Goal: Task Accomplishment & Management: Use online tool/utility

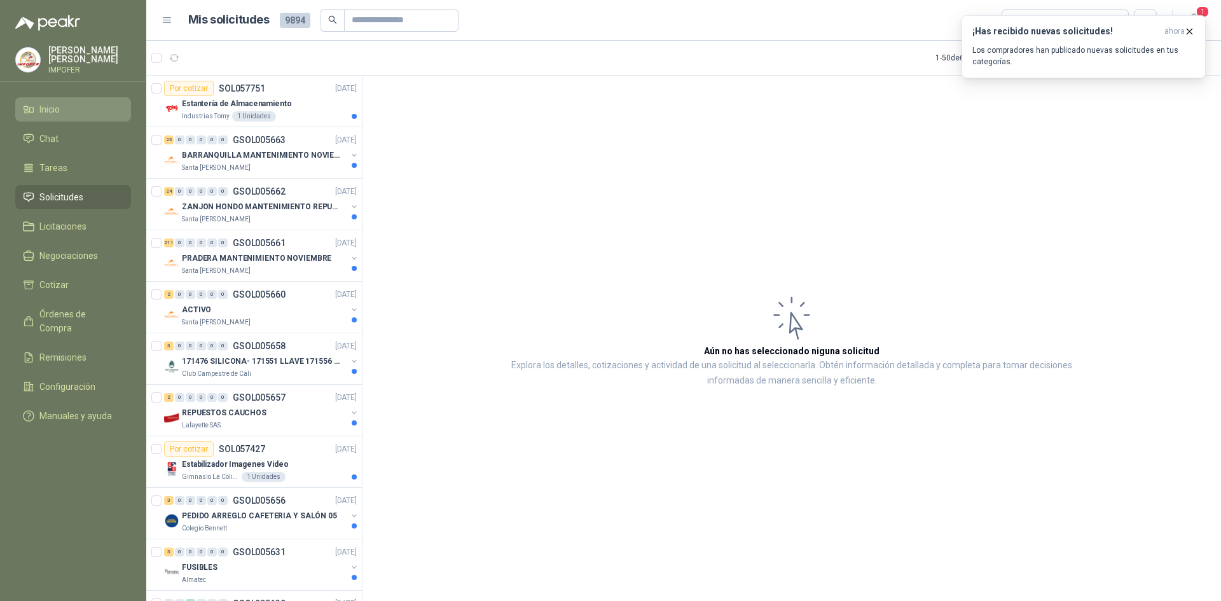
click at [50, 113] on span "Inicio" at bounding box center [49, 109] width 20 height 14
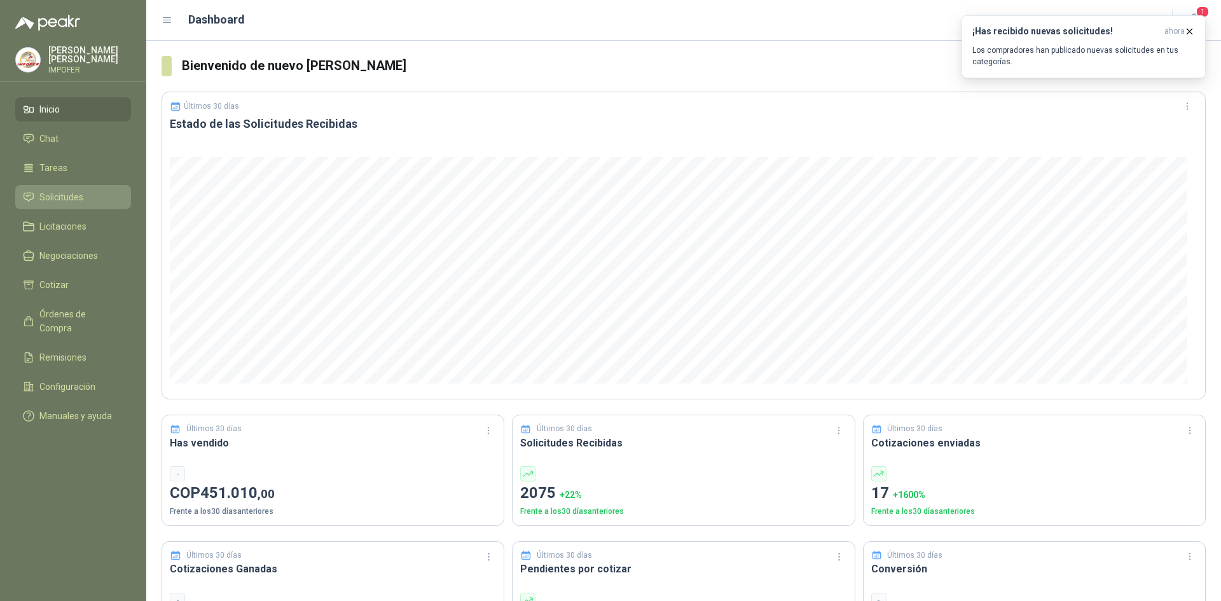
click at [48, 199] on span "Solicitudes" at bounding box center [61, 197] width 44 height 14
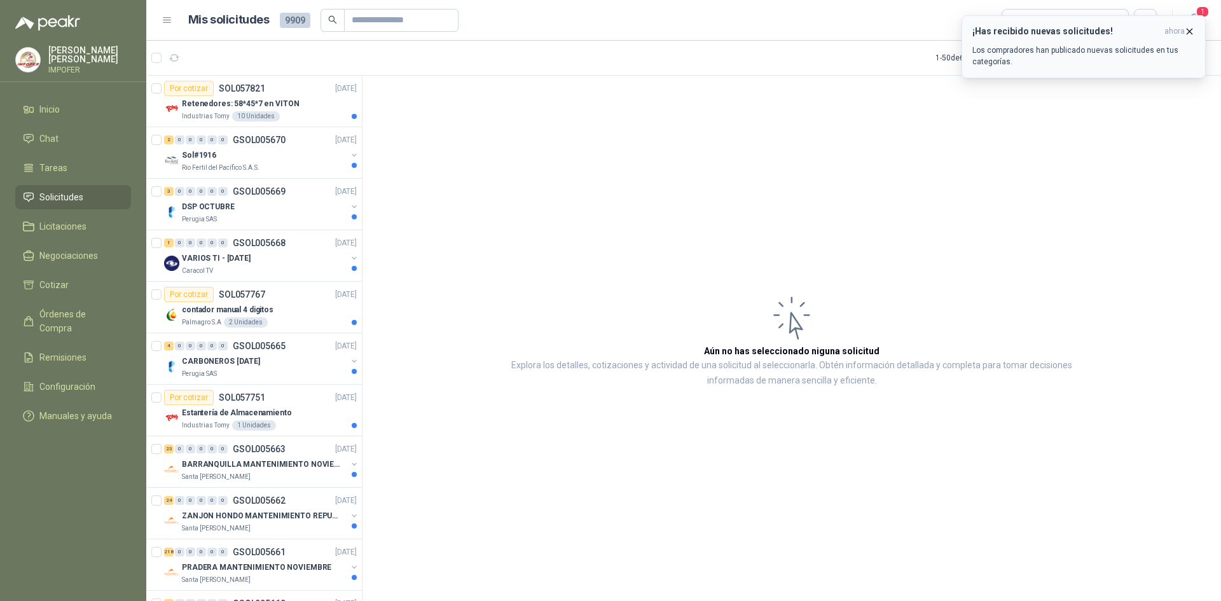
click at [1140, 38] on div "¡Has recibido nuevas solicitudes! ahora Los compradores han publicado nuevas so…" at bounding box center [1083, 46] width 222 height 41
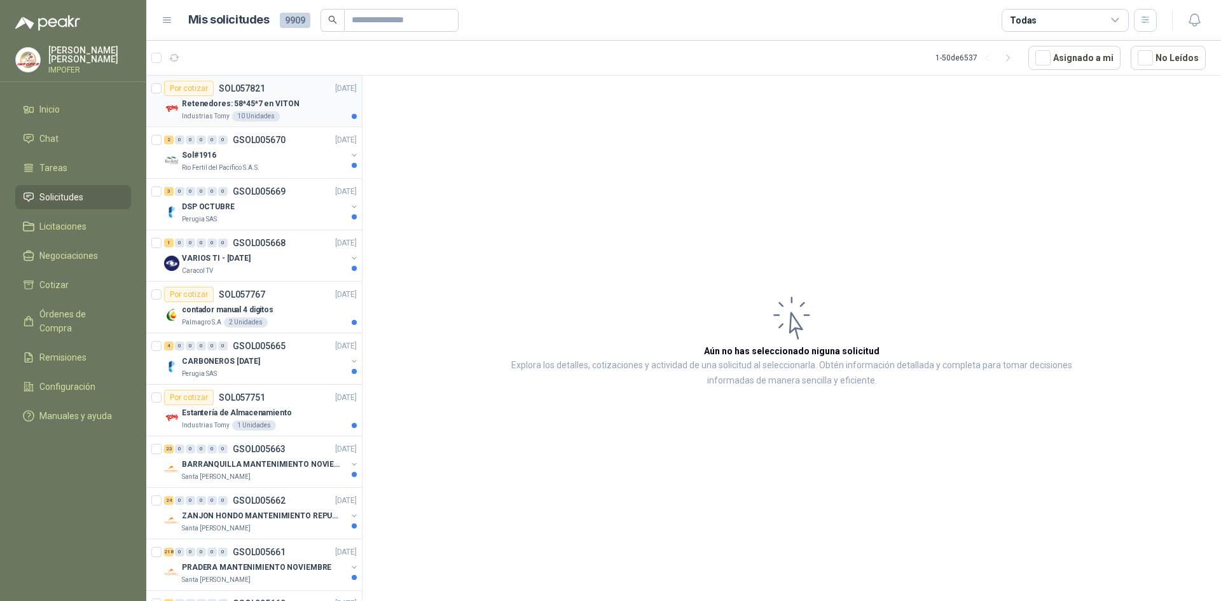
click at [296, 114] on div "Industrias Tomy 10 Unidades" at bounding box center [269, 116] width 175 height 10
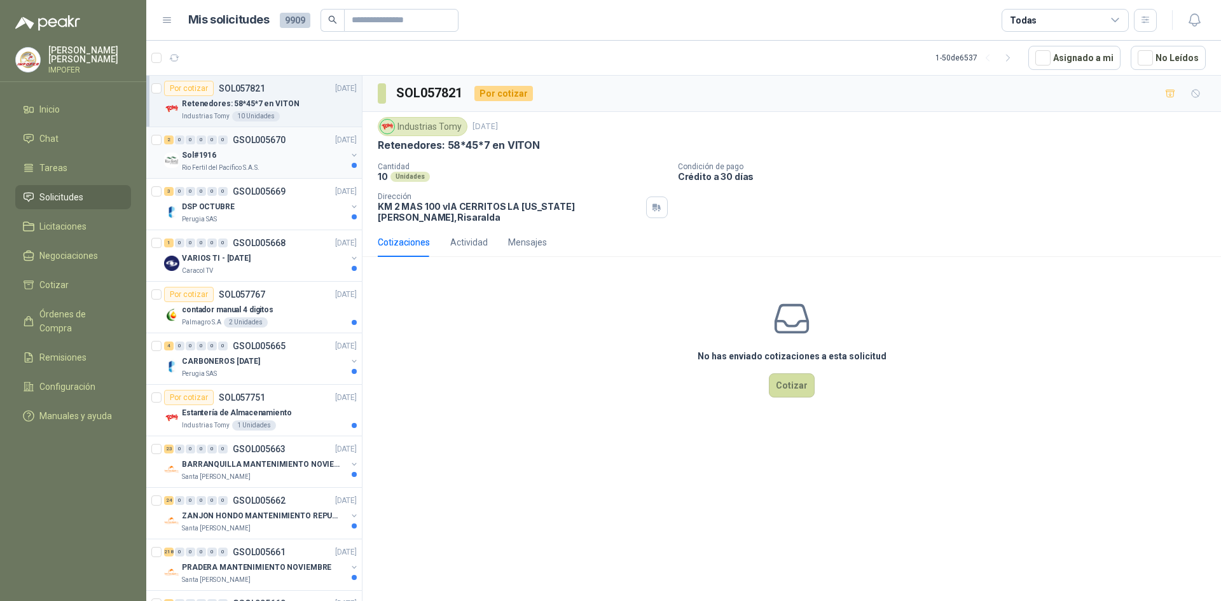
click at [278, 149] on div "Sol#1916" at bounding box center [264, 154] width 165 height 15
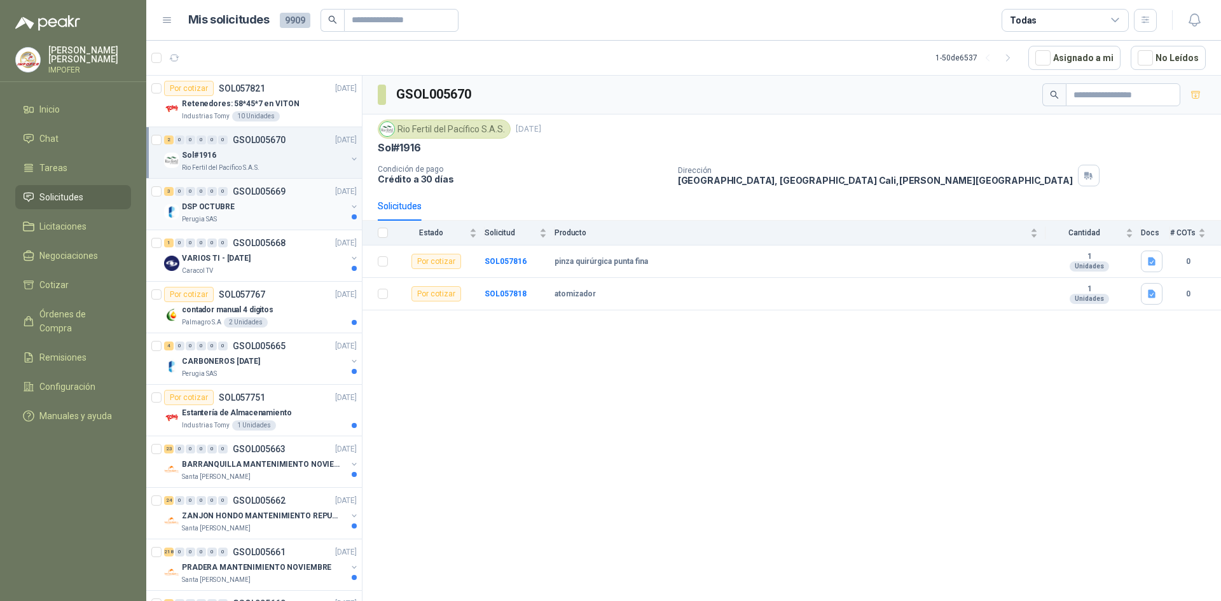
click at [229, 215] on div "Perugia SAS" at bounding box center [264, 219] width 165 height 10
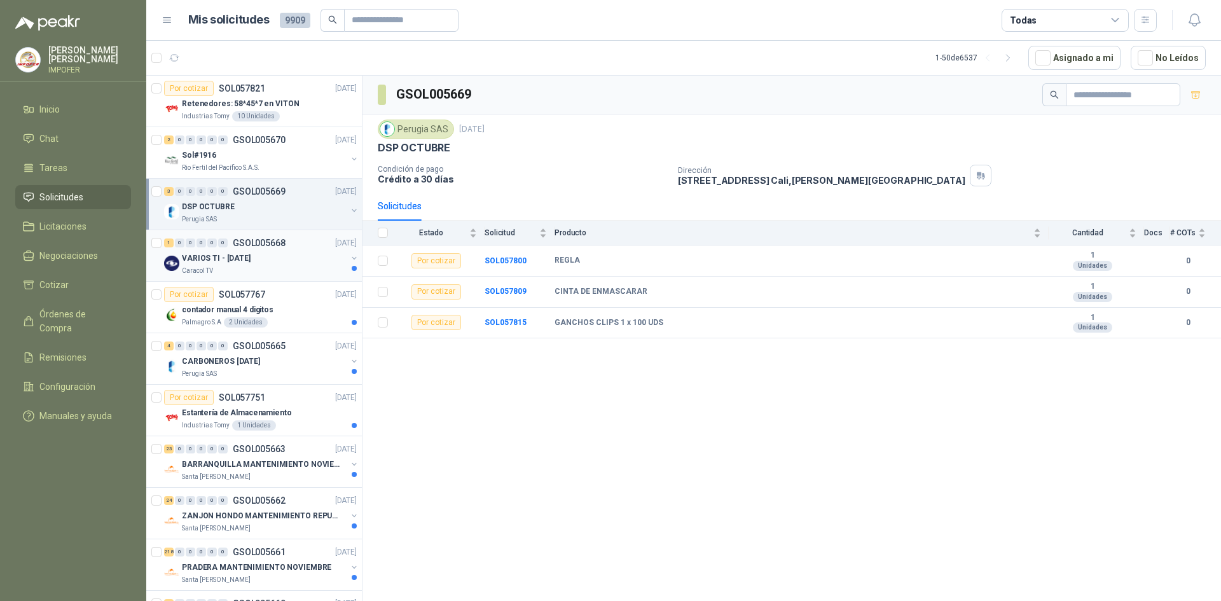
click at [240, 265] on div "VARIOS TI - [DATE]" at bounding box center [264, 257] width 165 height 15
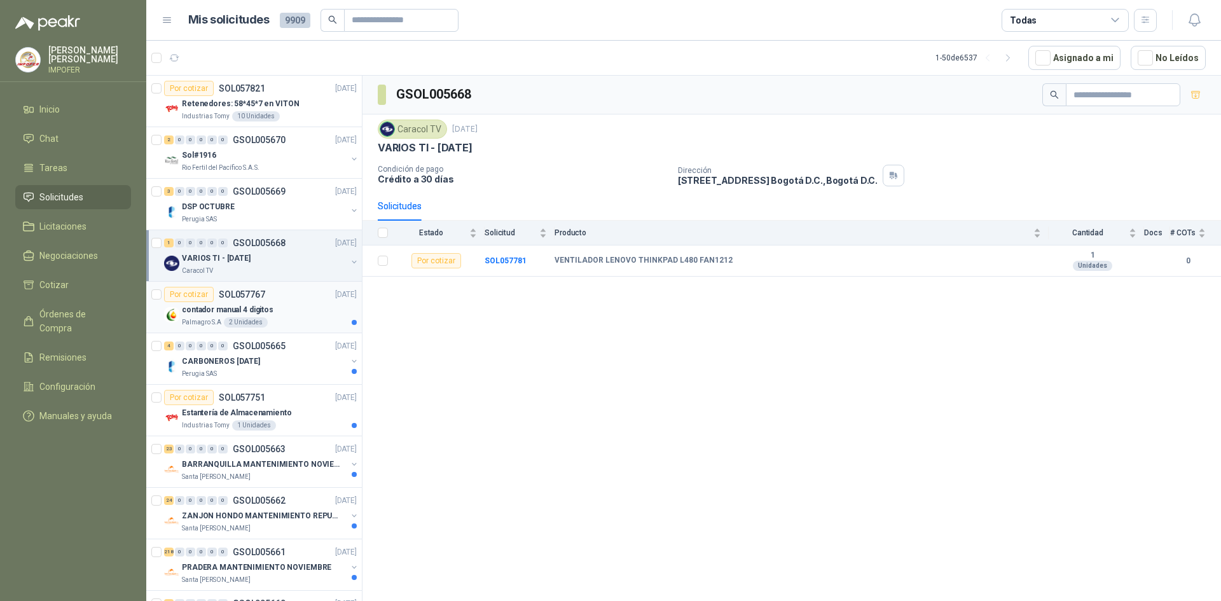
click at [271, 313] on div "contador manual 4 digitos" at bounding box center [269, 309] width 175 height 15
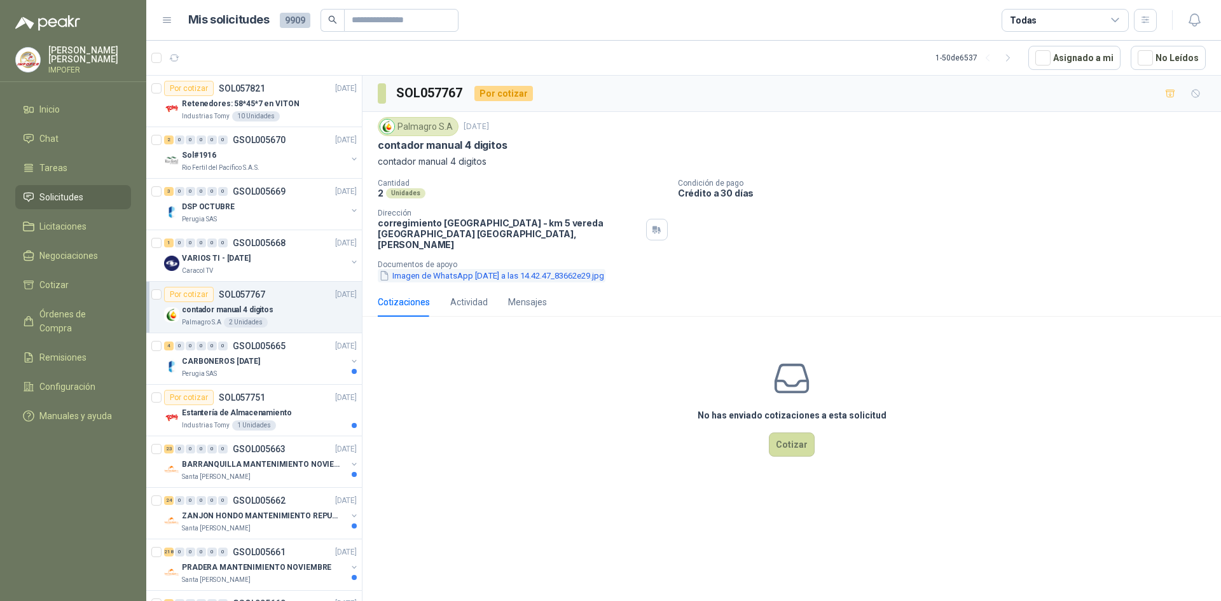
click at [568, 269] on button "Imagen de WhatsApp [DATE] a las 14.42.47_83662e29.jpg" at bounding box center [492, 275] width 228 height 13
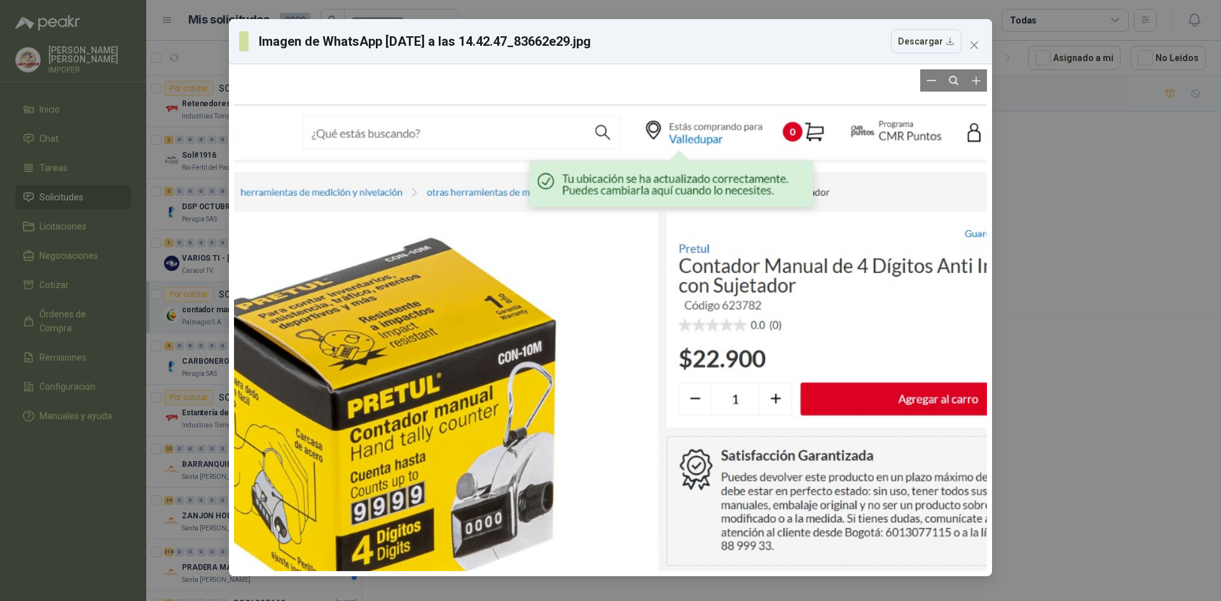
drag, startPoint x: 911, startPoint y: 224, endPoint x: 842, endPoint y: 254, distance: 75.5
click at [819, 336] on div at bounding box center [631, 357] width 978 height 652
click at [973, 46] on icon "close" at bounding box center [974, 45] width 8 height 8
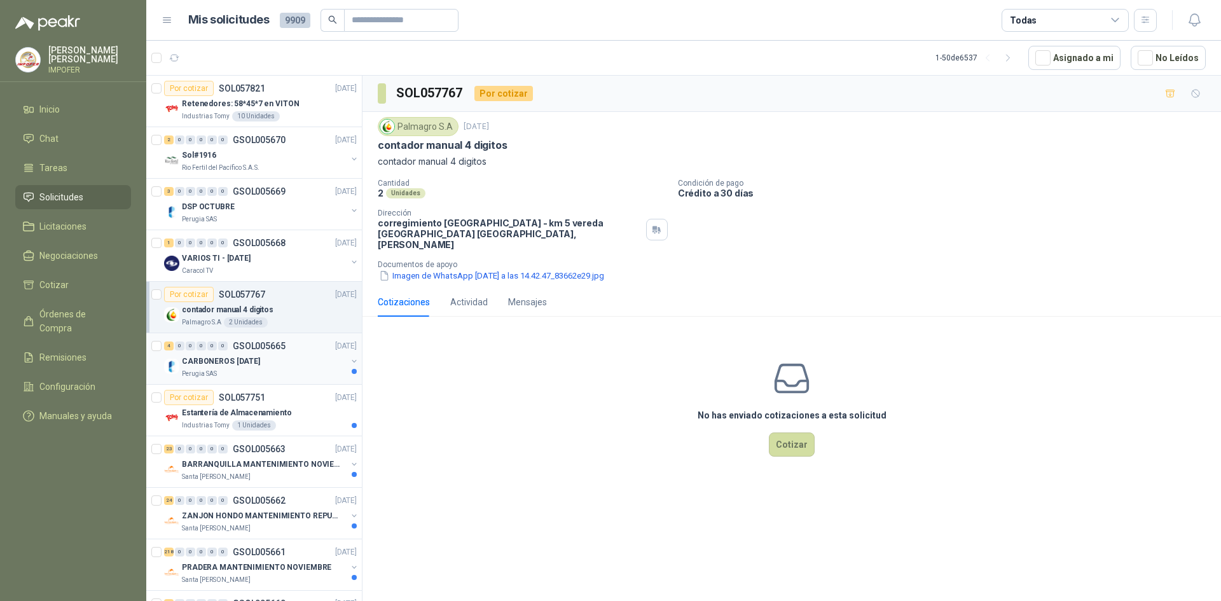
click at [273, 367] on div "CARBONEROS [DATE]" at bounding box center [264, 360] width 165 height 15
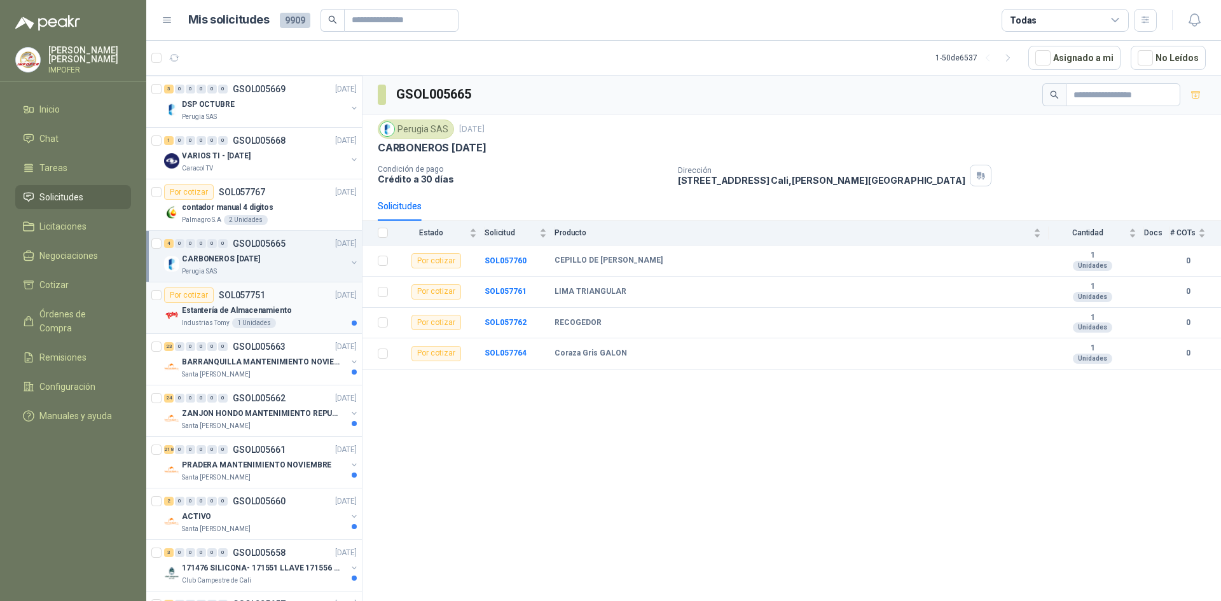
scroll to position [127, 0]
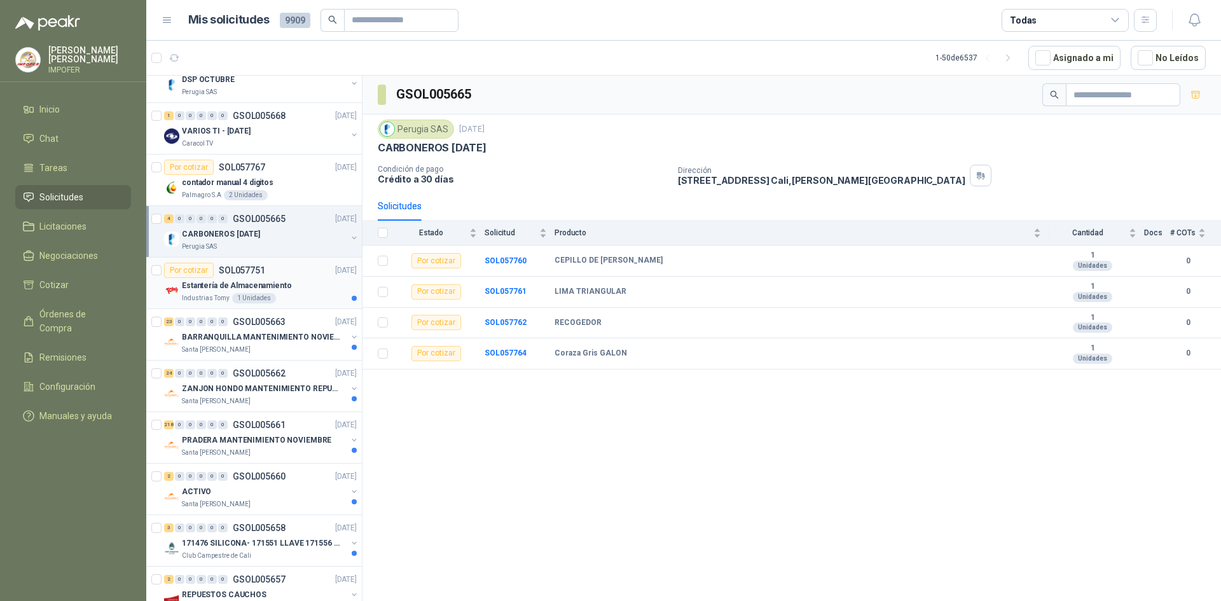
click at [282, 280] on p "Estantería de Almacenamiento" at bounding box center [237, 286] width 110 height 12
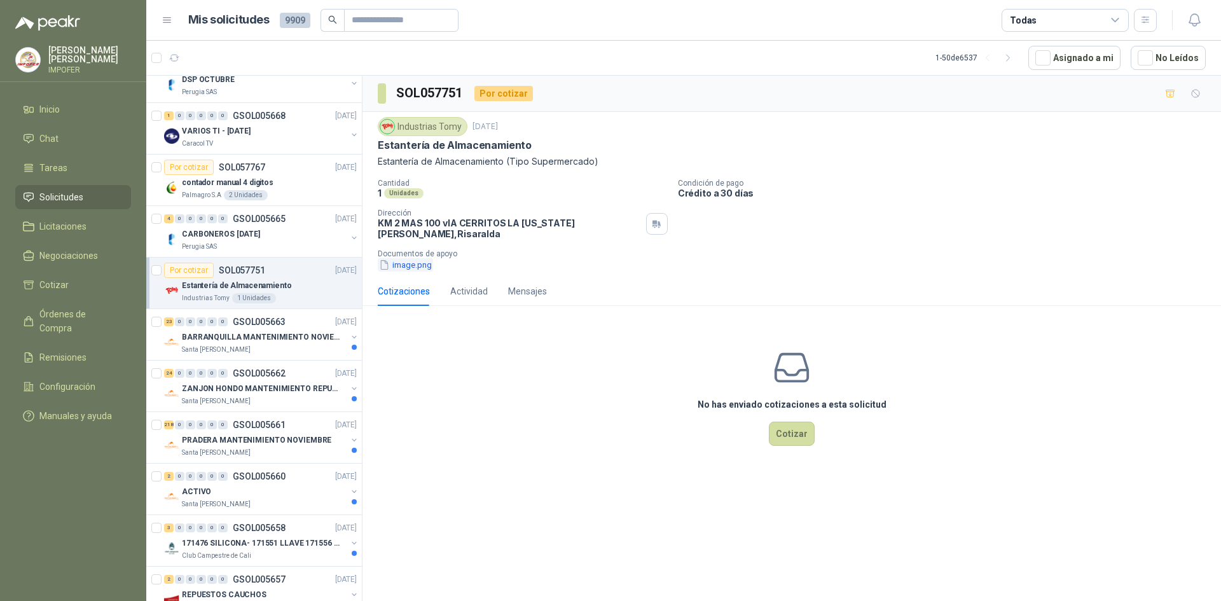
click at [426, 258] on button "image.png" at bounding box center [405, 264] width 55 height 13
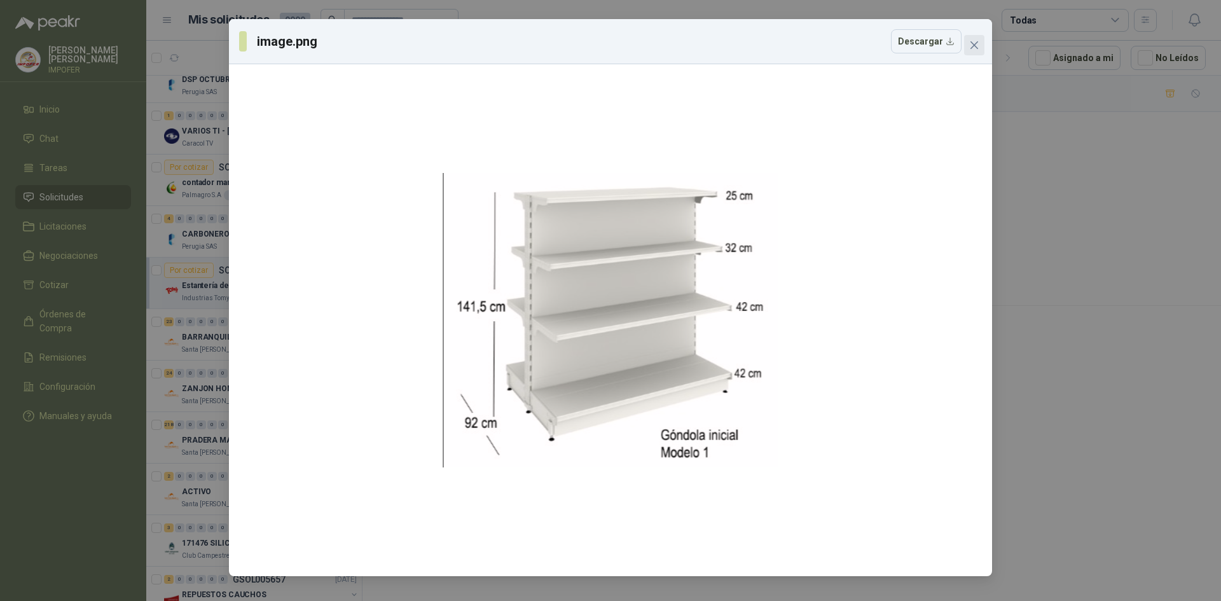
click at [978, 46] on icon "close" at bounding box center [974, 45] width 10 height 10
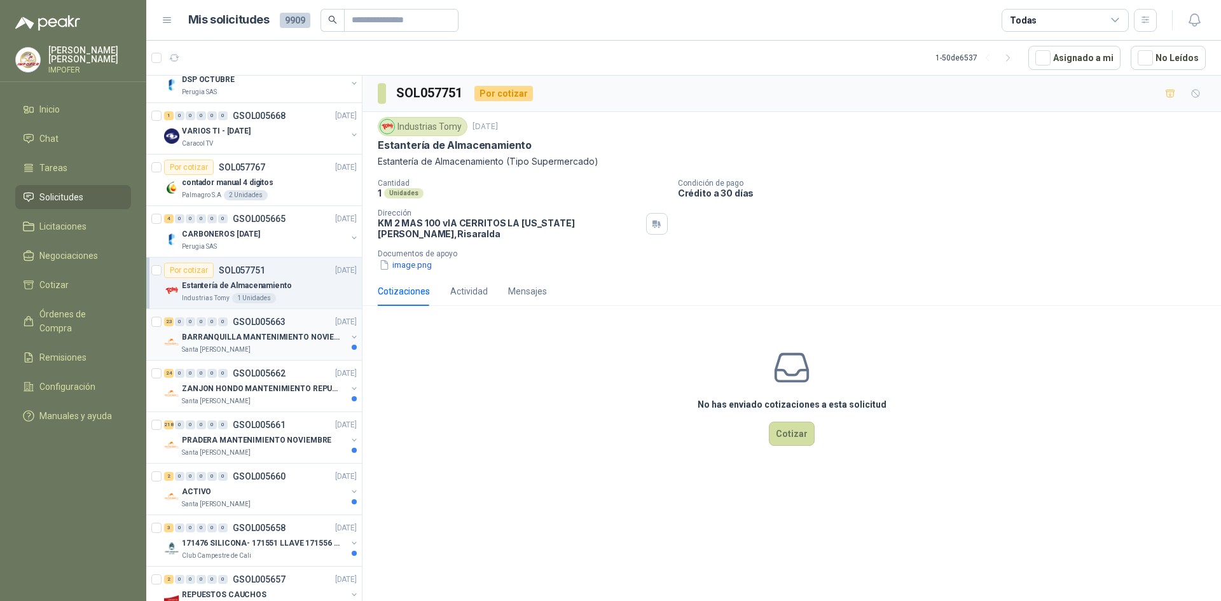
click at [292, 346] on div "Santa [PERSON_NAME]" at bounding box center [264, 350] width 165 height 10
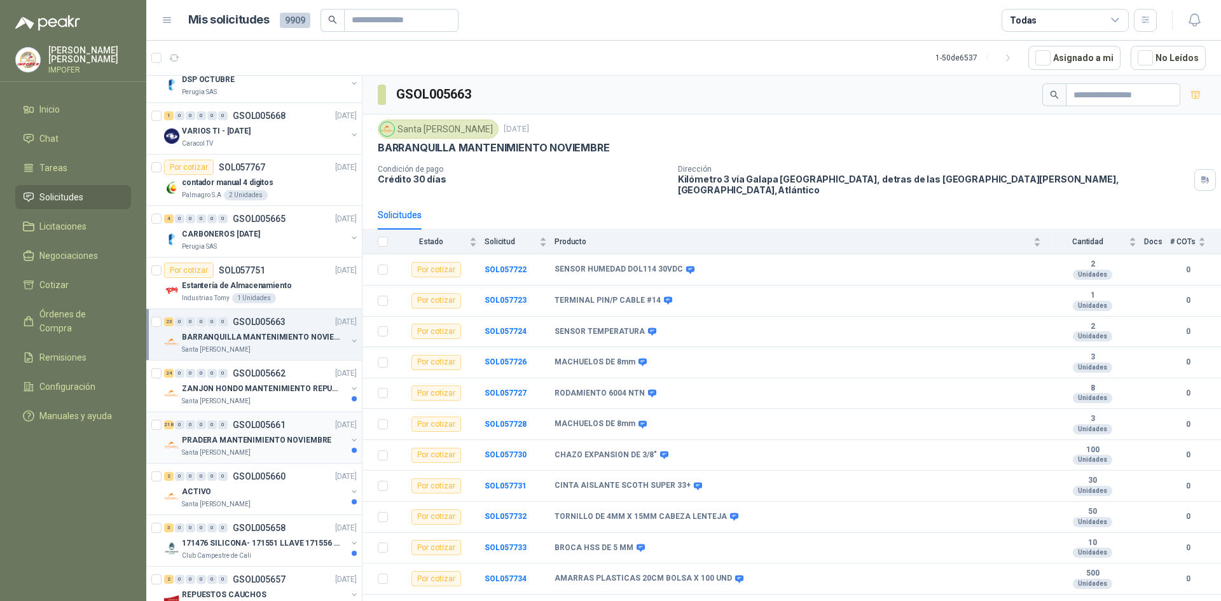
click at [257, 448] on div "Santa [PERSON_NAME]" at bounding box center [264, 453] width 165 height 10
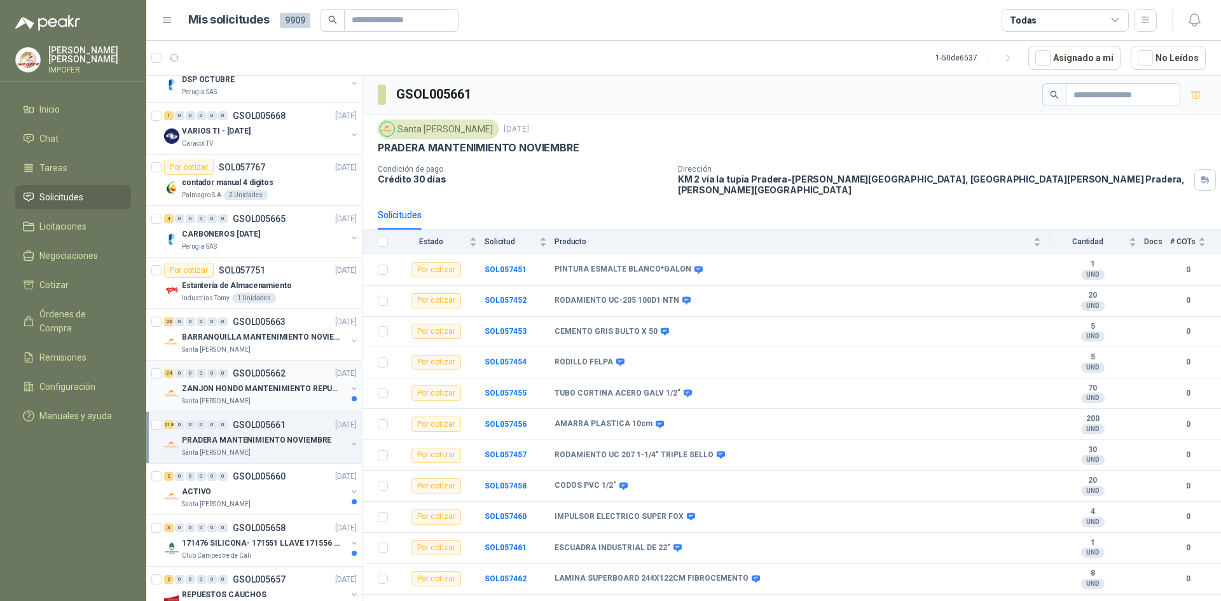
click at [312, 399] on div "Santa [PERSON_NAME]" at bounding box center [264, 401] width 165 height 10
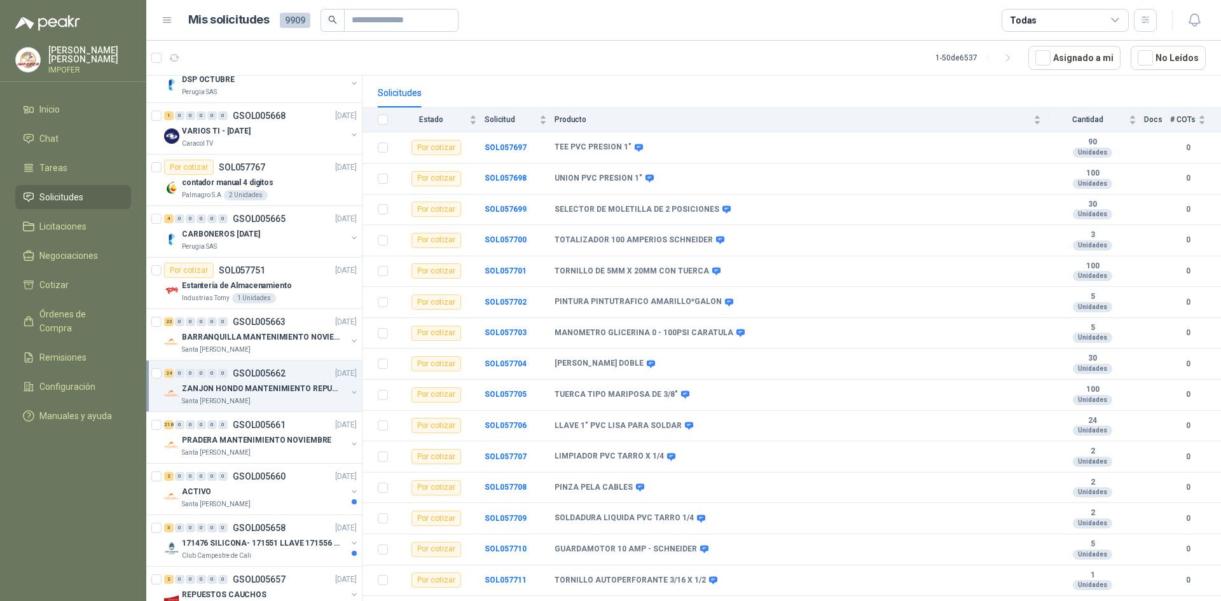
scroll to position [381, 0]
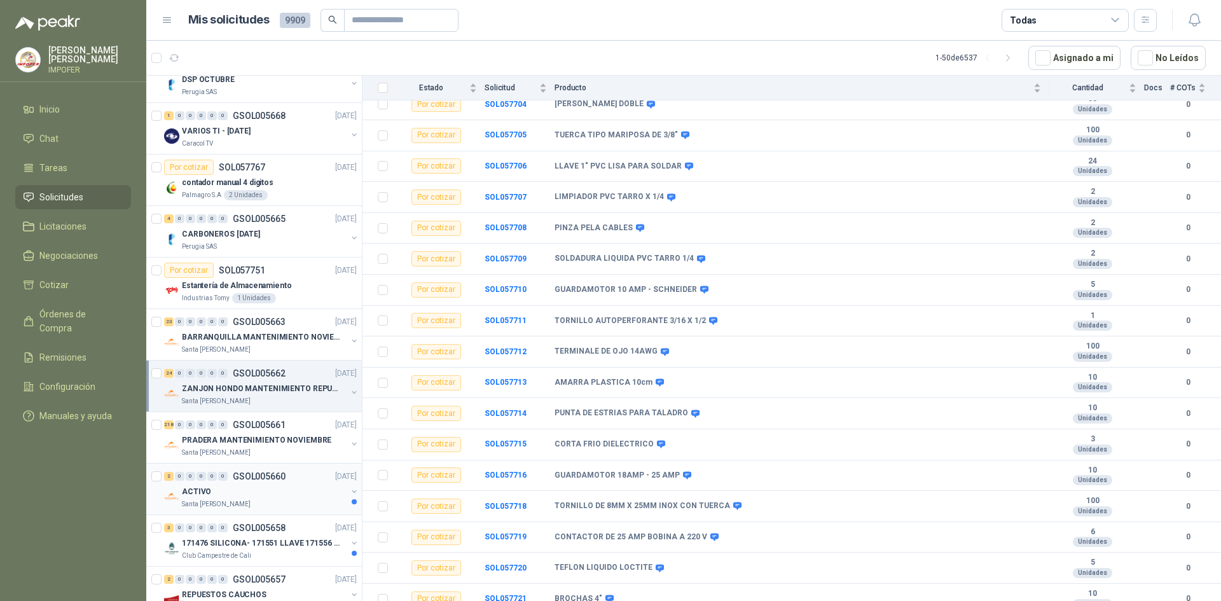
click at [296, 494] on div "ACTIVO" at bounding box center [264, 491] width 165 height 15
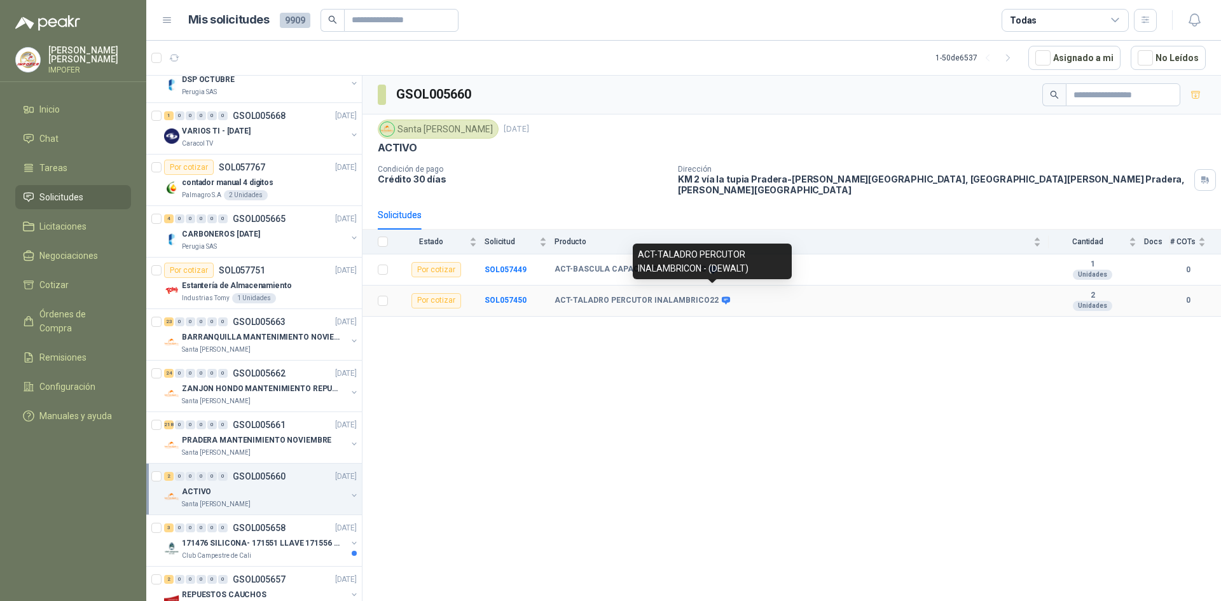
click at [722, 297] on icon at bounding box center [726, 301] width 8 height 8
click at [721, 296] on icon at bounding box center [726, 301] width 10 height 10
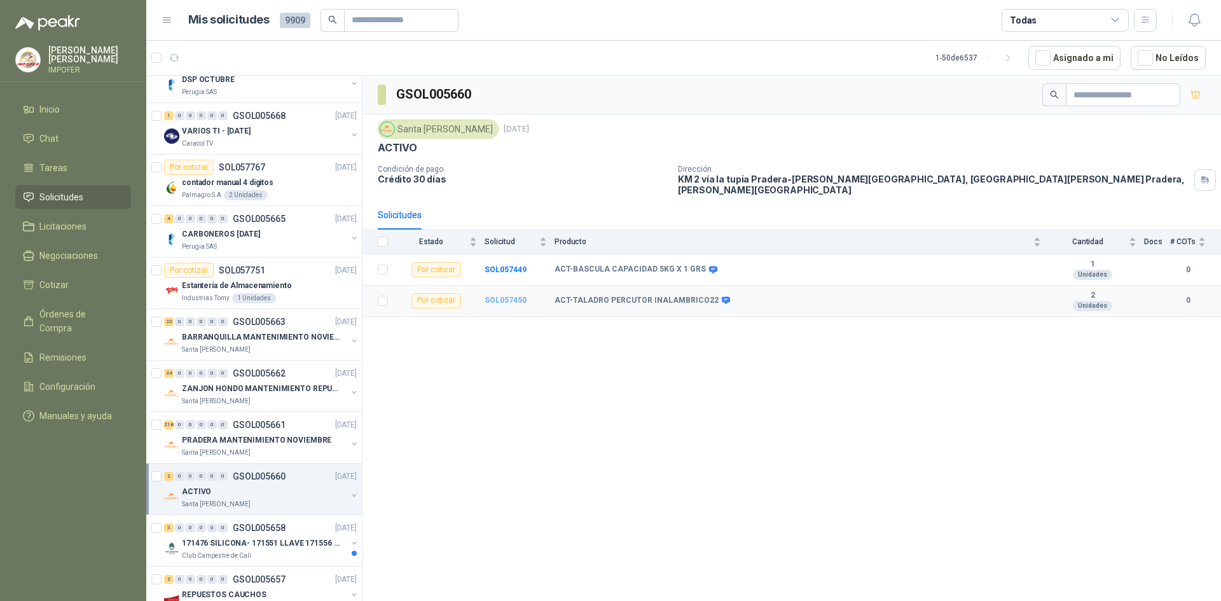
click at [507, 296] on b "SOL057450" at bounding box center [505, 300] width 42 height 9
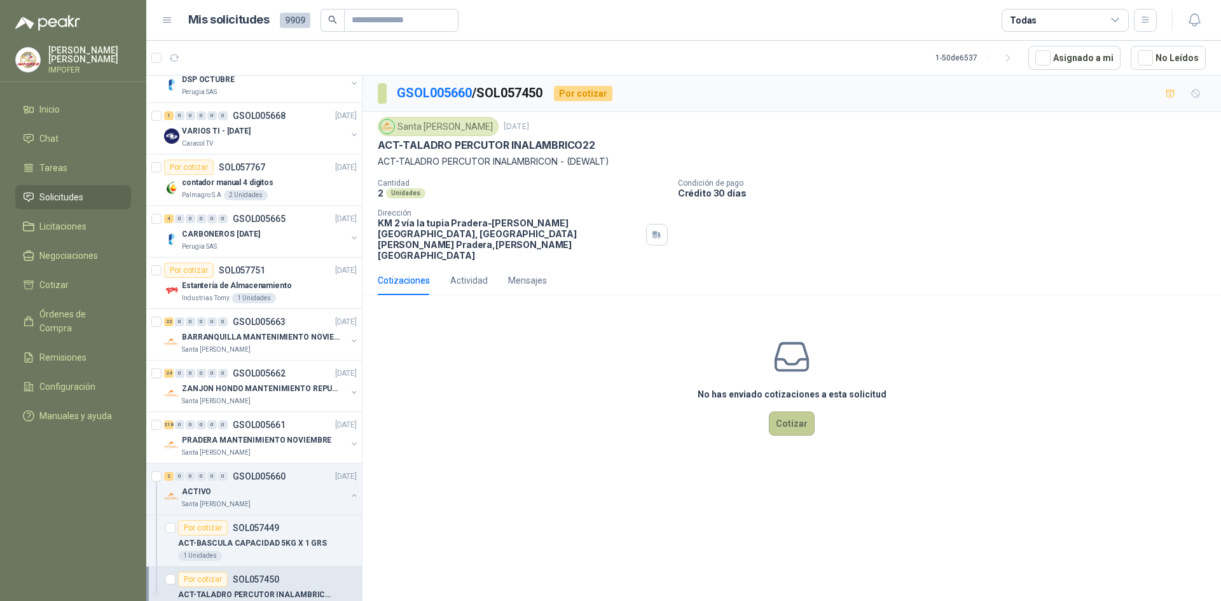
click at [799, 411] on button "Cotizar" at bounding box center [792, 423] width 46 height 24
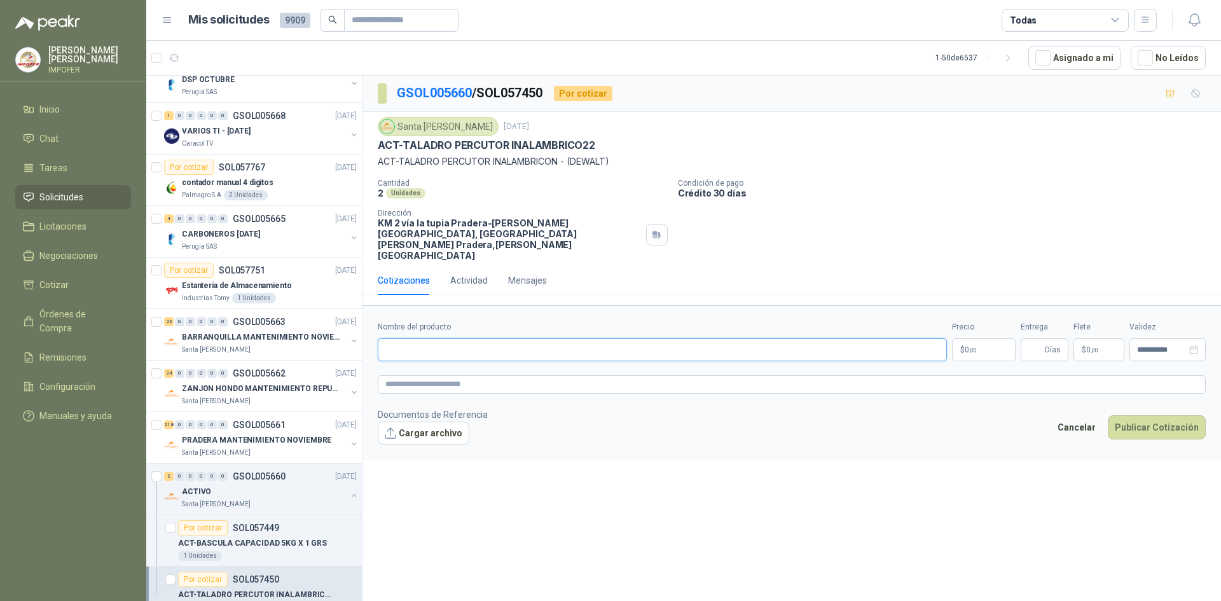
click at [438, 338] on input "Nombre del producto" at bounding box center [662, 349] width 569 height 23
click at [468, 338] on input "Nombre del producto" at bounding box center [662, 349] width 569 height 23
paste input "**********"
type input "**********"
click at [975, 346] on span ",00" at bounding box center [973, 349] width 8 height 7
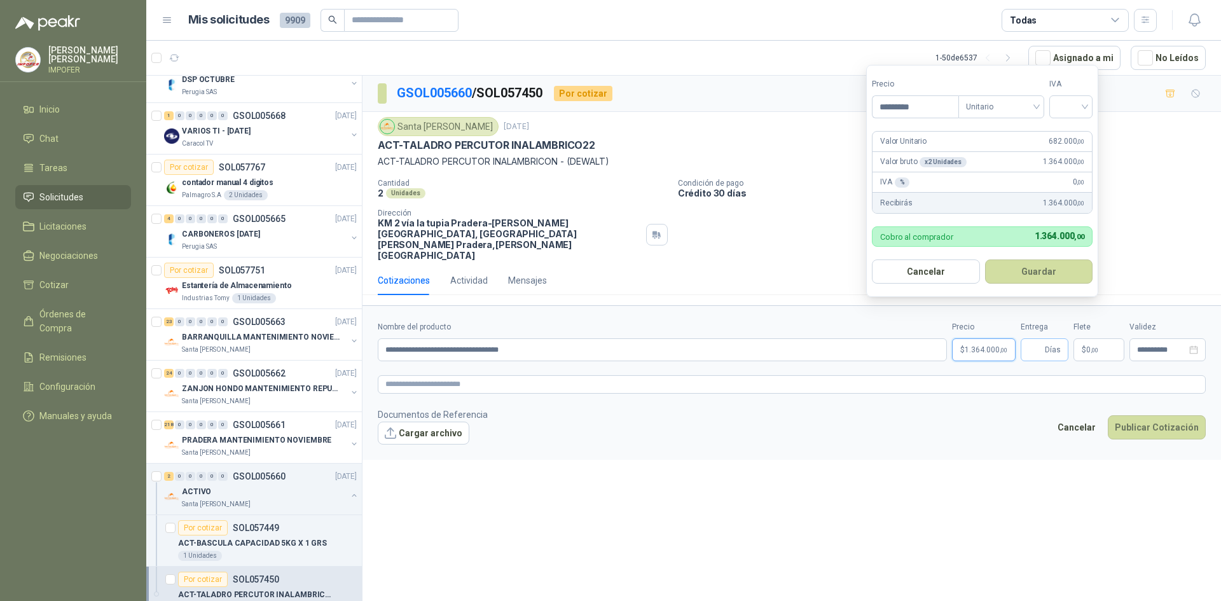
type input "*********"
click at [1041, 339] on input "Entrega" at bounding box center [1035, 350] width 14 height 22
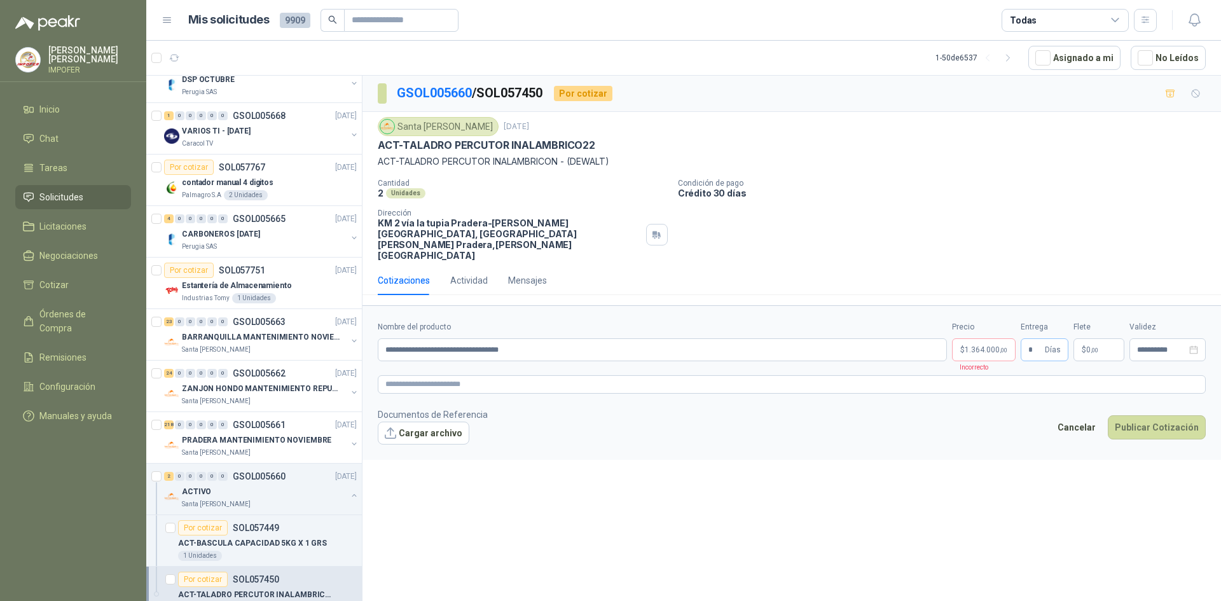
click at [1048, 339] on span "Días" at bounding box center [1052, 350] width 16 height 22
click at [1053, 339] on span "Días" at bounding box center [1052, 350] width 16 height 22
click at [994, 346] on span "1.364.000 ,00" at bounding box center [985, 350] width 43 height 8
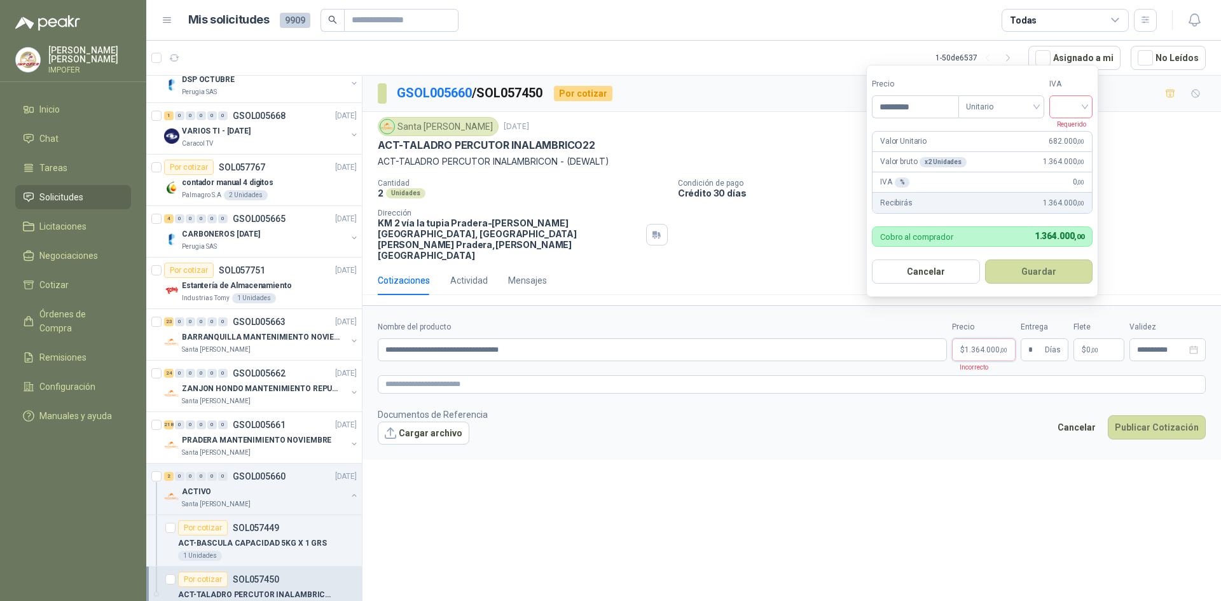
click at [1088, 112] on div at bounding box center [1070, 106] width 43 height 23
click at [1070, 128] on div "19%" at bounding box center [1074, 133] width 24 height 14
click at [1026, 338] on span "* Días" at bounding box center [1044, 349] width 48 height 23
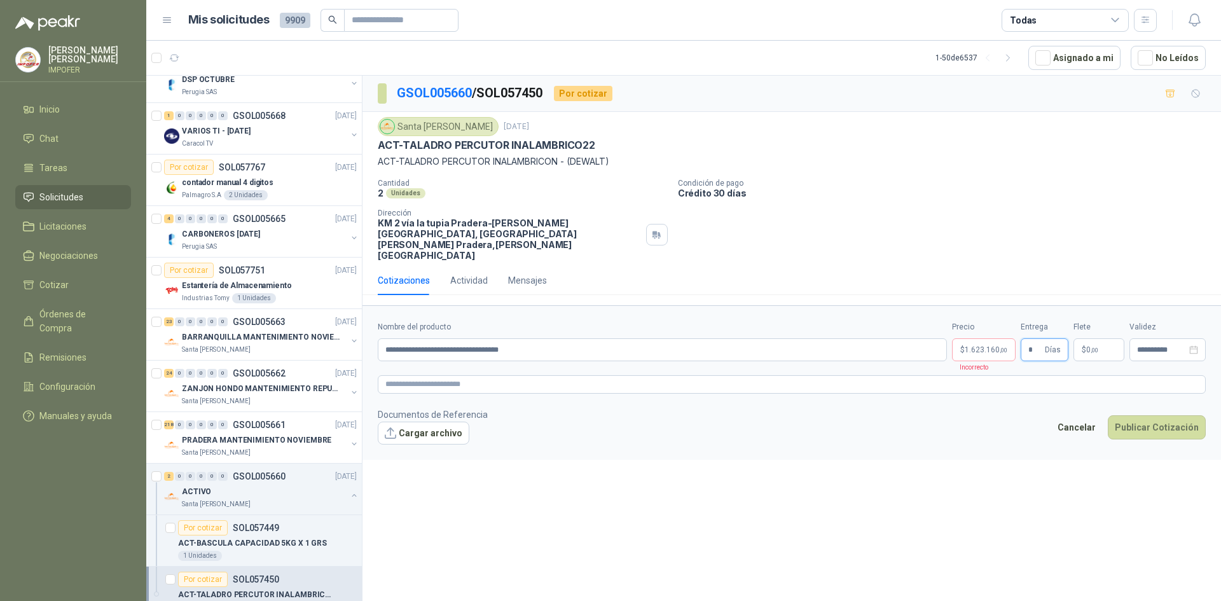
click at [1037, 339] on input "*" at bounding box center [1035, 350] width 14 height 22
type input "*"
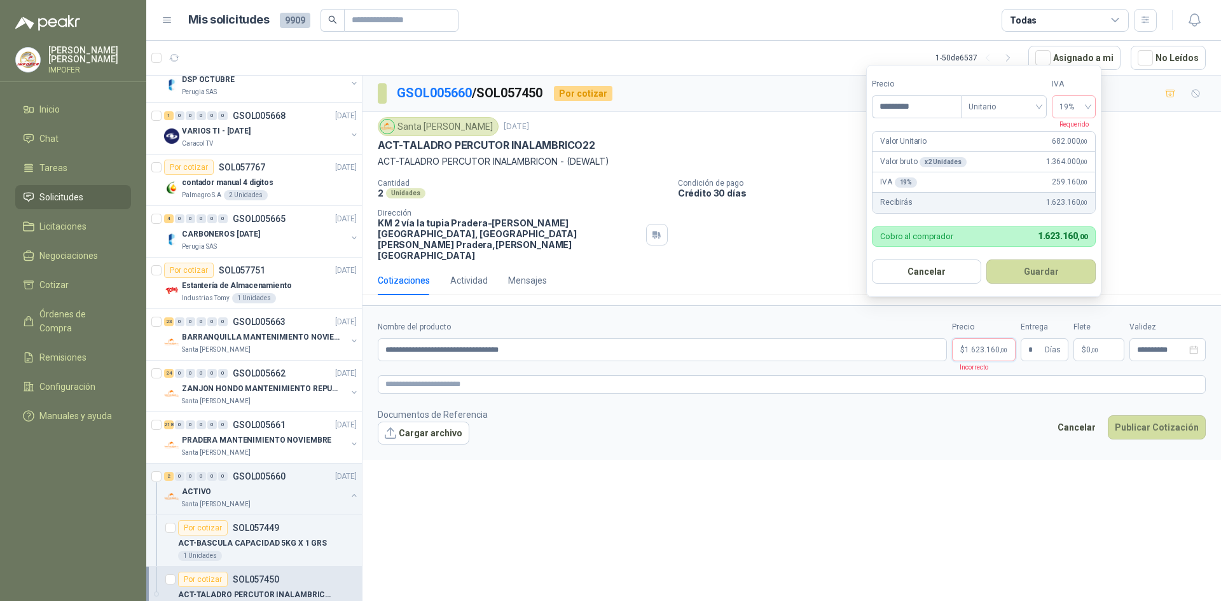
click at [969, 346] on span "1.623.160 ,00" at bounding box center [985, 350] width 43 height 8
click at [994, 110] on span "Unitario" at bounding box center [1003, 106] width 71 height 19
click at [973, 200] on div "Recibirás 1.623.160 ,00" at bounding box center [983, 203] width 222 height 20
click at [1075, 100] on span "19%" at bounding box center [1073, 106] width 29 height 19
click at [1069, 128] on div "19%" at bounding box center [1074, 133] width 24 height 14
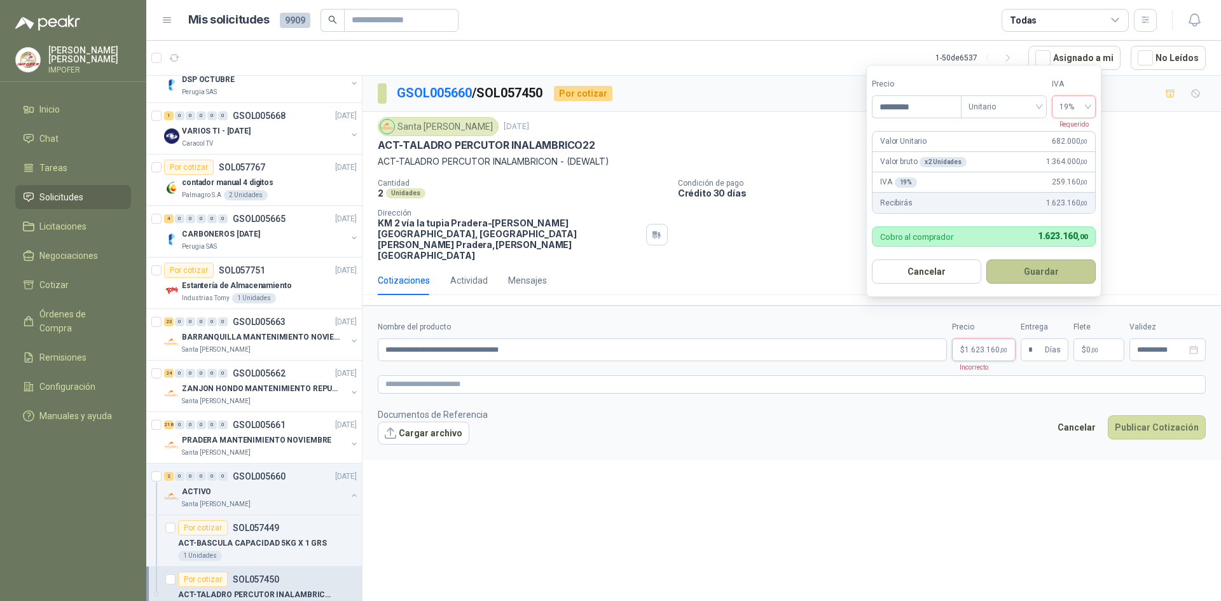
click at [1027, 271] on button "Guardar" at bounding box center [1040, 271] width 109 height 24
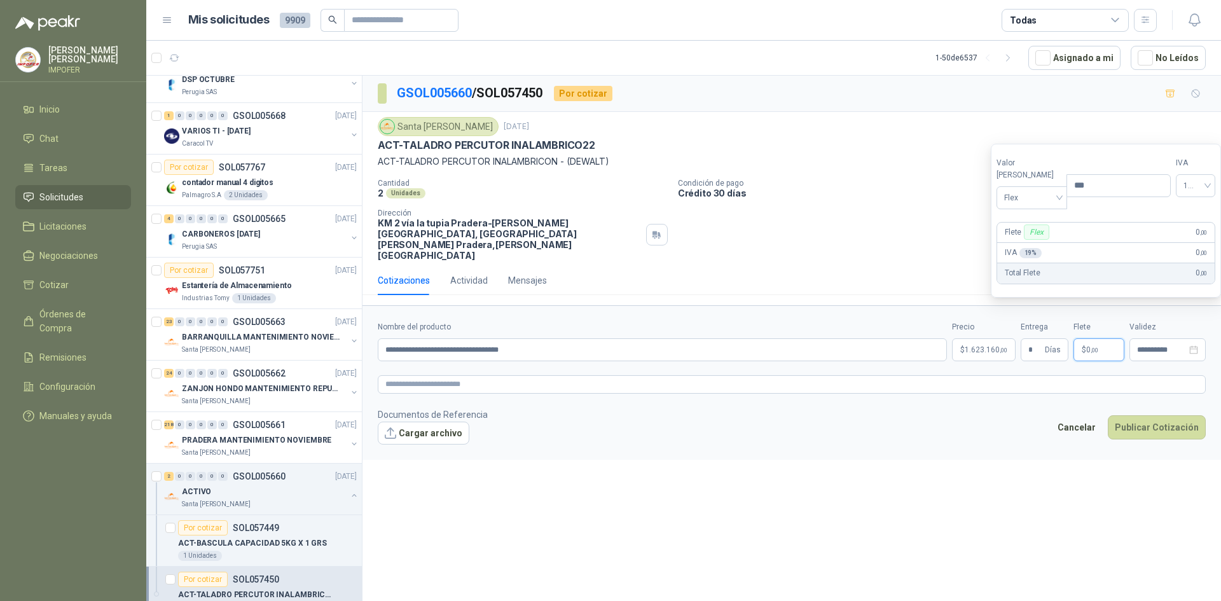
click at [1106, 338] on p "$ 0 ,00" at bounding box center [1098, 349] width 51 height 23
click at [1161, 346] on input "**********" at bounding box center [1162, 350] width 50 height 8
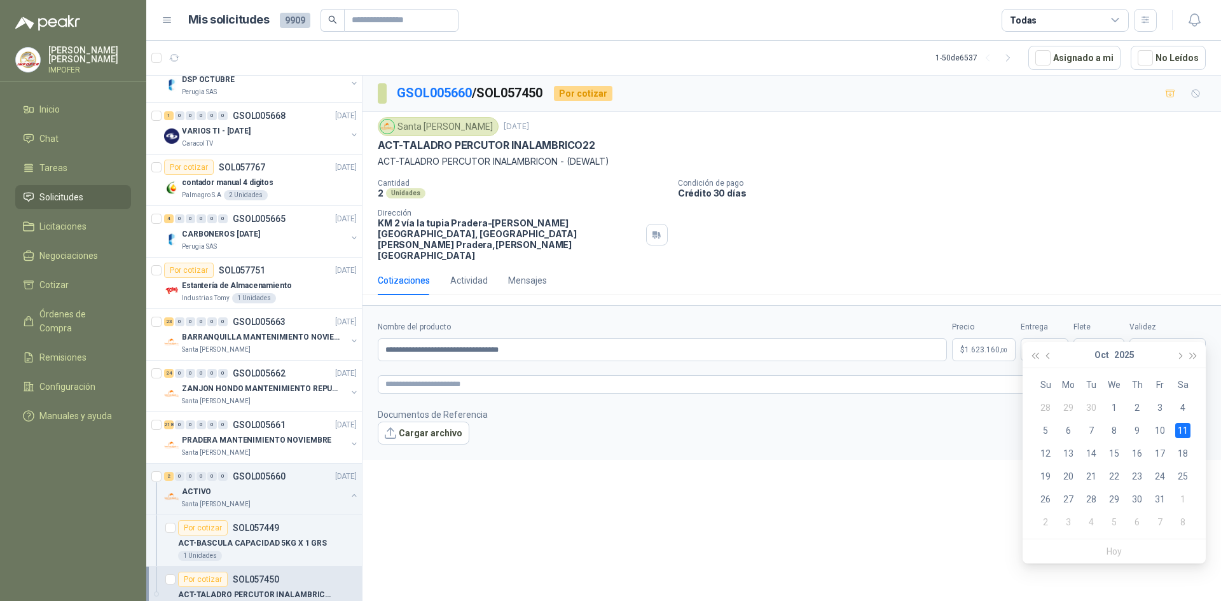
click at [846, 411] on footer "Documentos de Referencia Cargar archivo Cancelar Publicar Cotización" at bounding box center [792, 425] width 828 height 37
click at [1192, 345] on icon "close-circle" at bounding box center [1193, 349] width 9 height 9
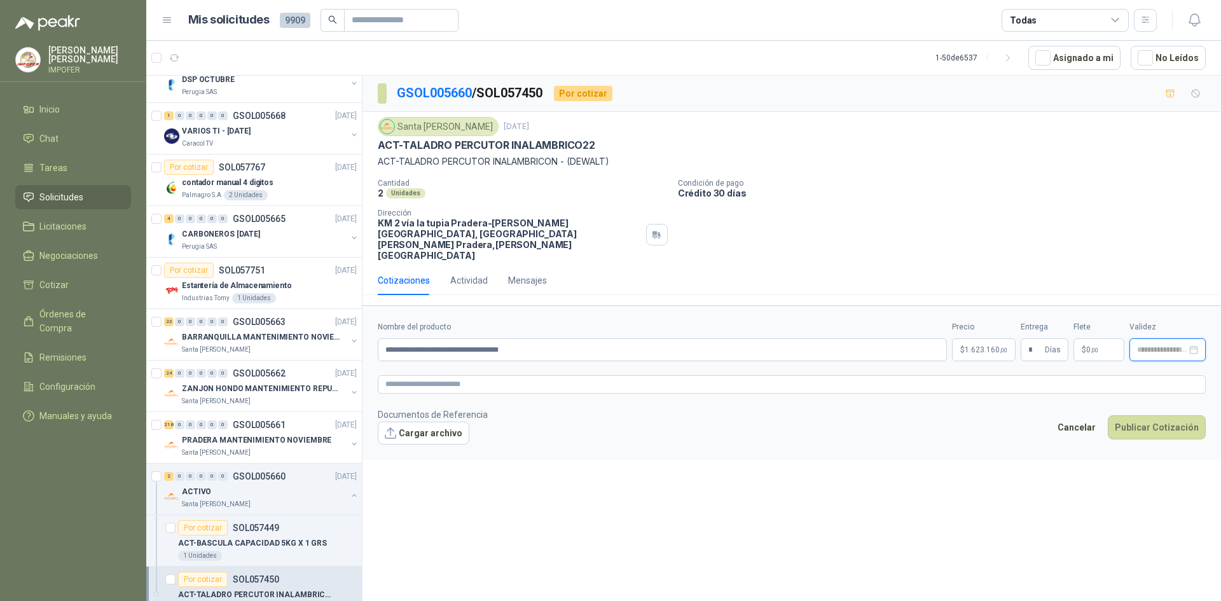
click at [1162, 346] on input at bounding box center [1162, 350] width 50 height 8
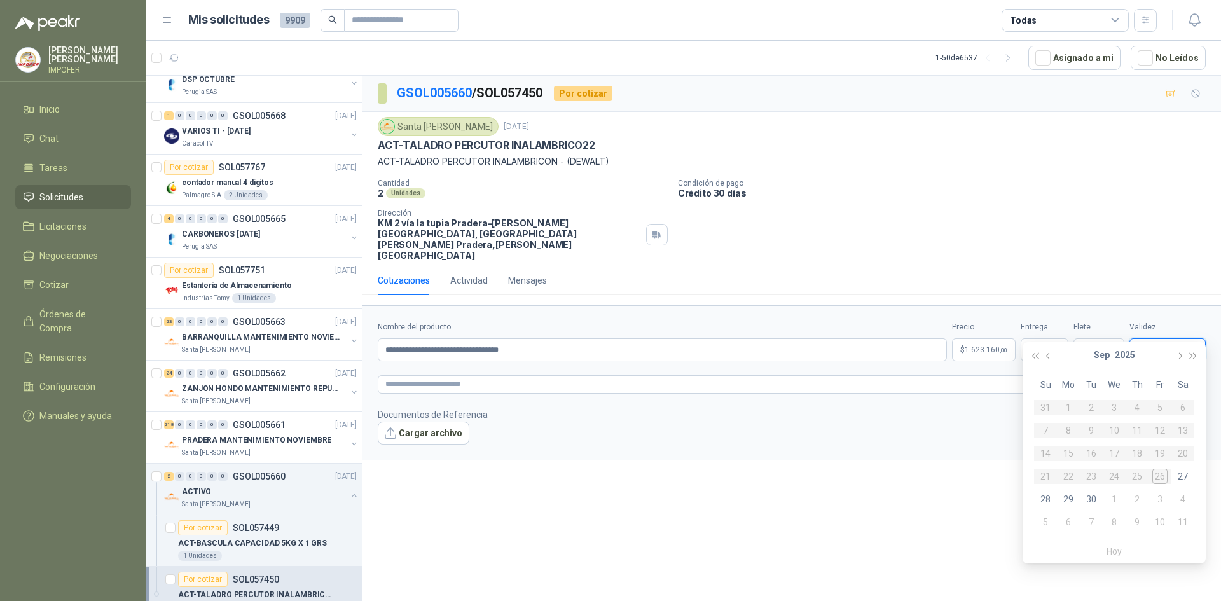
type input "**********"
click at [1178, 357] on span "button" at bounding box center [1178, 356] width 6 height 6
type input "**********"
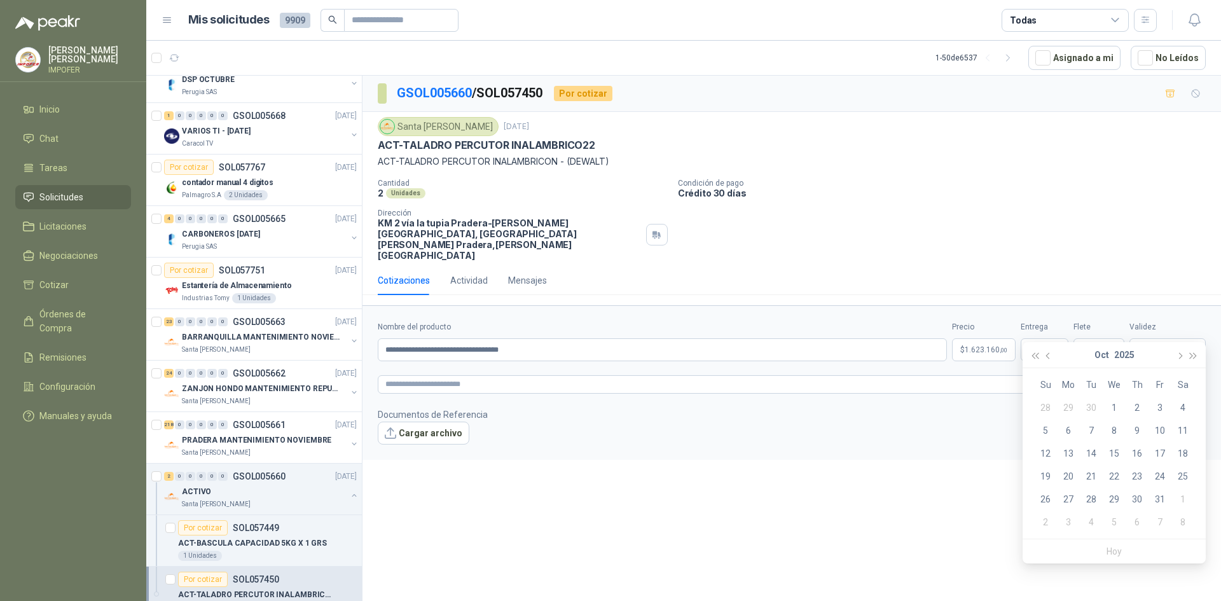
click at [901, 541] on div "**********" at bounding box center [791, 341] width 858 height 530
drag, startPoint x: 470, startPoint y: 325, endPoint x: 500, endPoint y: 331, distance: 29.7
click at [500, 338] on input "**********" at bounding box center [662, 349] width 569 height 23
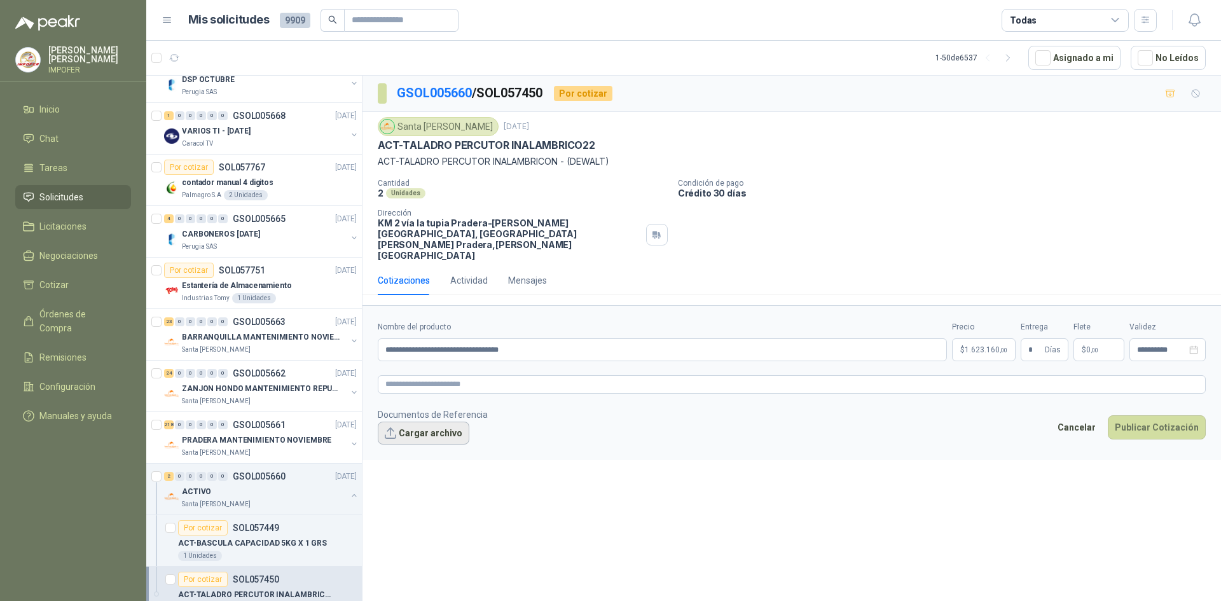
click at [434, 421] on button "Cargar archivo" at bounding box center [424, 432] width 92 height 23
click at [394, 421] on button "Cargar archivo" at bounding box center [424, 432] width 92 height 23
click at [1121, 432] on button "Publicar Cotización" at bounding box center [1156, 444] width 98 height 24
click at [1177, 346] on input "**********" at bounding box center [1162, 350] width 50 height 8
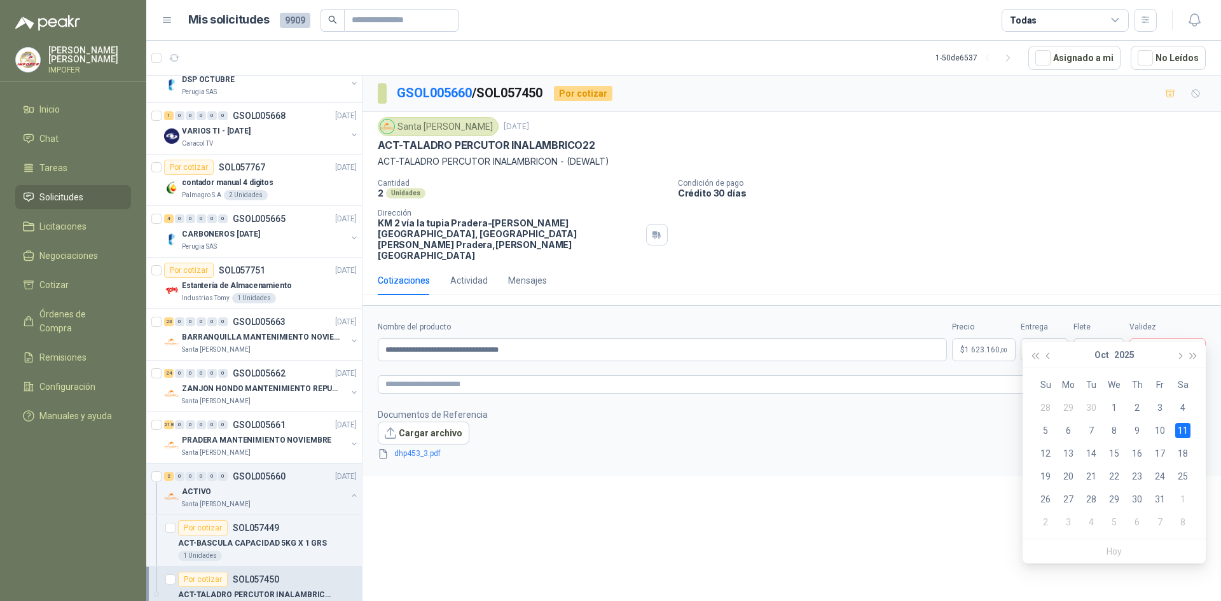
click at [1184, 441] on td "11" at bounding box center [1182, 430] width 23 height 23
click at [1177, 432] on button "Publicar Cotización" at bounding box center [1156, 444] width 98 height 24
click at [1147, 346] on input "**********" at bounding box center [1162, 350] width 50 height 8
click at [1184, 432] on div "11" at bounding box center [1182, 430] width 15 height 15
click at [1161, 432] on button "Publicar Cotización" at bounding box center [1156, 444] width 98 height 24
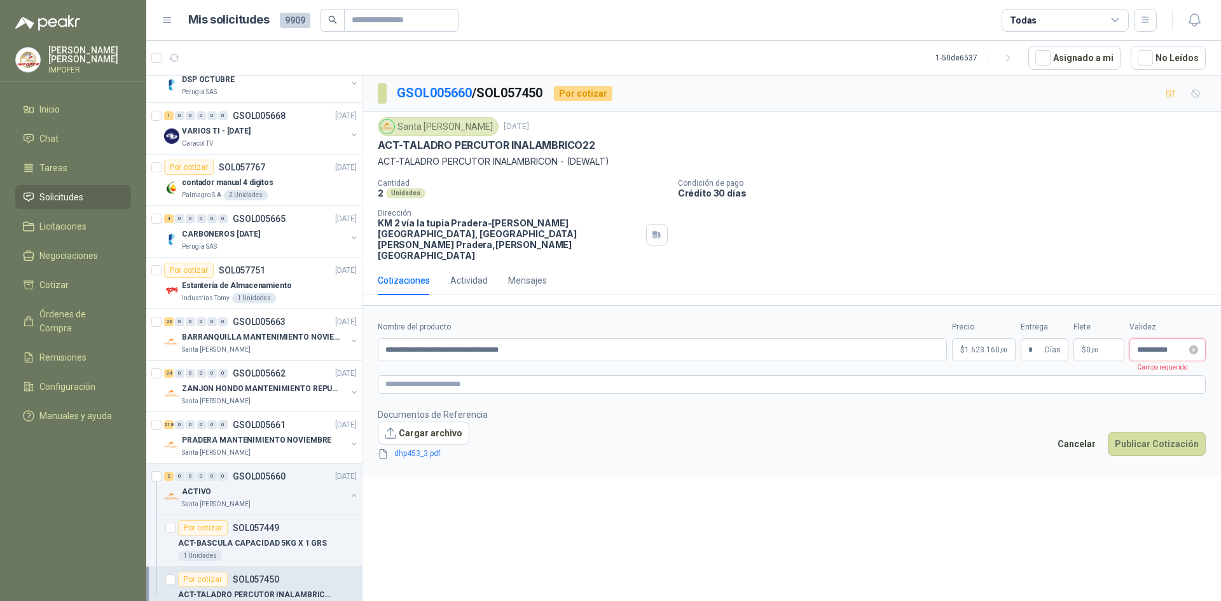
click at [1201, 338] on div "**********" at bounding box center [1167, 349] width 76 height 23
click at [1055, 460] on td "12" at bounding box center [1045, 453] width 23 height 23
type input "**********"
click at [1133, 435] on div "Cancelar Publicar Cotización" at bounding box center [1127, 446] width 155 height 29
click at [1144, 432] on button "Publicar Cotización" at bounding box center [1156, 444] width 98 height 24
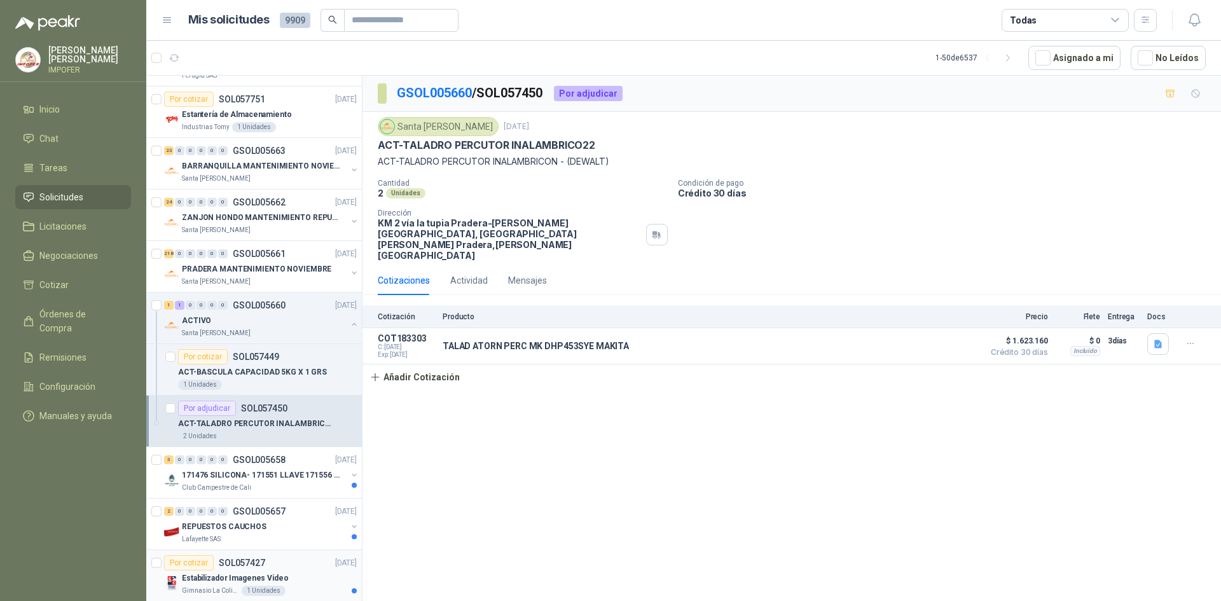
scroll to position [381, 0]
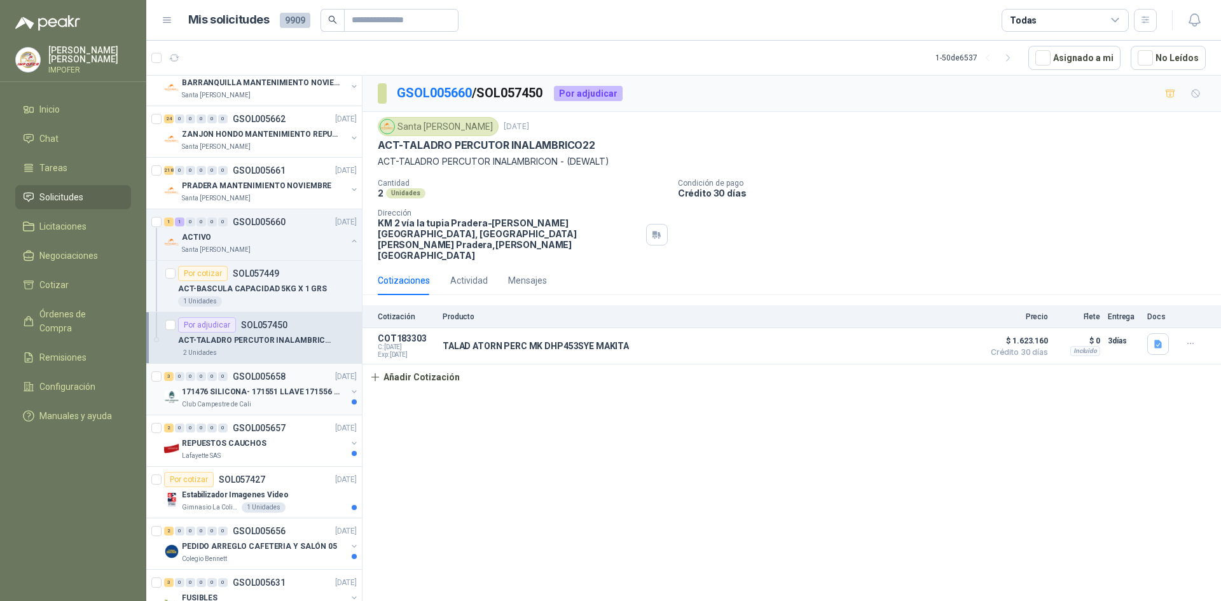
click at [275, 406] on div "Club Campestre de Cali" at bounding box center [264, 404] width 165 height 10
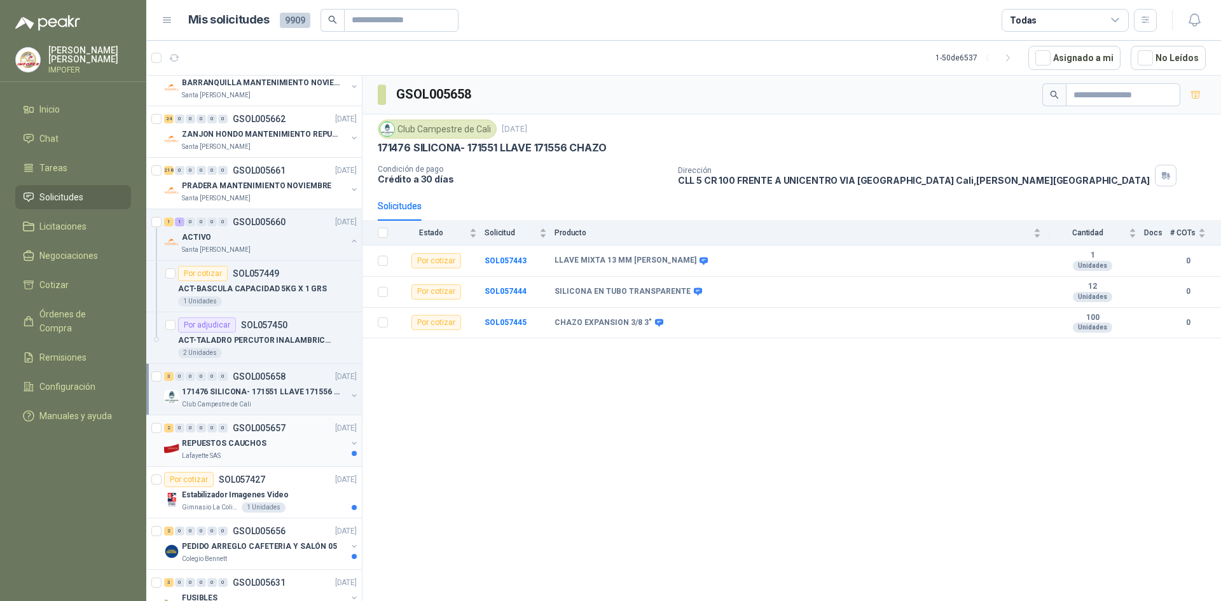
click at [243, 450] on div "REPUESTOS CAUCHOS" at bounding box center [264, 442] width 165 height 15
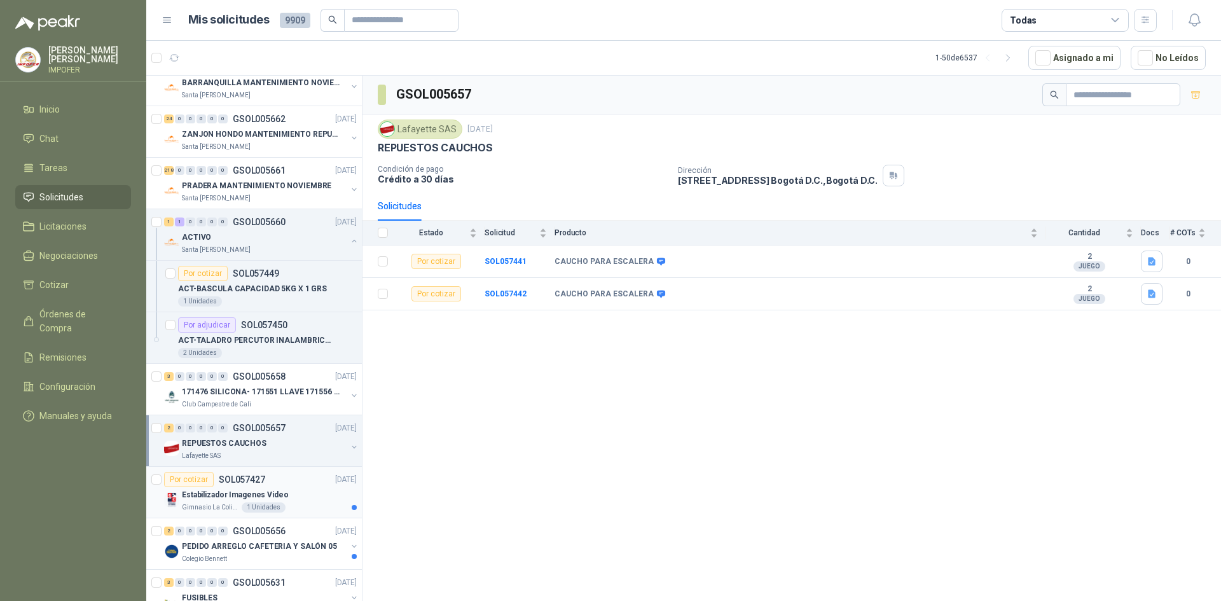
click at [285, 504] on div "Gimnasio La Colina 1 Unidades" at bounding box center [269, 507] width 175 height 10
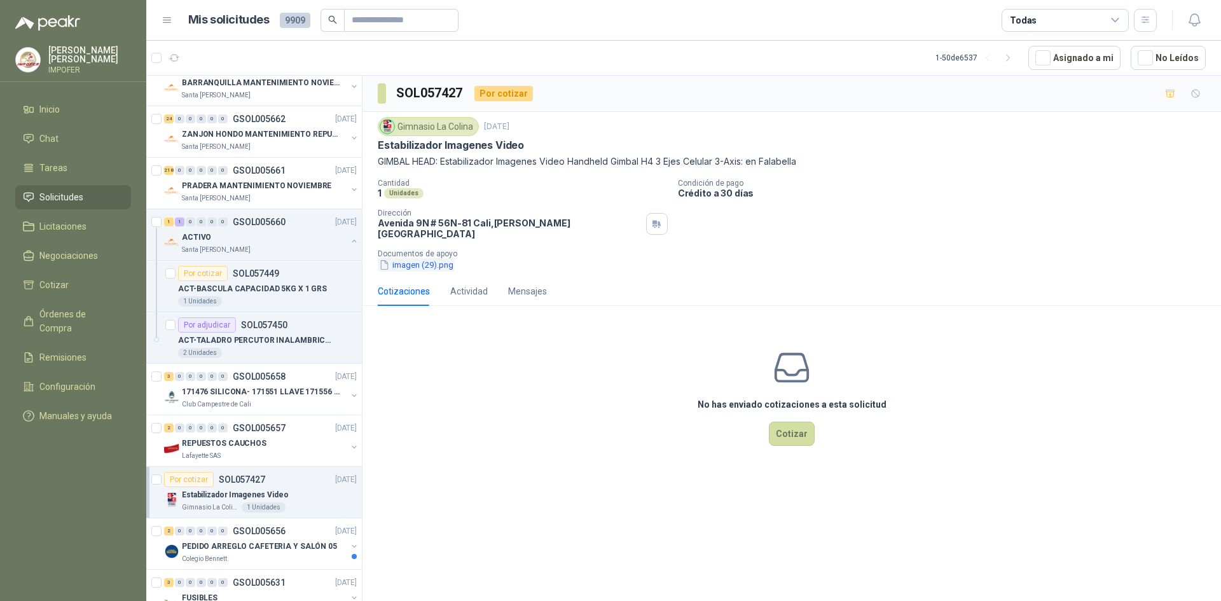
click at [423, 258] on button "imagen (29).png" at bounding box center [416, 264] width 77 height 13
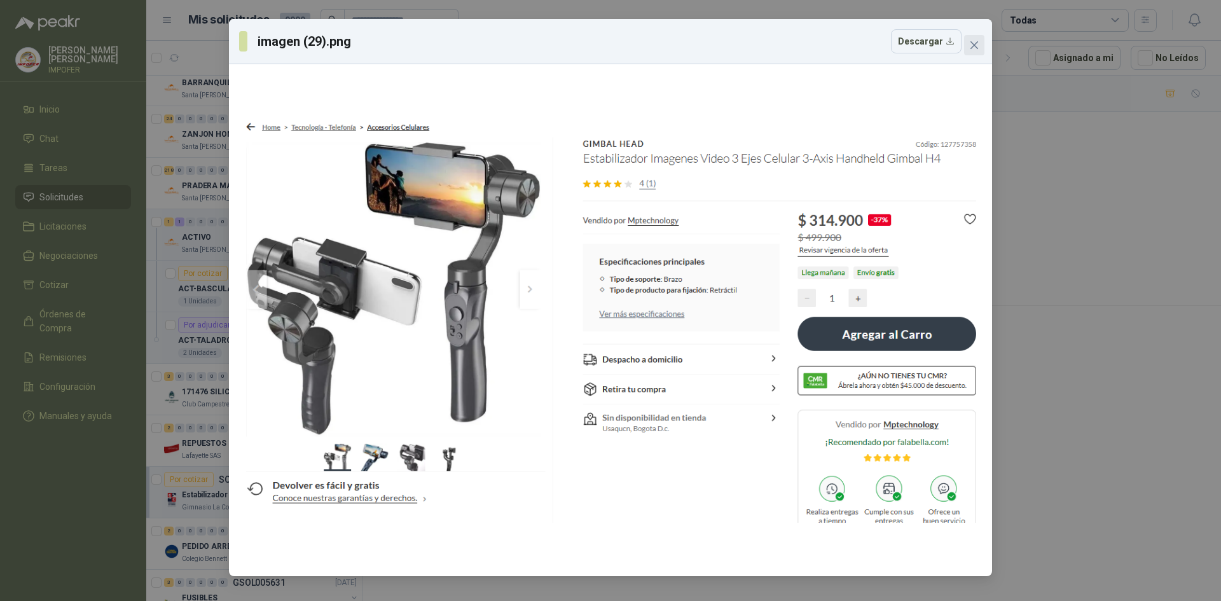
click at [973, 43] on icon "close" at bounding box center [974, 45] width 8 height 8
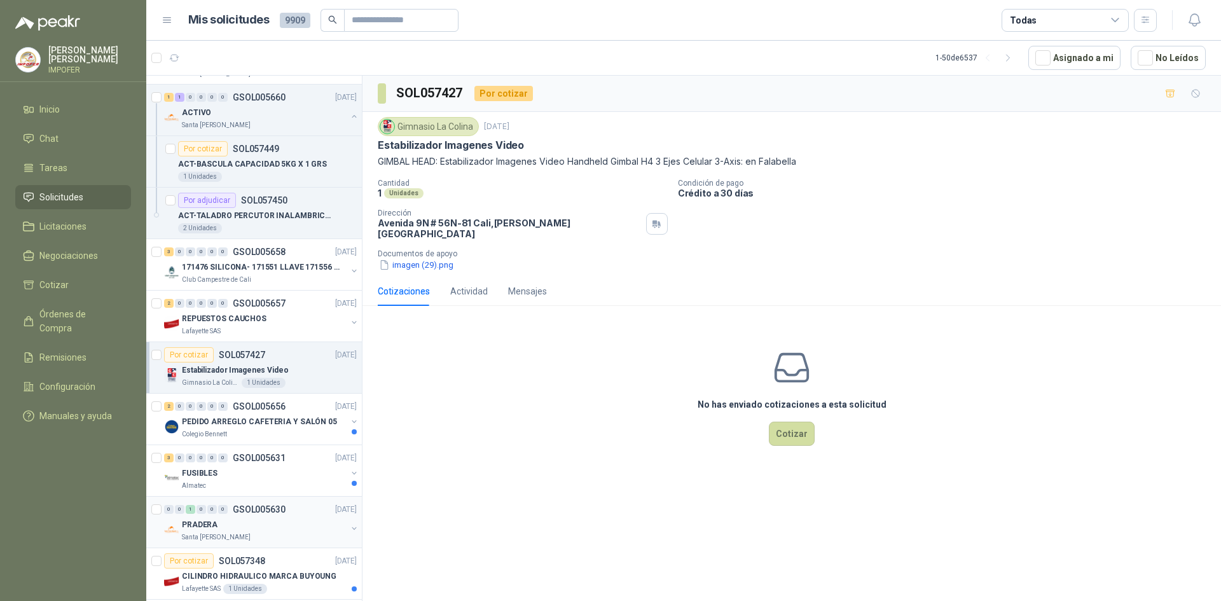
scroll to position [509, 0]
click at [238, 422] on p "PEDIDO ARREGLO CAFETERIA Y SALÓN 05" at bounding box center [259, 419] width 155 height 12
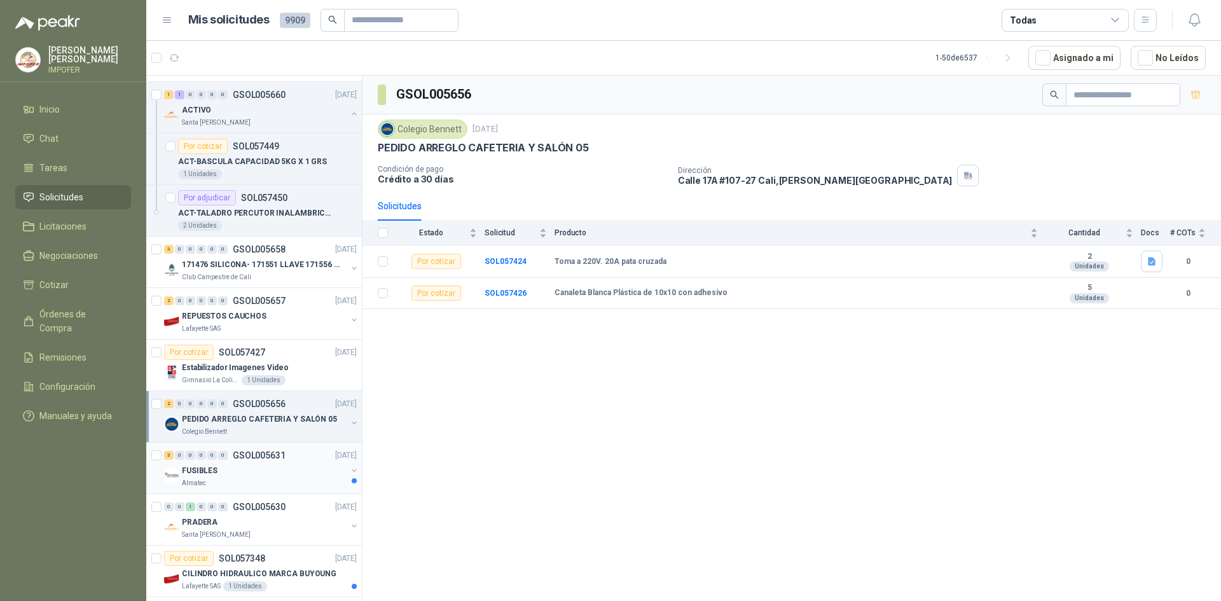
click at [252, 472] on div "FUSIBLES" at bounding box center [264, 470] width 165 height 15
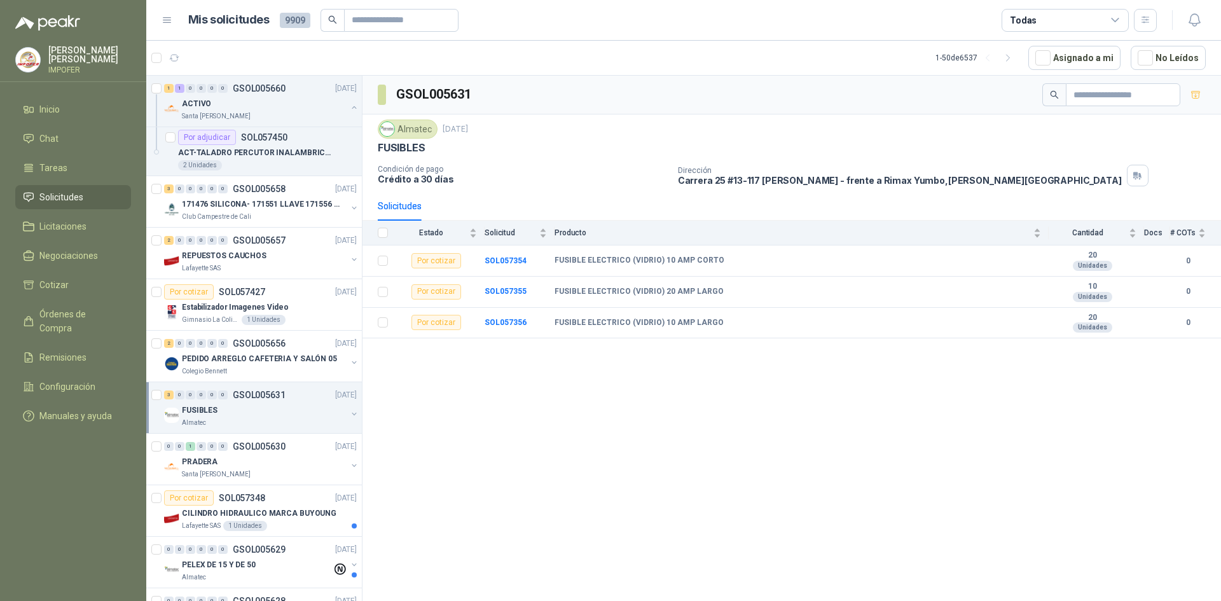
scroll to position [636, 0]
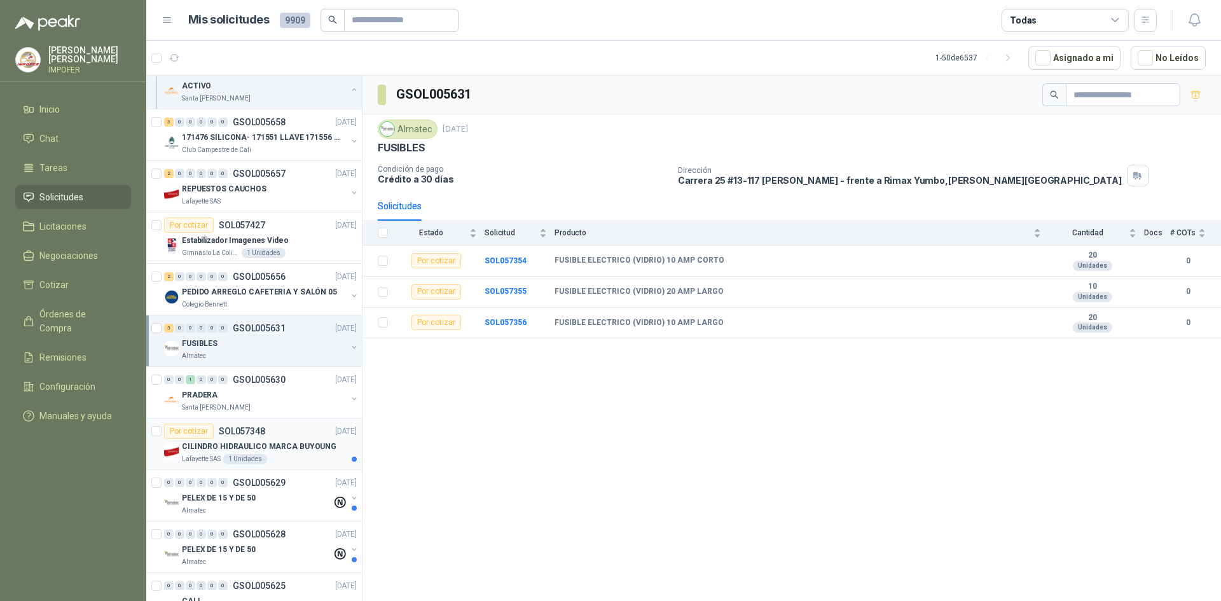
click at [309, 458] on div "Lafayette SAS 1 Unidades" at bounding box center [269, 459] width 175 height 10
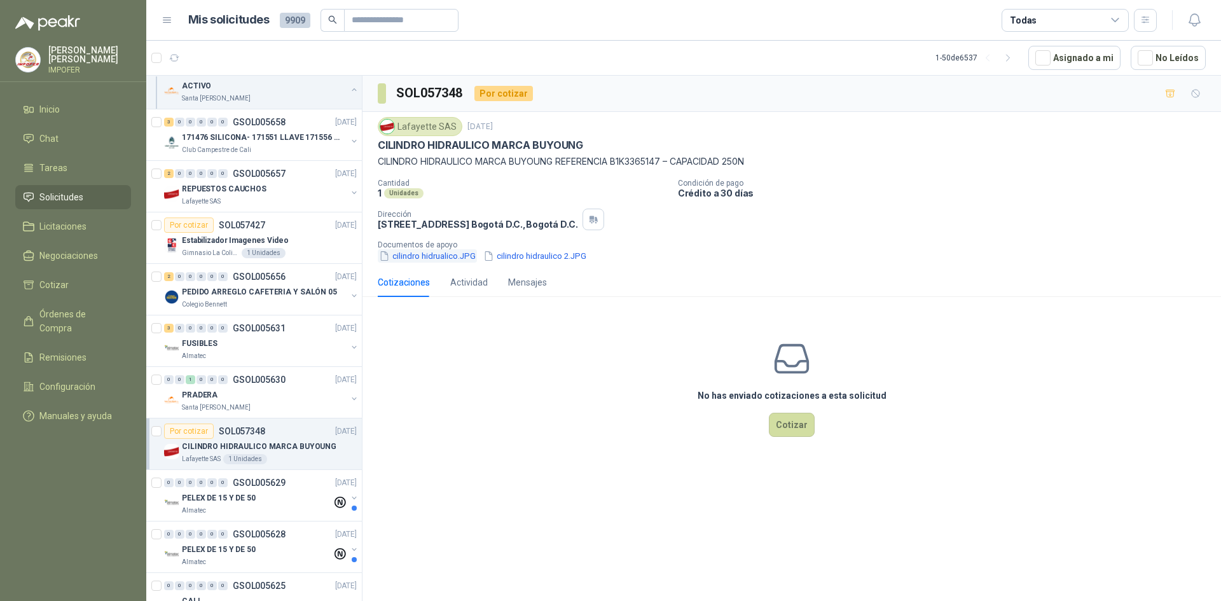
click at [441, 261] on button "cilindro hidrualico.JPG" at bounding box center [427, 255] width 99 height 13
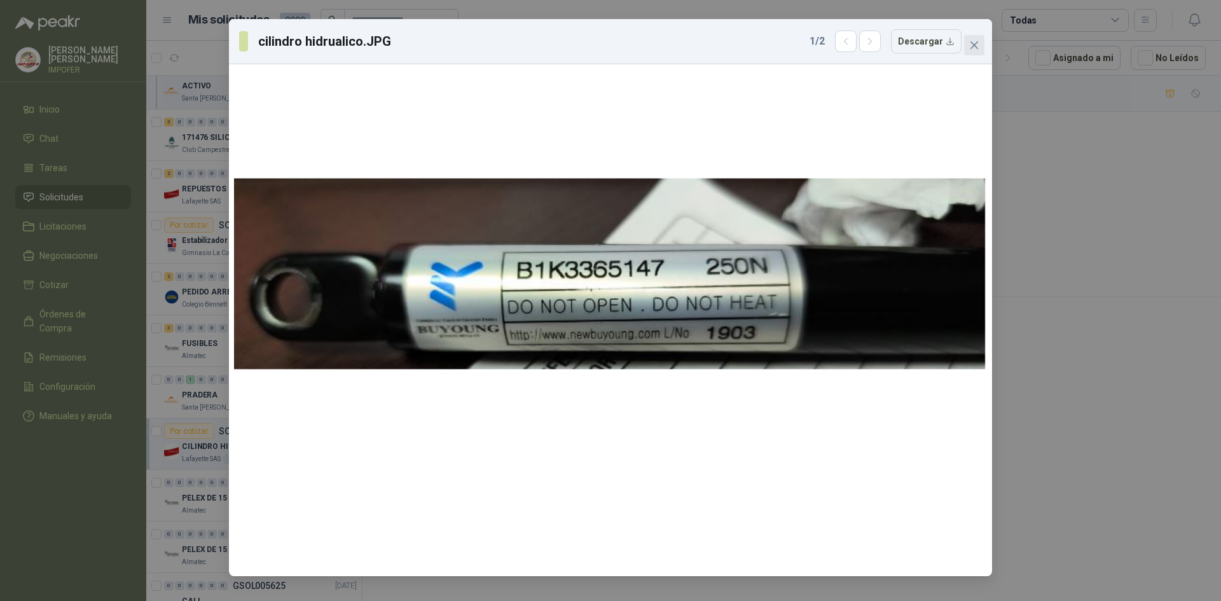
click at [979, 48] on span "Close" at bounding box center [974, 45] width 20 height 10
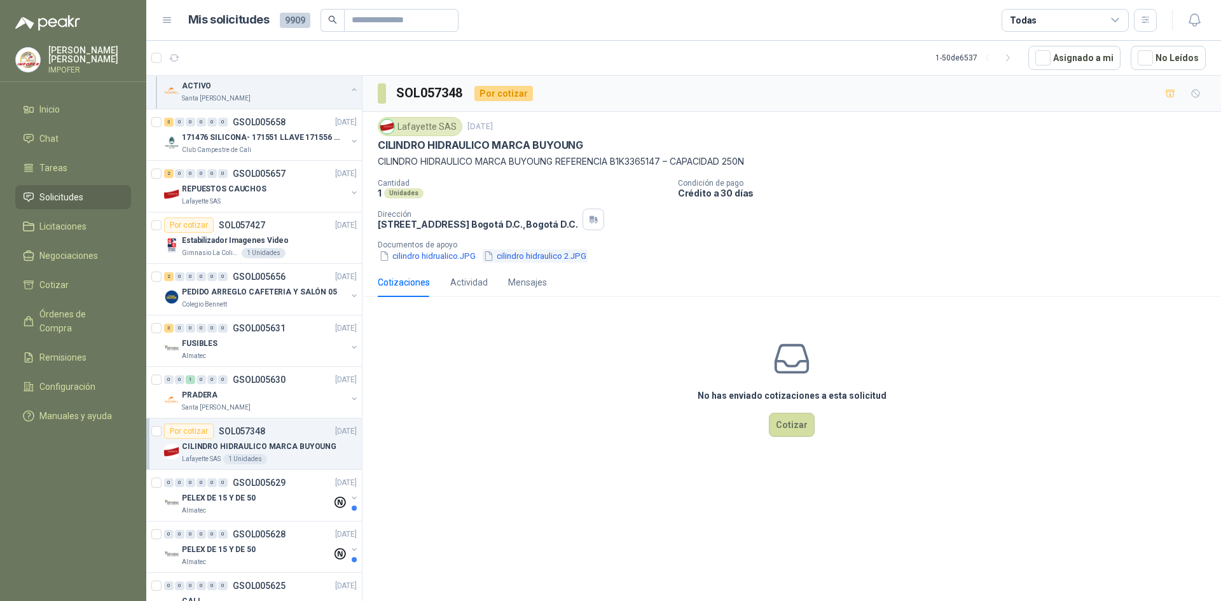
click at [510, 254] on button "cilindro hidraulico 2.JPG" at bounding box center [535, 255] width 106 height 13
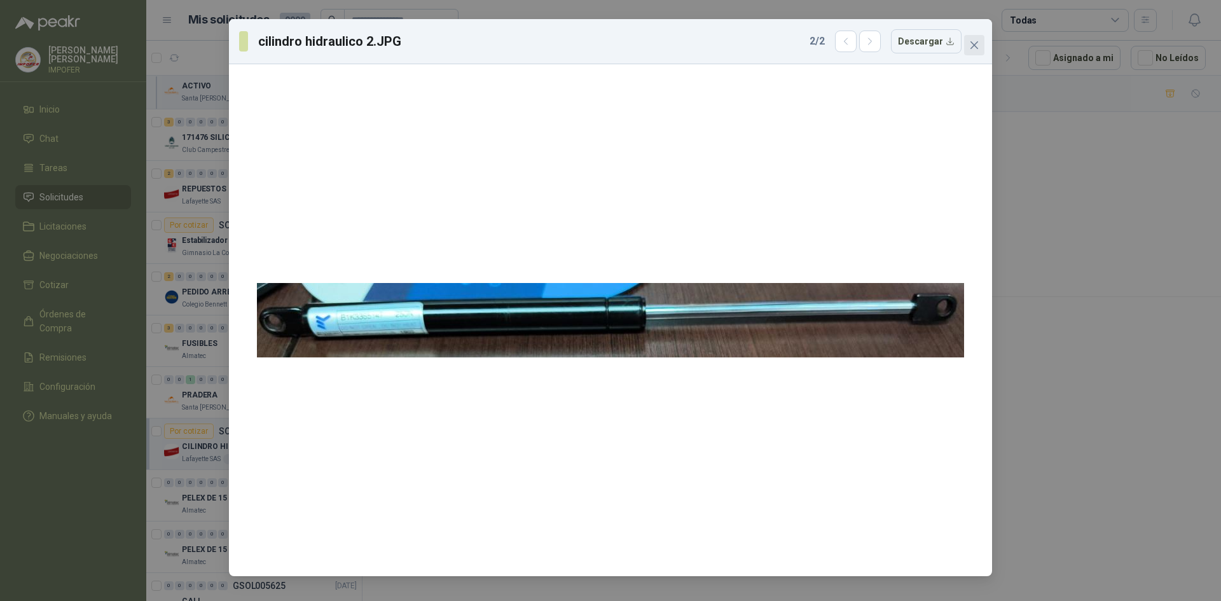
click at [979, 43] on span "Close" at bounding box center [974, 45] width 20 height 10
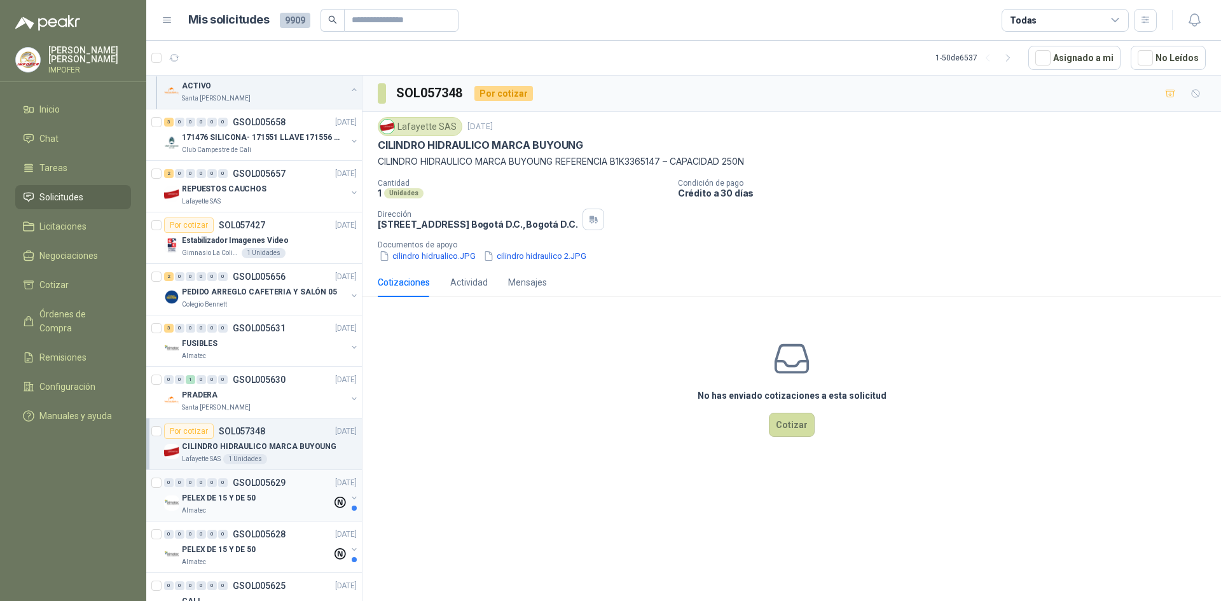
click at [218, 494] on p "PELEX DE 15 Y DE 50" at bounding box center [219, 498] width 74 height 12
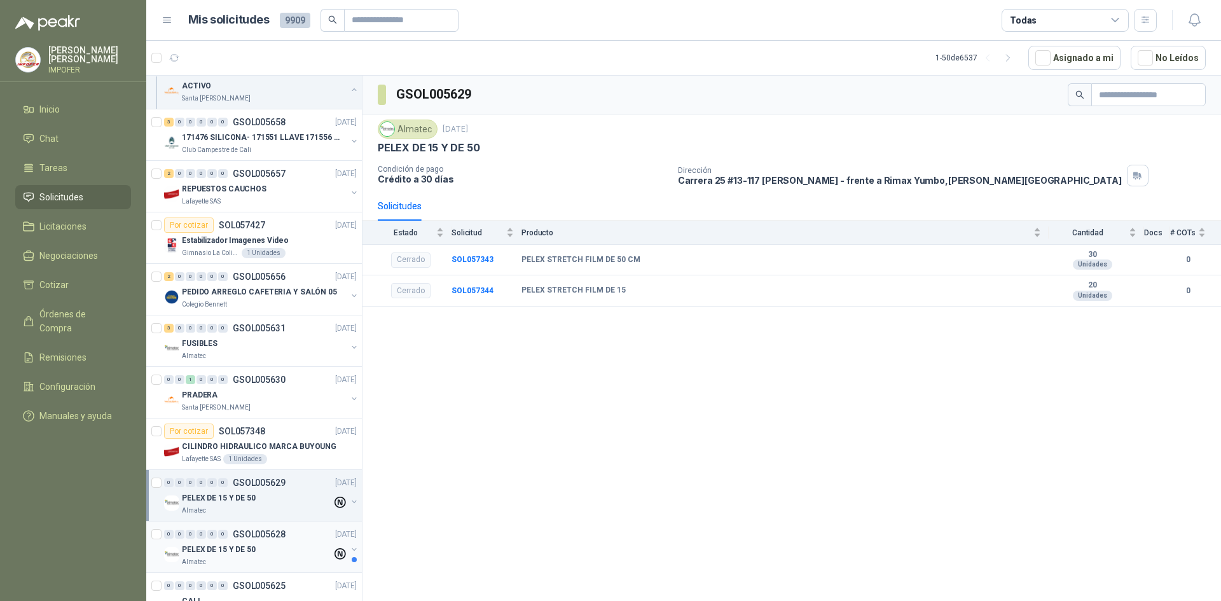
click at [207, 552] on p "PELEX DE 15 Y DE 50" at bounding box center [219, 550] width 74 height 12
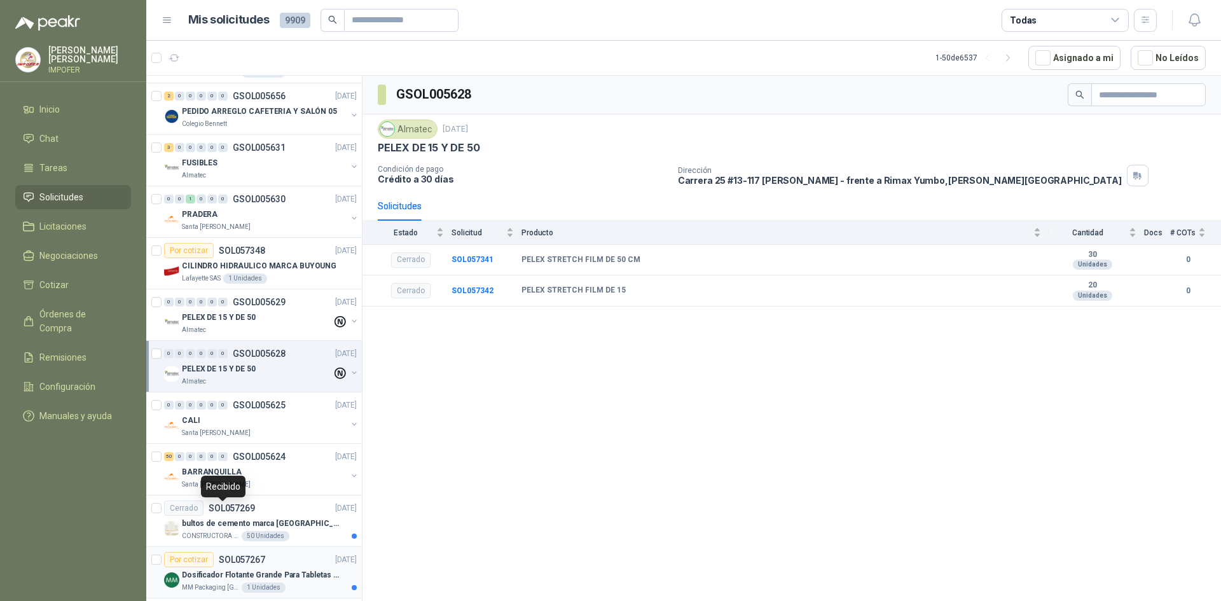
scroll to position [890, 0]
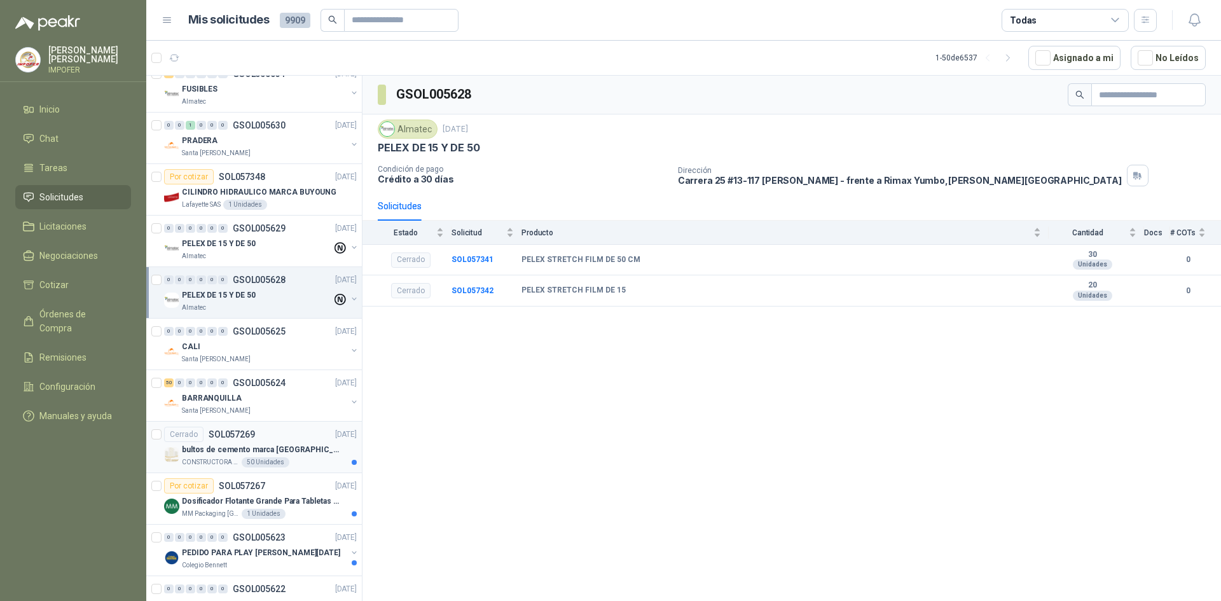
click at [306, 454] on p "bultos de cemento marca [GEOGRAPHIC_DATA][PERSON_NAME]- Entrega en [GEOGRAPHIC_…" at bounding box center [261, 450] width 158 height 12
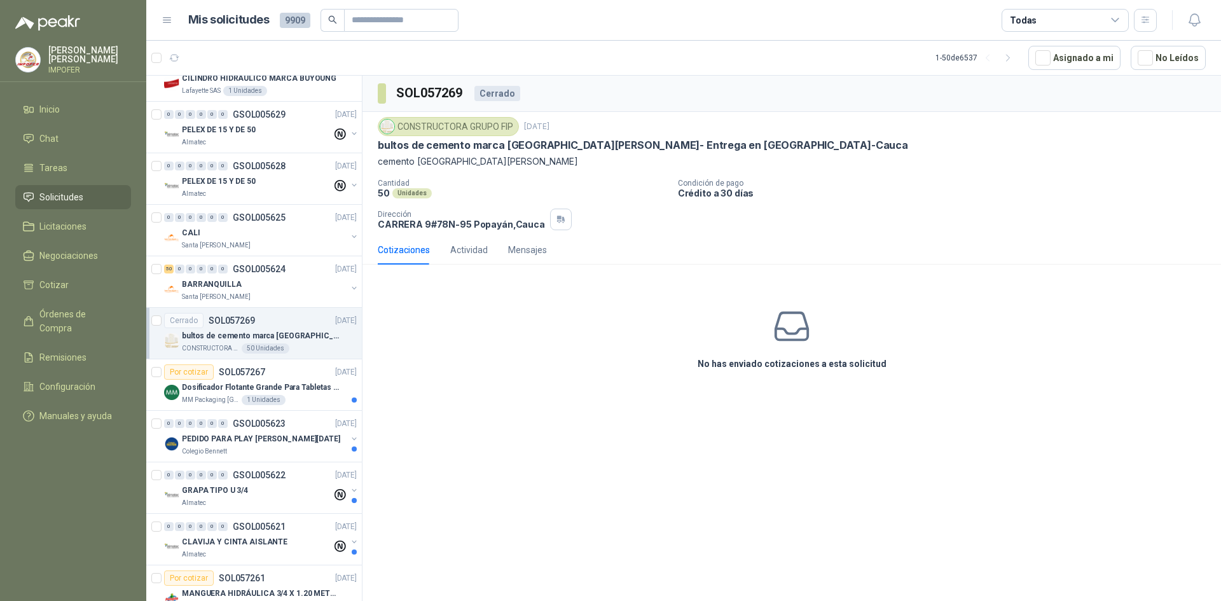
scroll to position [1017, 0]
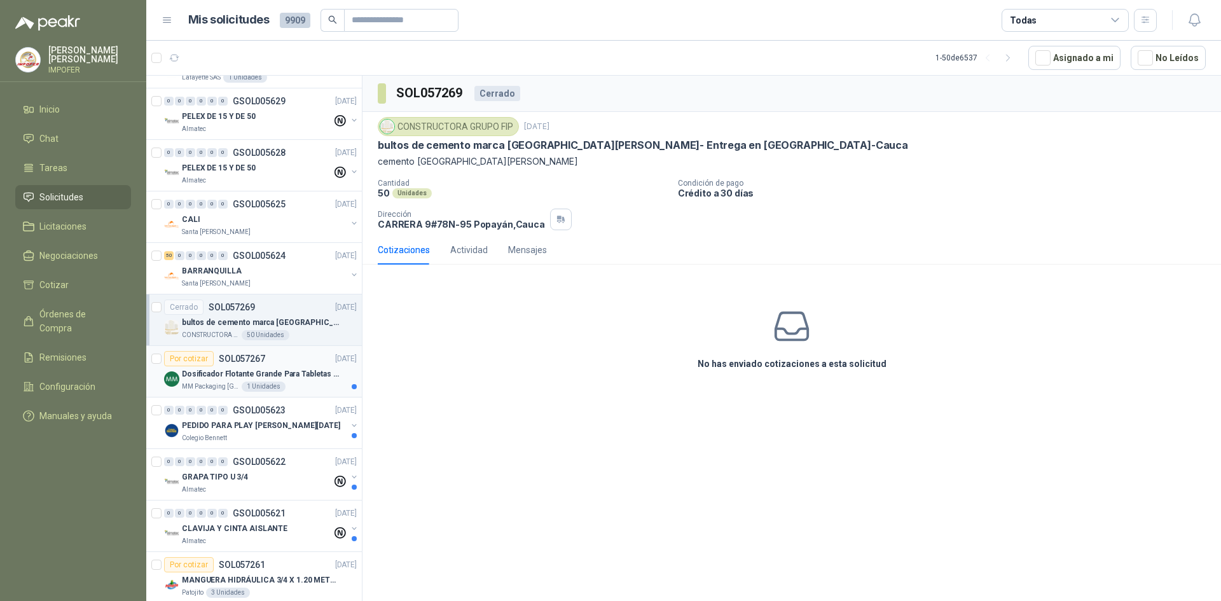
click at [295, 374] on p "Dosificador Flotante Grande Para Tabletas De Cloro Humboldt" at bounding box center [261, 374] width 158 height 12
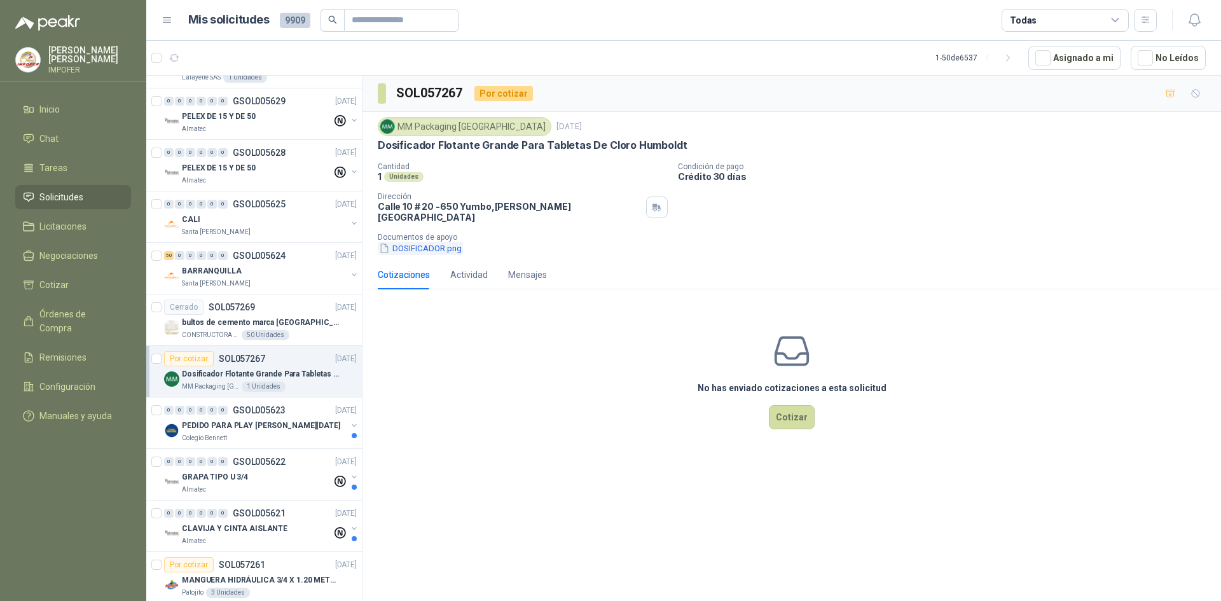
click at [428, 242] on button "DOSIFICADOR.png" at bounding box center [420, 248] width 85 height 13
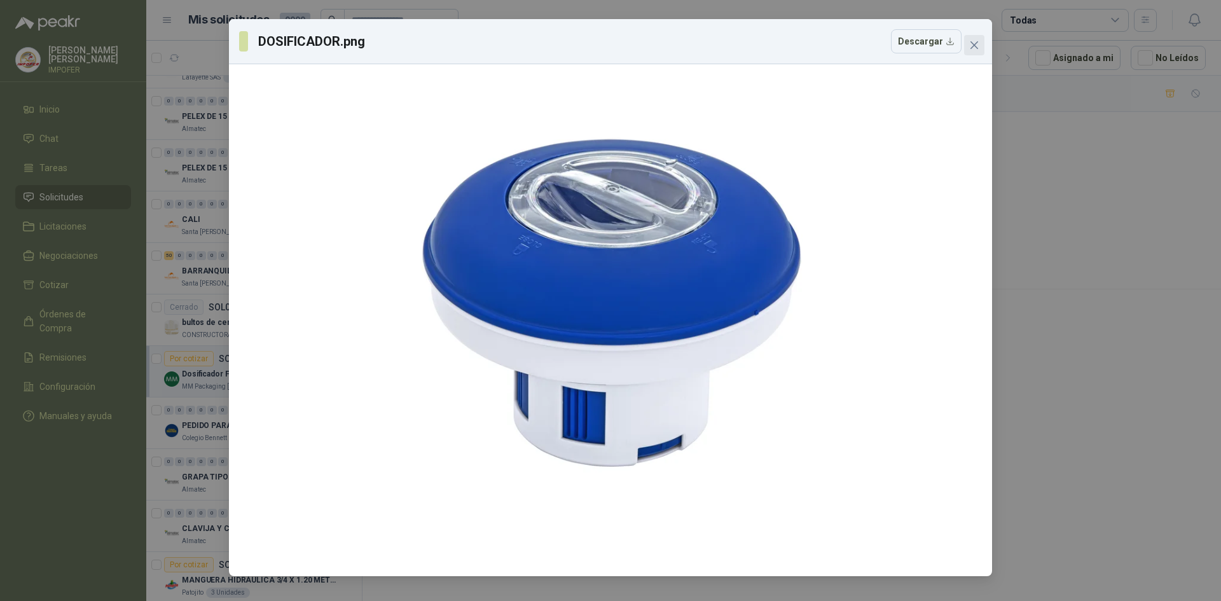
click at [978, 42] on icon "close" at bounding box center [974, 45] width 10 height 10
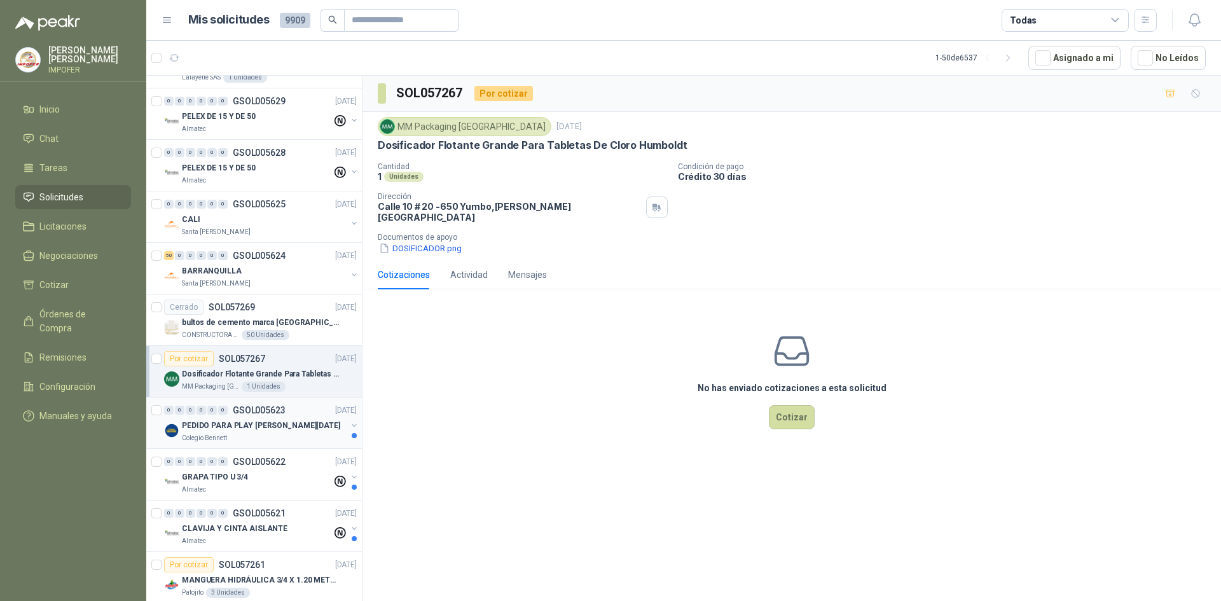
click at [250, 441] on div "Colegio Bennett" at bounding box center [264, 438] width 165 height 10
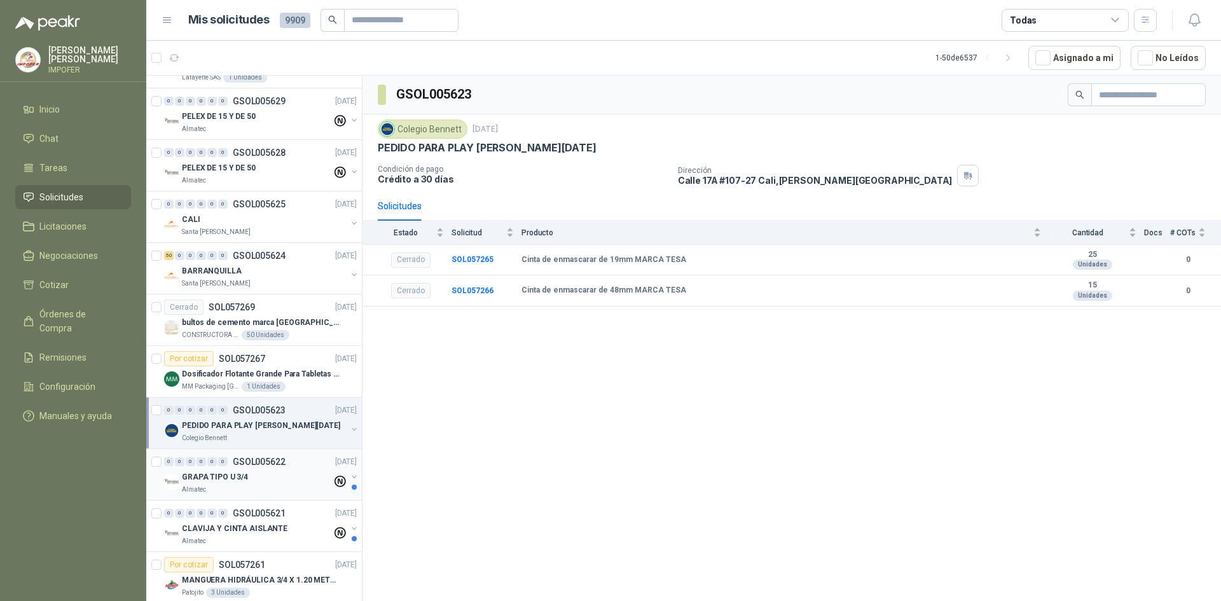
click at [282, 477] on div "GRAPA TIPO U 3/4" at bounding box center [257, 476] width 150 height 15
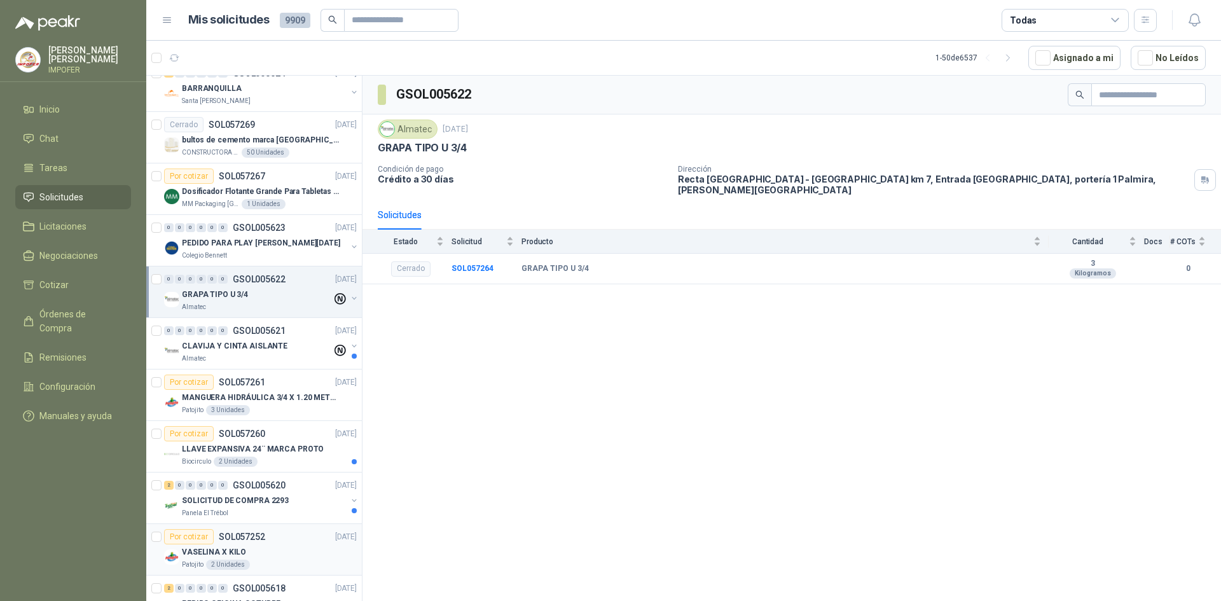
scroll to position [1208, 0]
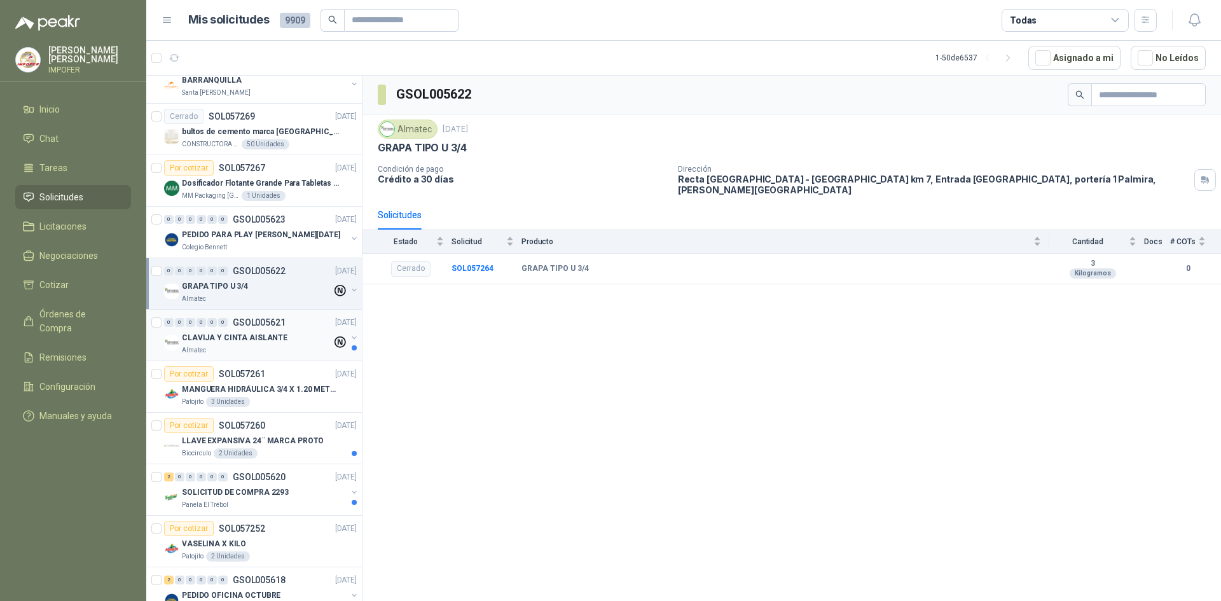
click at [284, 343] on div "CLAVIJA Y CINTA AISLANTE" at bounding box center [257, 337] width 150 height 15
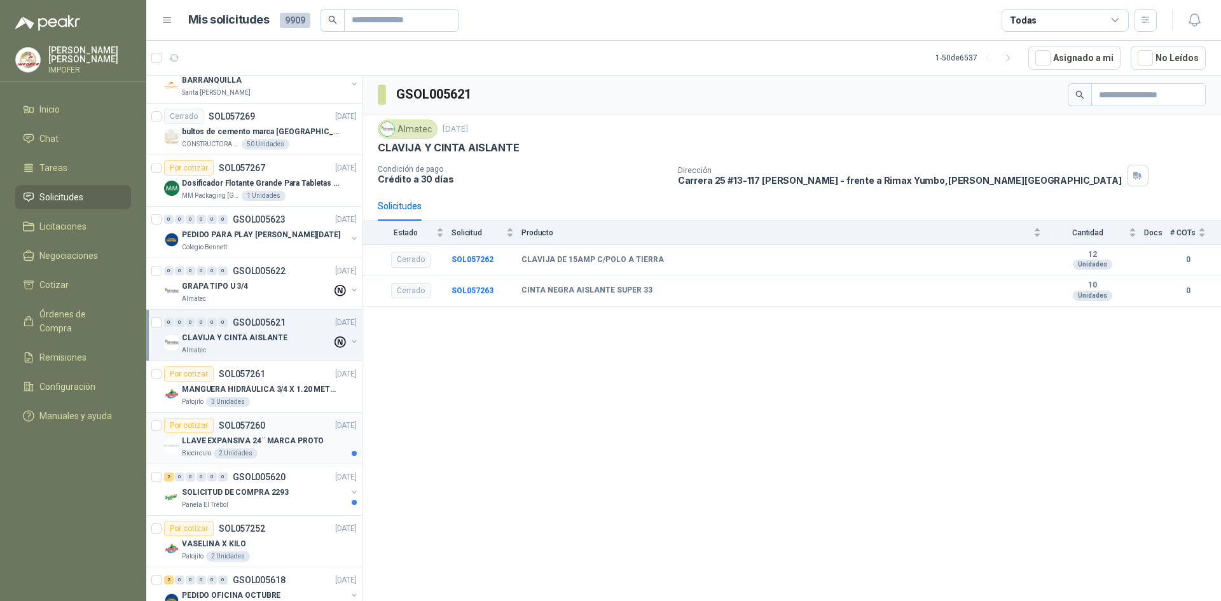
click at [299, 455] on div "Biocirculo 2 Unidades" at bounding box center [269, 453] width 175 height 10
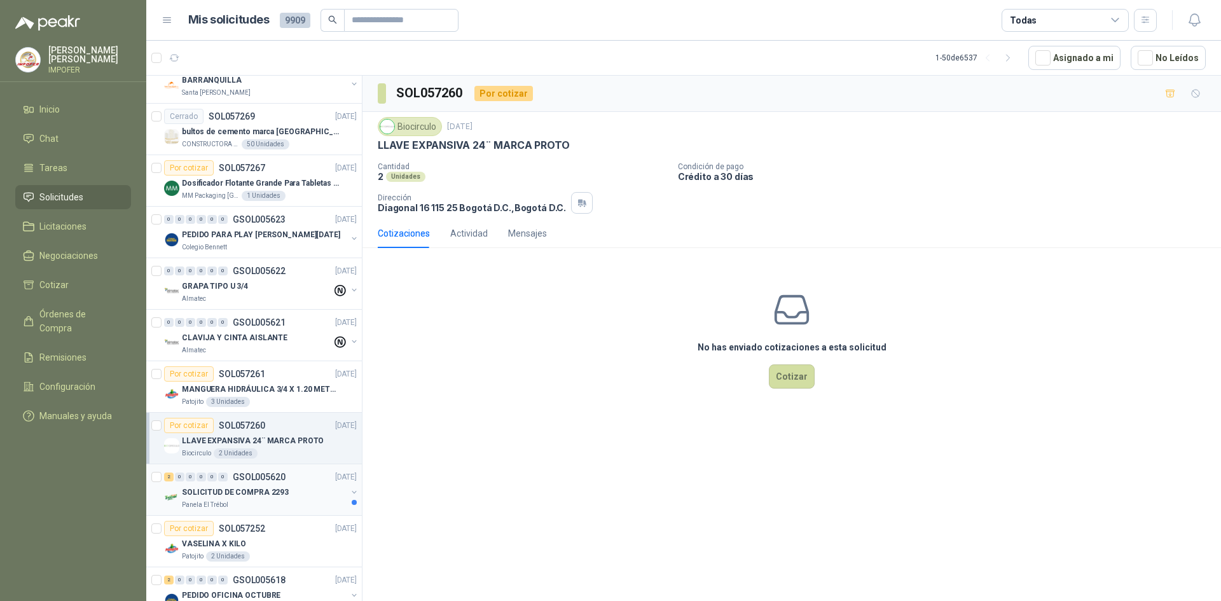
click at [296, 489] on div "SOLICITUD DE COMPRA 2293" at bounding box center [264, 491] width 165 height 15
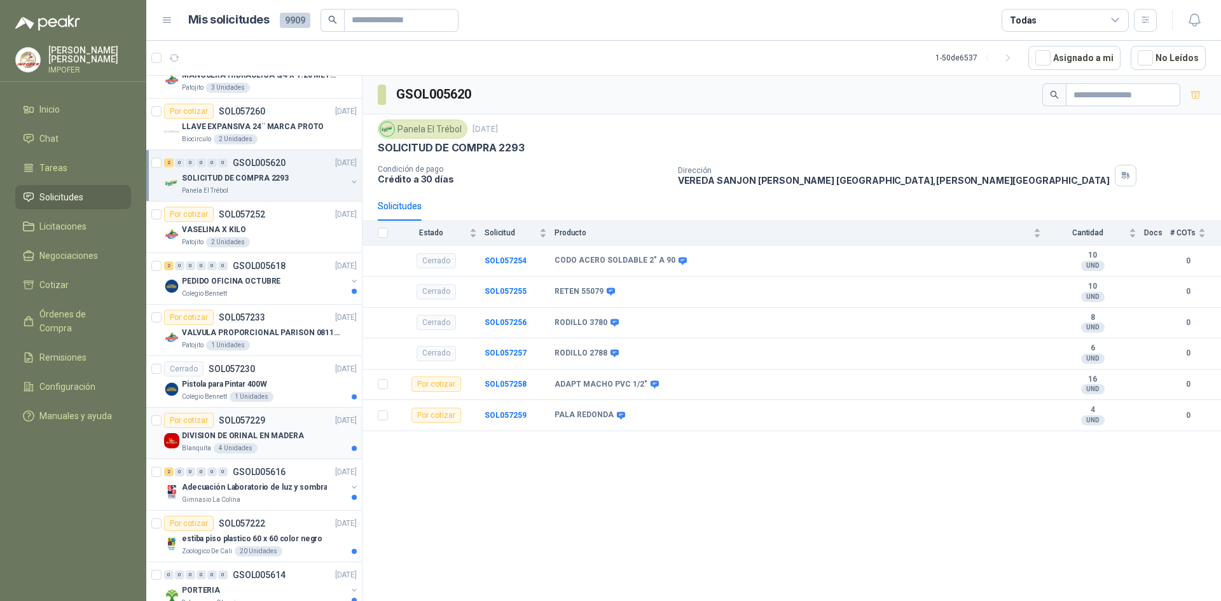
scroll to position [1526, 0]
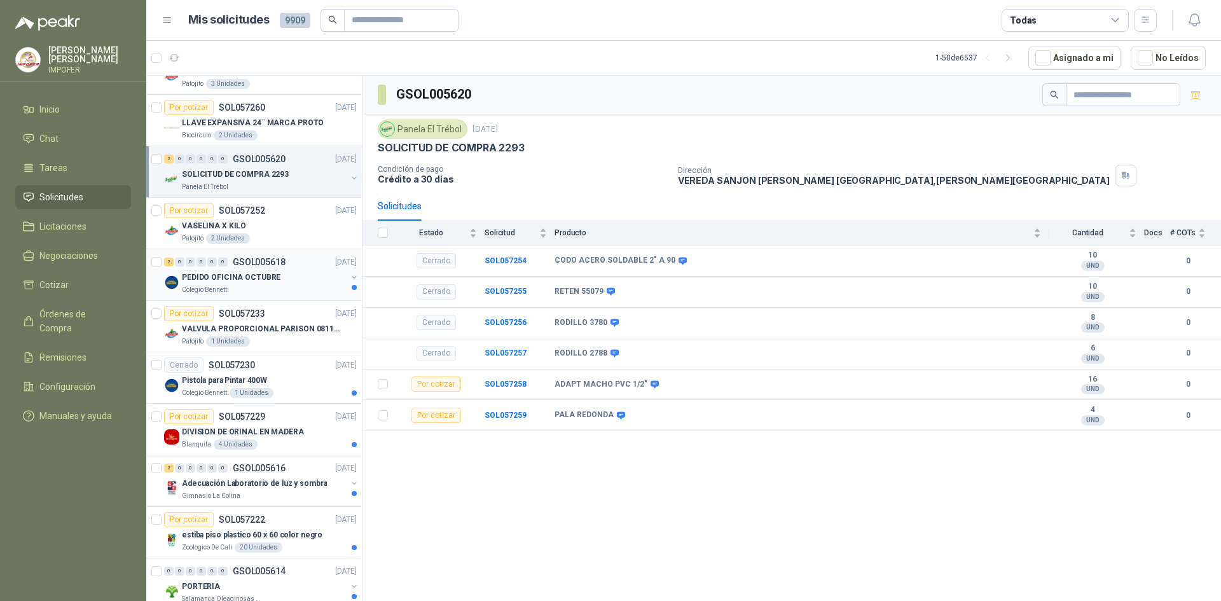
click at [293, 291] on div "Colegio Bennett" at bounding box center [264, 290] width 165 height 10
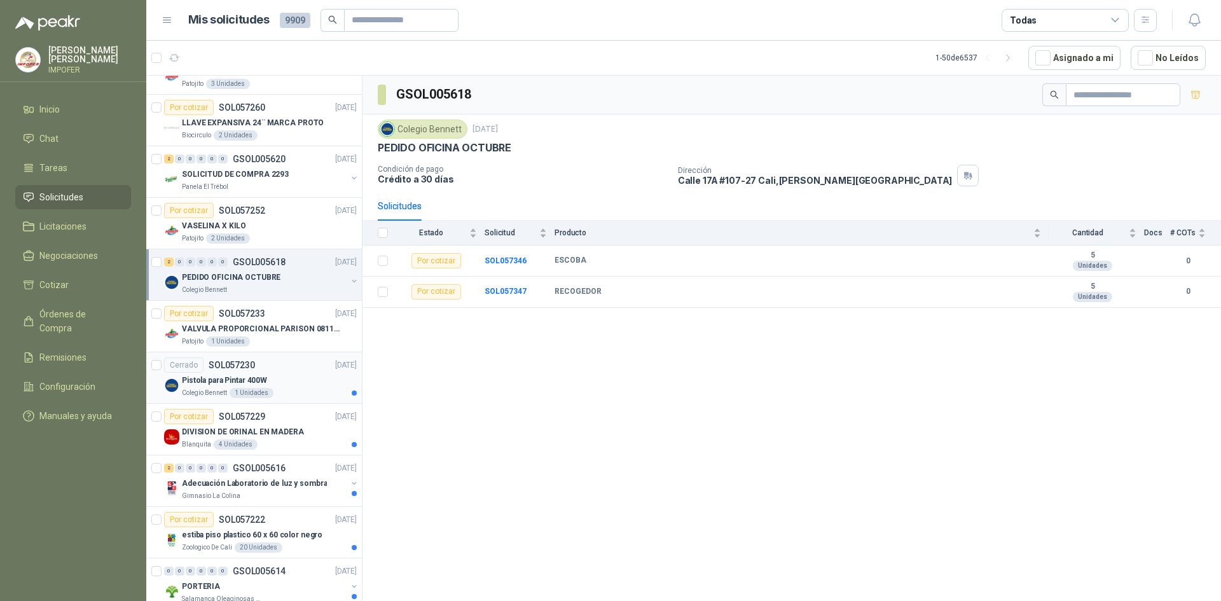
click at [299, 388] on div "Colegio [PERSON_NAME] 1 Unidades" at bounding box center [269, 393] width 175 height 10
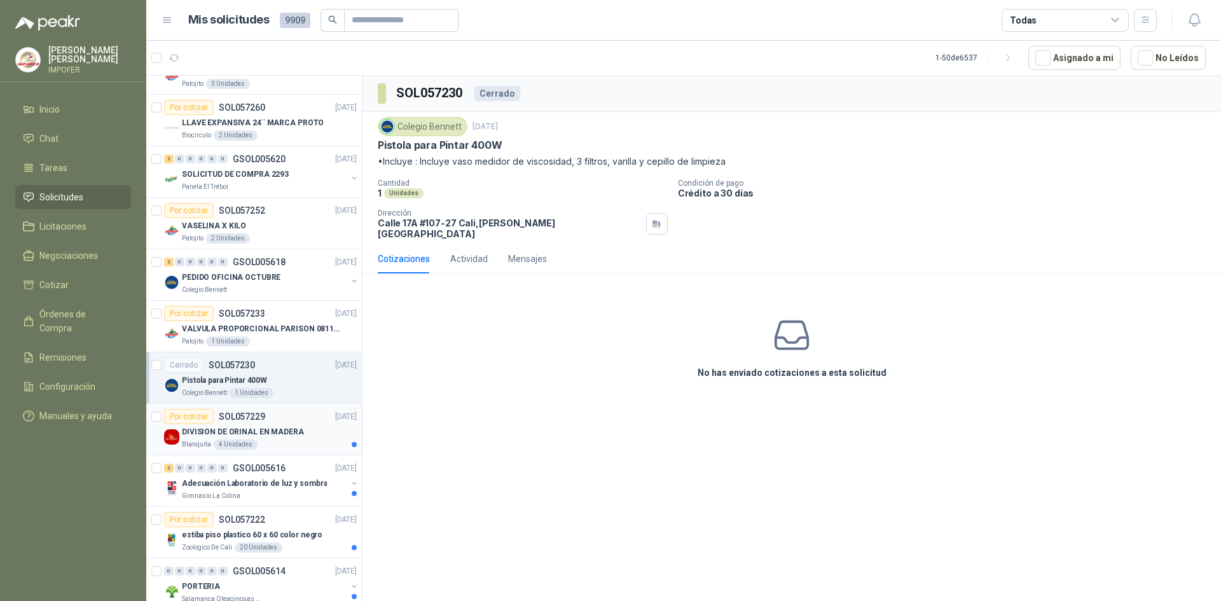
click at [287, 448] on div "Blanquita 4 Unidades" at bounding box center [269, 444] width 175 height 10
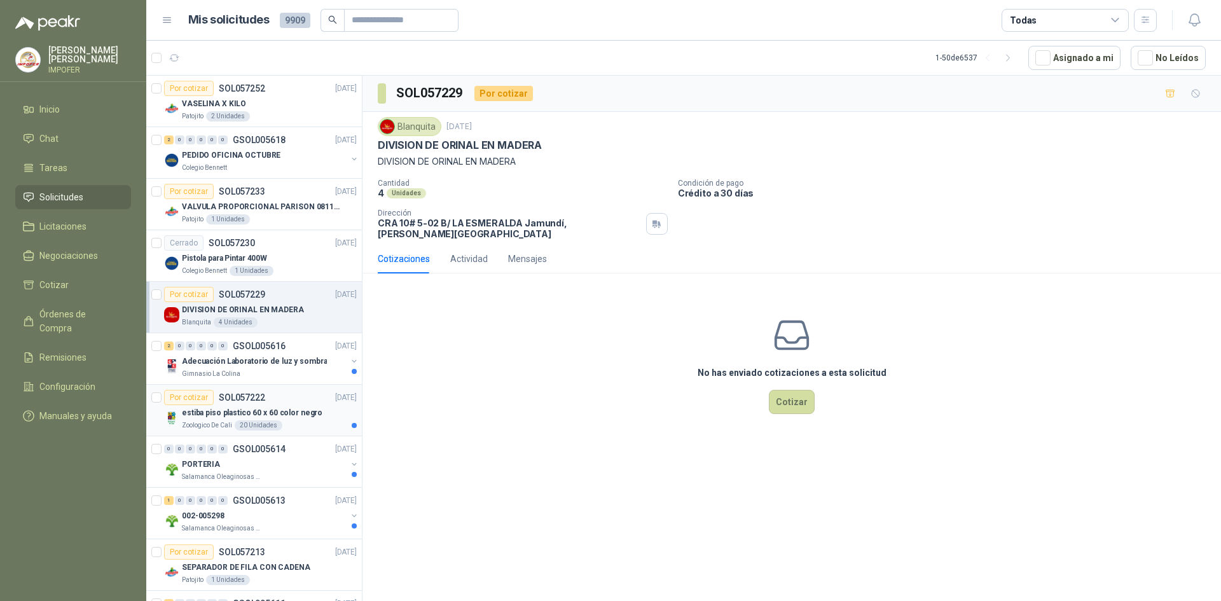
scroll to position [1653, 0]
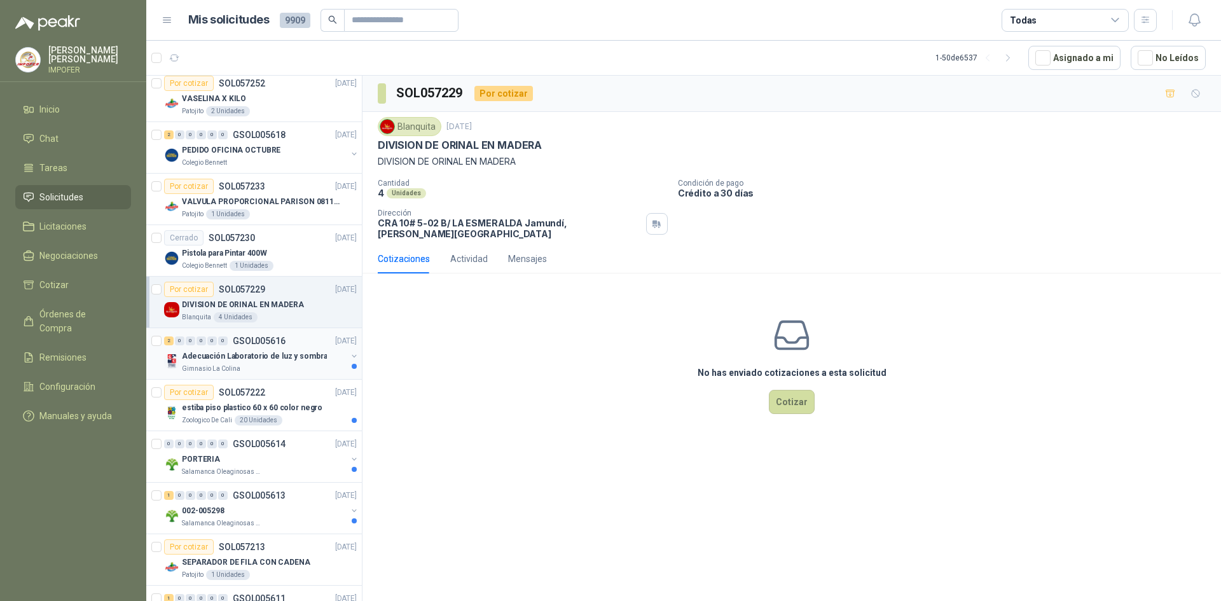
click at [317, 359] on div "Adecuación Laboratorio de luz y sombra" at bounding box center [264, 355] width 165 height 15
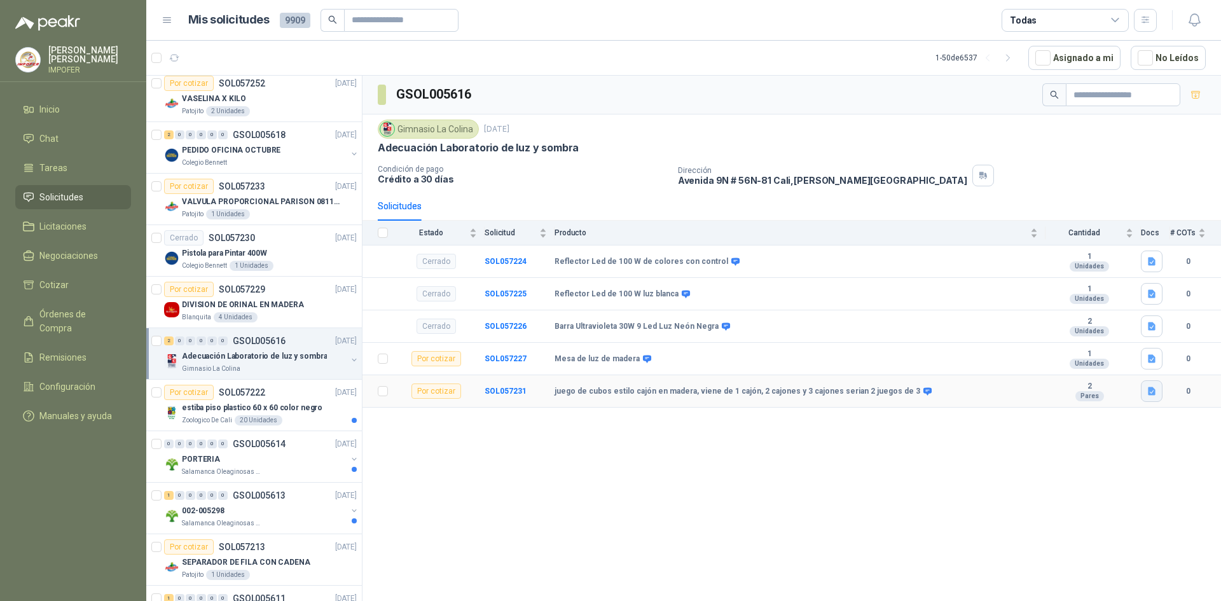
click at [1153, 391] on icon "button" at bounding box center [1151, 391] width 8 height 8
click at [1119, 362] on button "cubos madera.png" at bounding box center [1111, 363] width 86 height 13
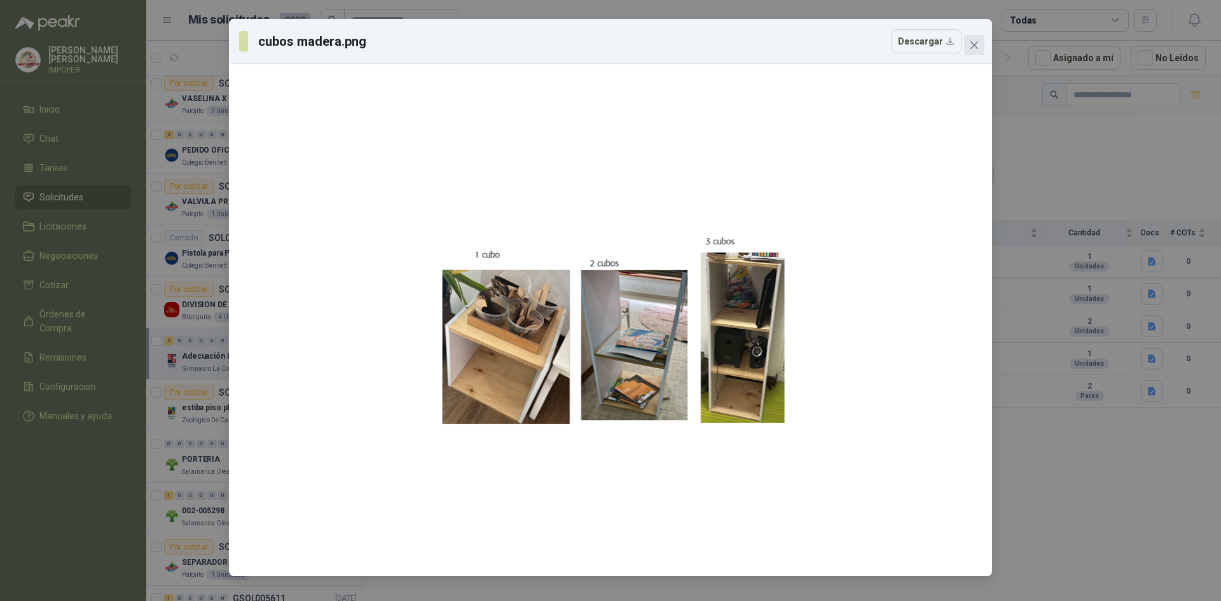
click at [966, 39] on button "Close" at bounding box center [974, 45] width 20 height 20
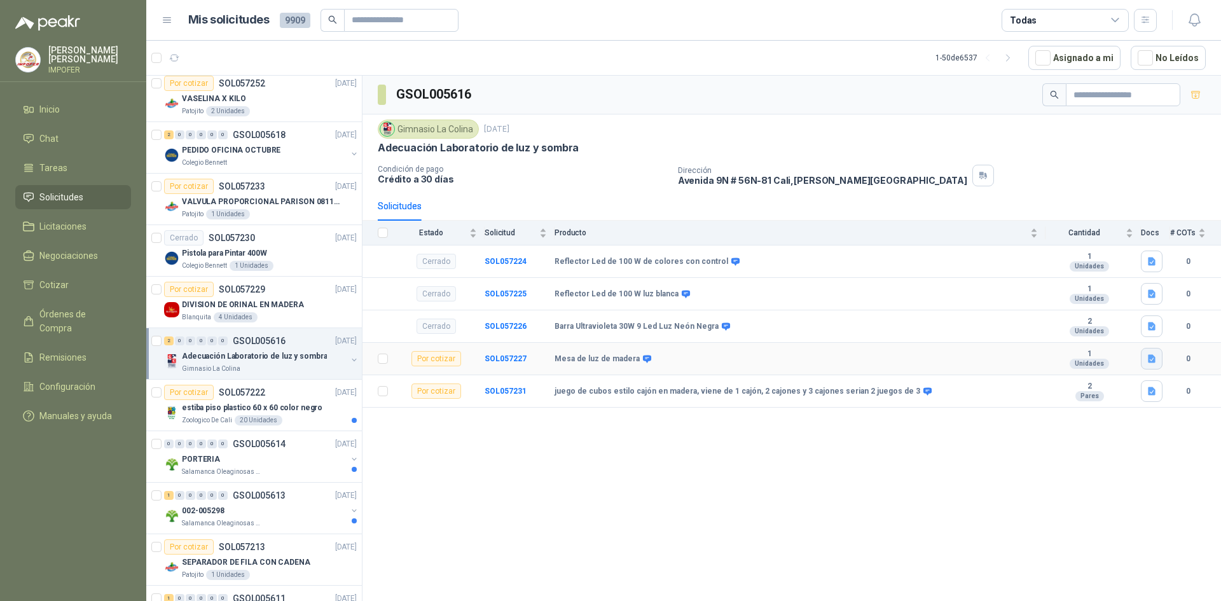
click at [1149, 362] on icon "button" at bounding box center [1151, 359] width 8 height 8
click at [1124, 329] on button "Image (3).jpg" at bounding box center [1120, 330] width 65 height 13
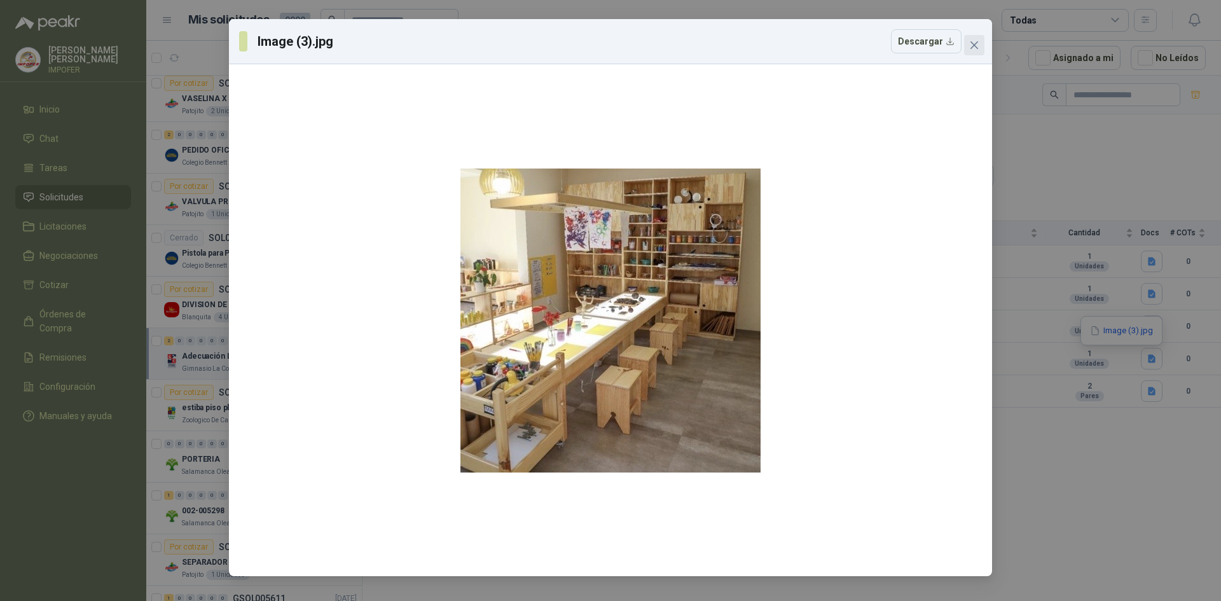
click at [974, 38] on button "Close" at bounding box center [974, 45] width 20 height 20
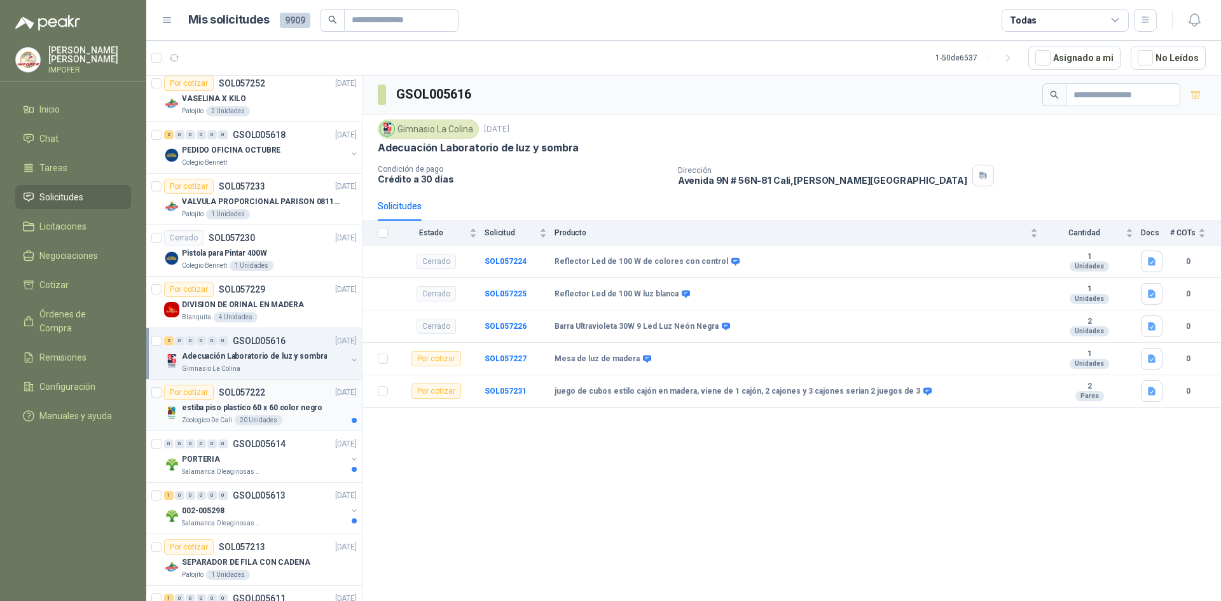
click at [295, 420] on div "Zoologico De Cali 20 Unidades" at bounding box center [269, 420] width 175 height 10
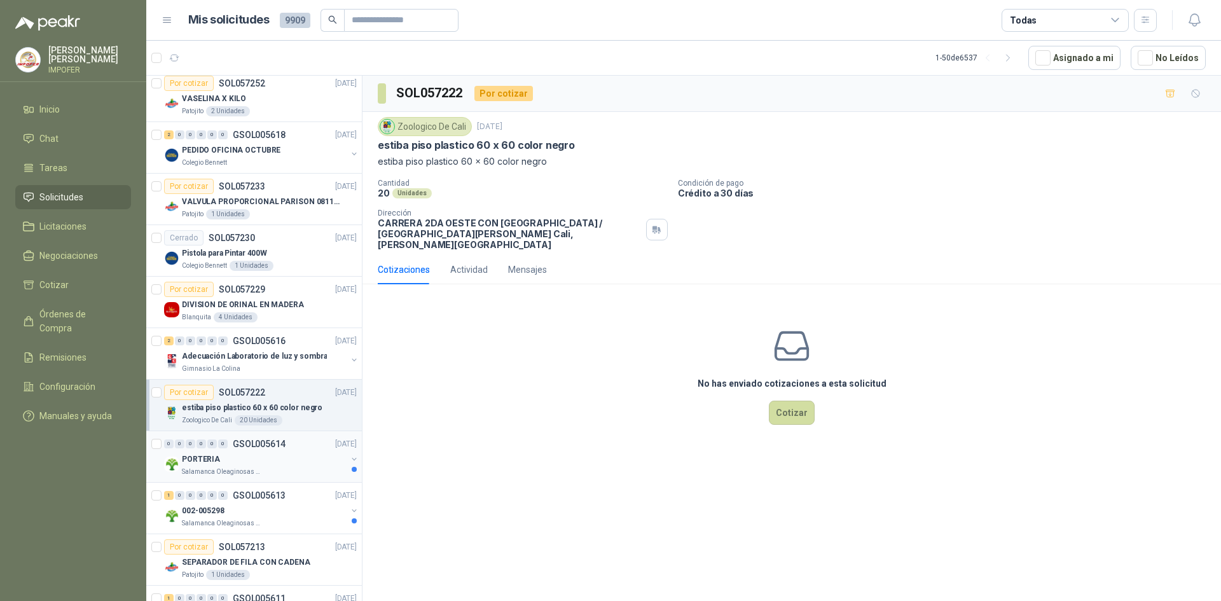
click at [223, 457] on div "PORTERIA" at bounding box center [264, 458] width 165 height 15
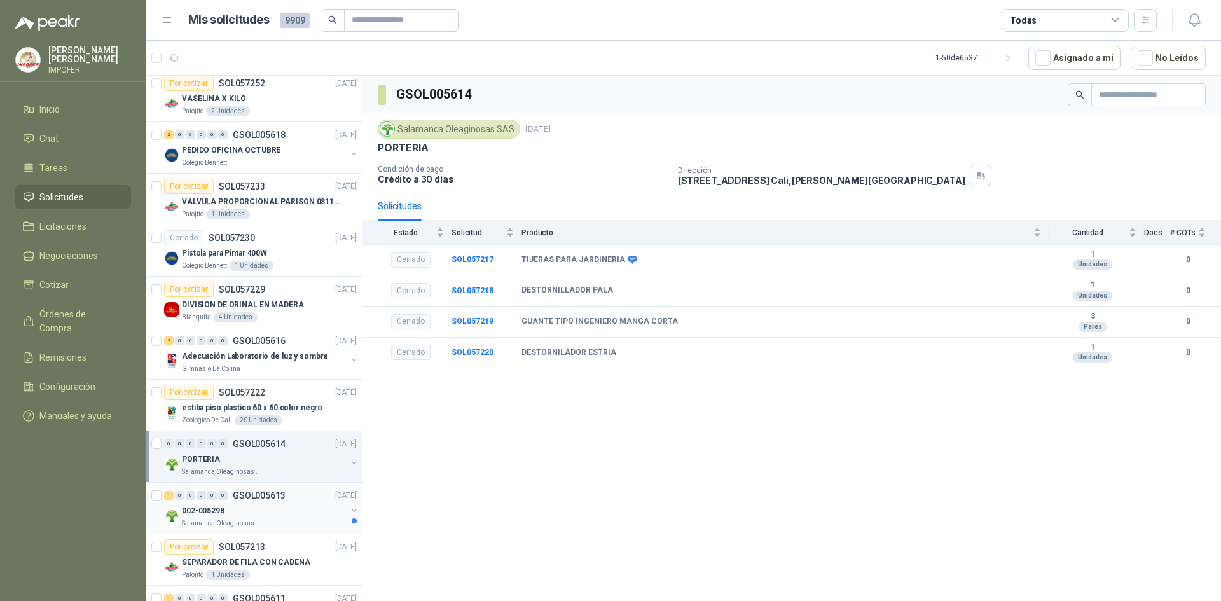
click at [290, 517] on div "002-005298" at bounding box center [264, 510] width 165 height 15
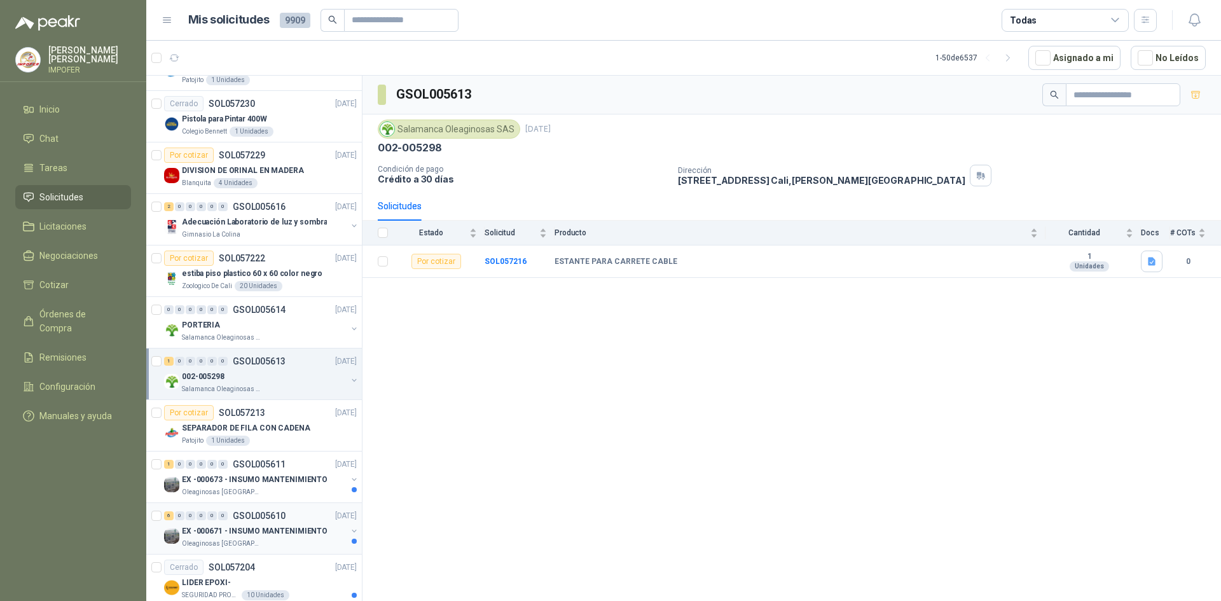
scroll to position [1907, 0]
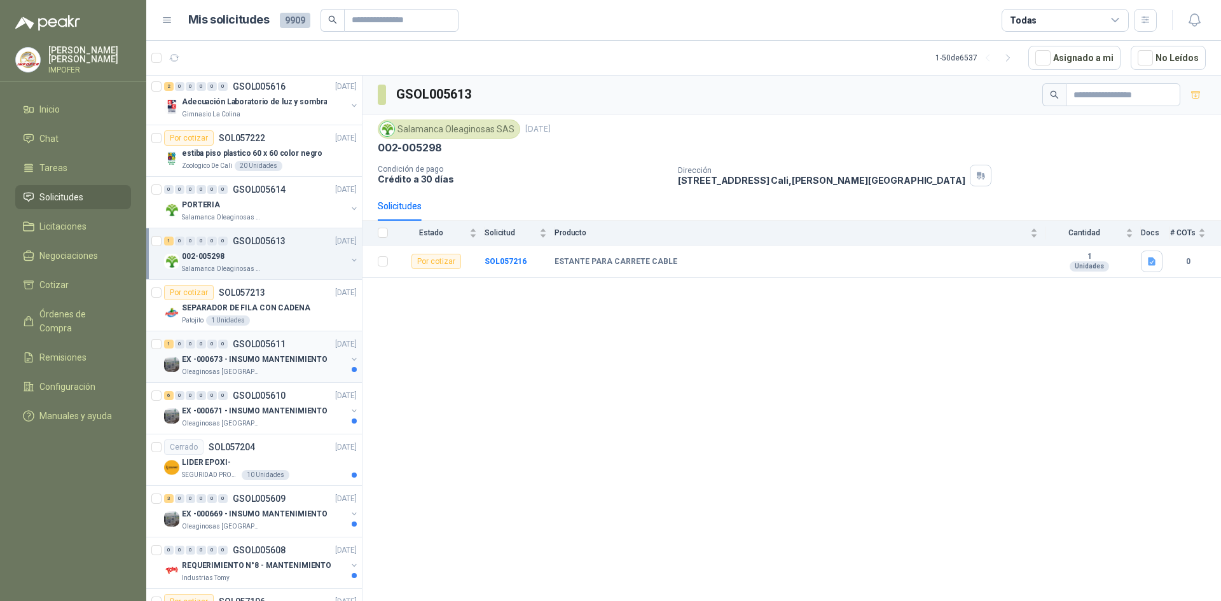
click at [278, 363] on p "EX -000673 - INSUMO MANTENIMIENTO" at bounding box center [255, 359] width 146 height 12
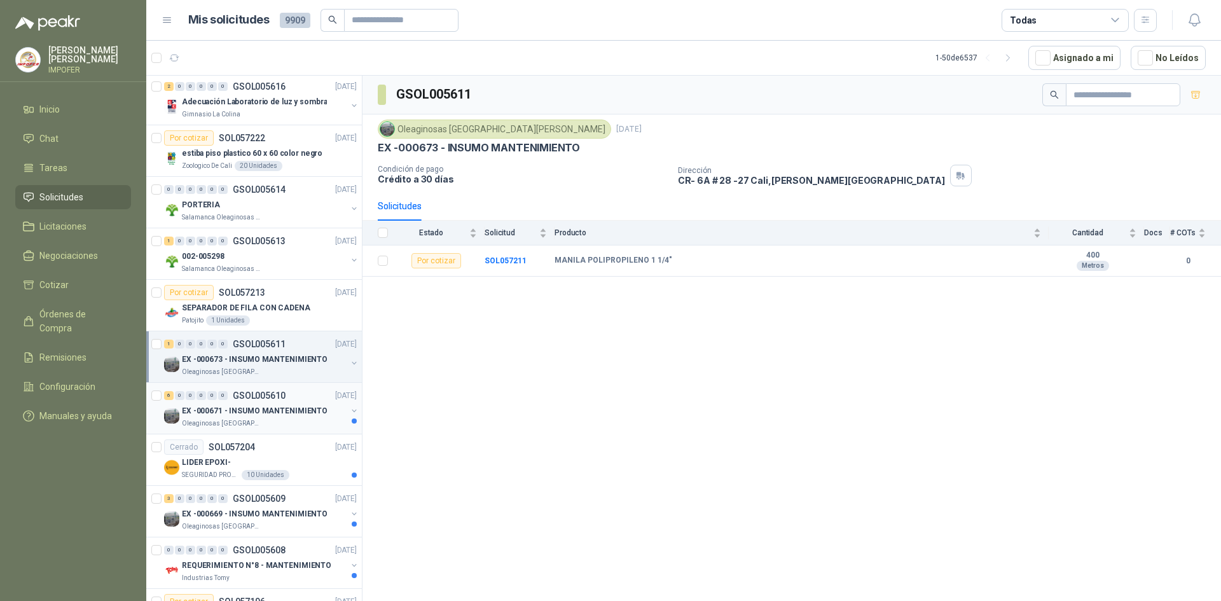
click at [304, 408] on p "EX -000671 - INSUMO MANTENIMIENTO" at bounding box center [255, 411] width 146 height 12
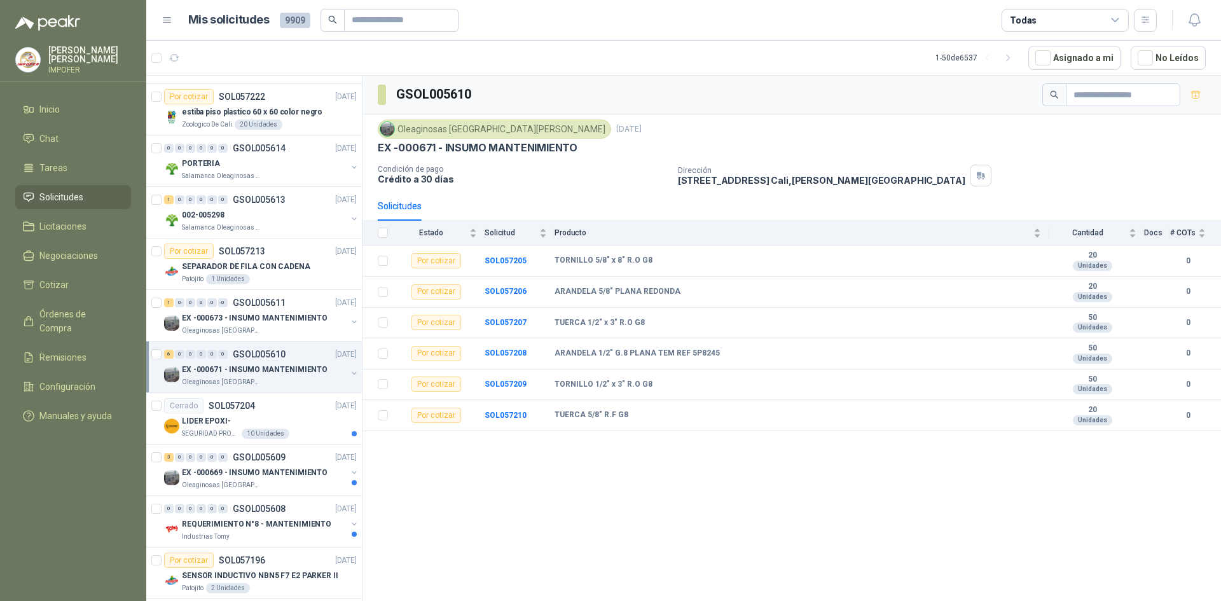
scroll to position [1971, 0]
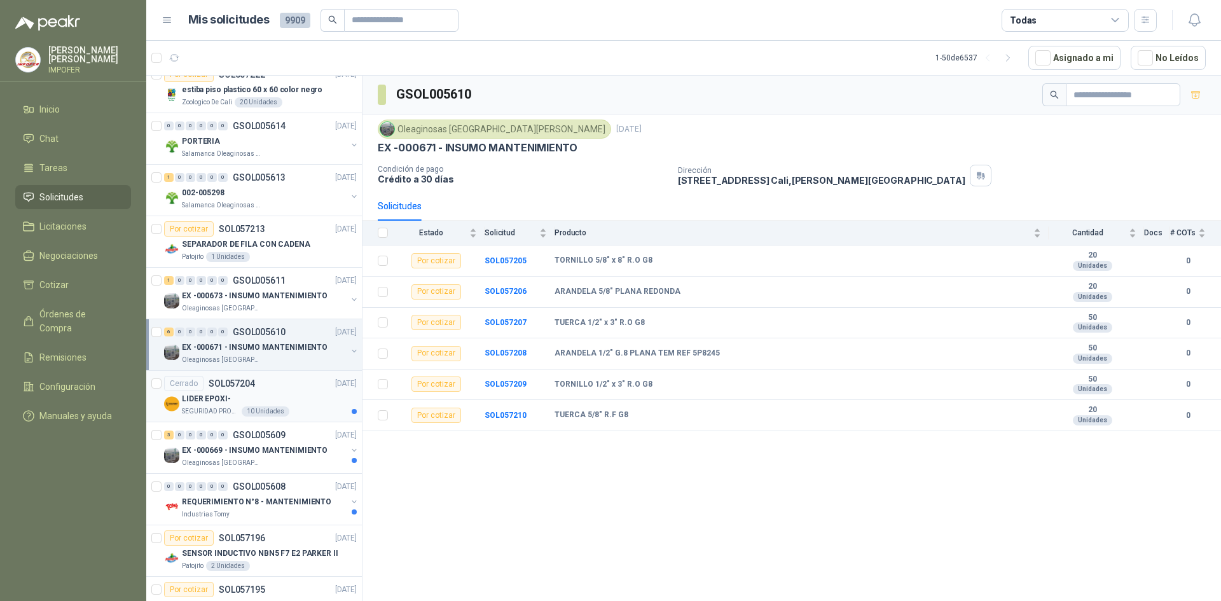
click at [299, 406] on div "LIDER EPOXI-" at bounding box center [269, 398] width 175 height 15
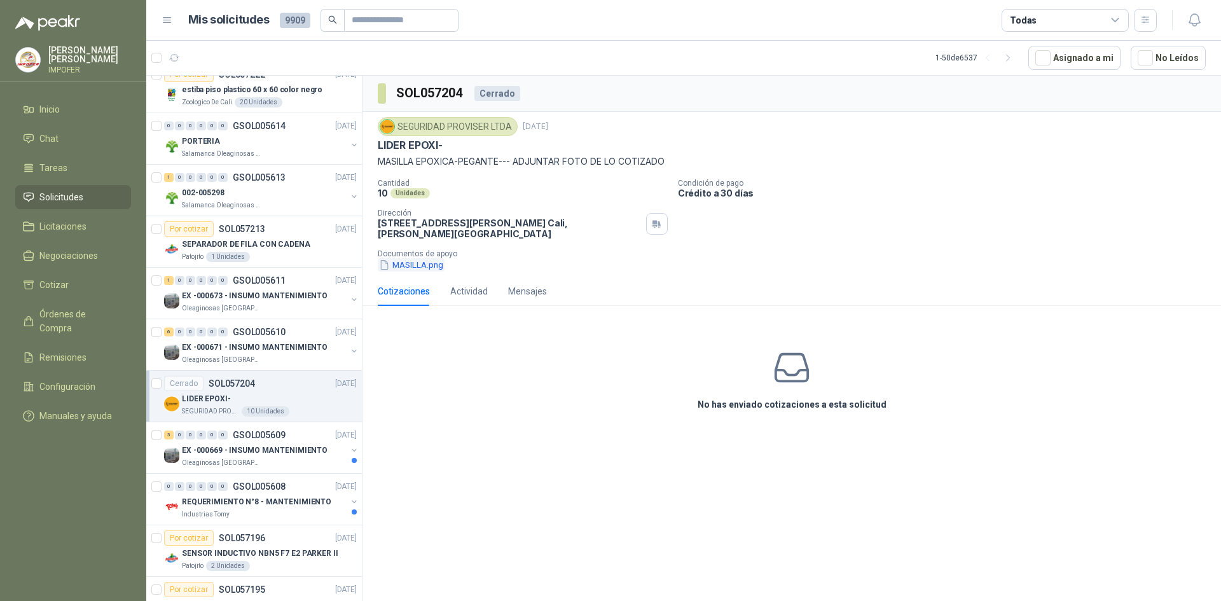
click at [425, 263] on button "MASILLA.png" at bounding box center [411, 264] width 67 height 13
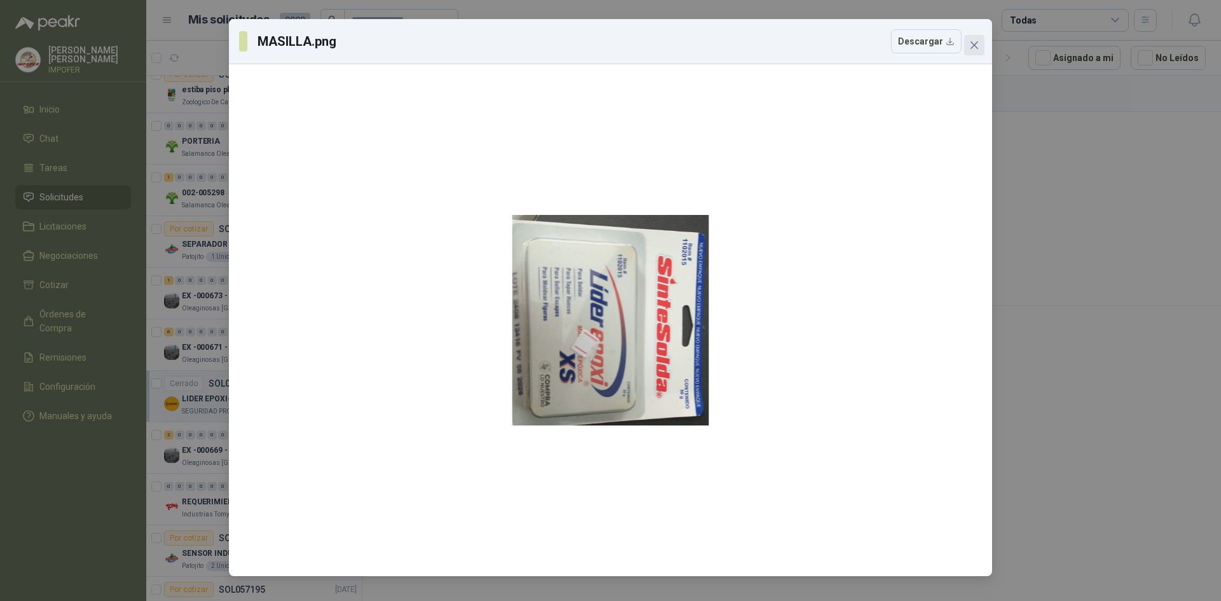
click at [981, 46] on span "Close" at bounding box center [974, 45] width 20 height 10
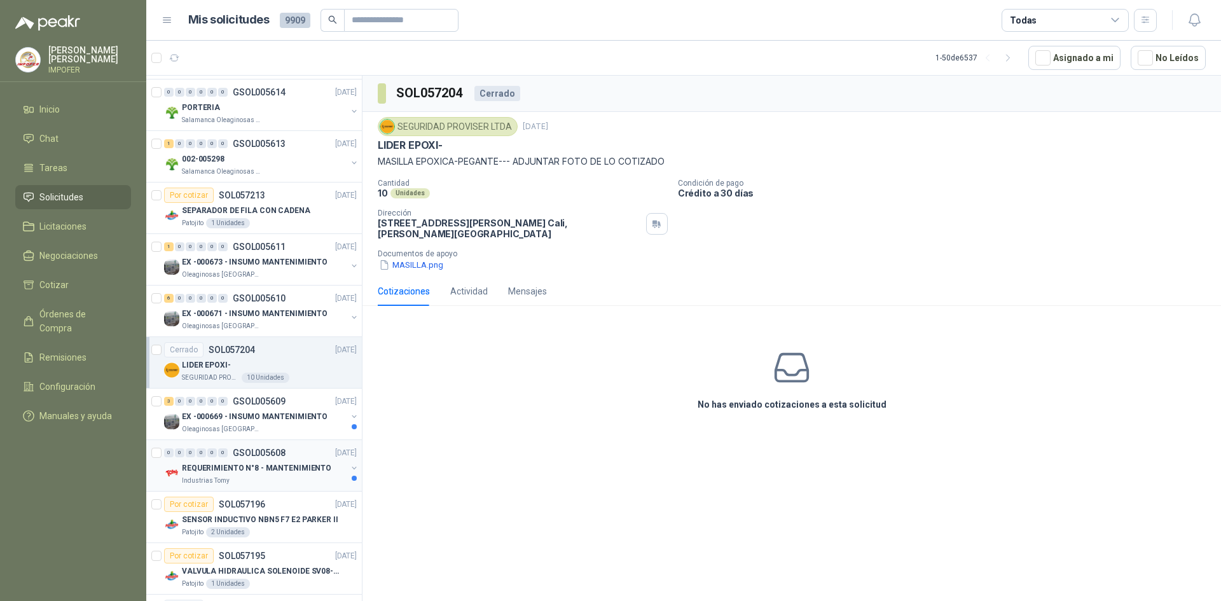
scroll to position [2034, 0]
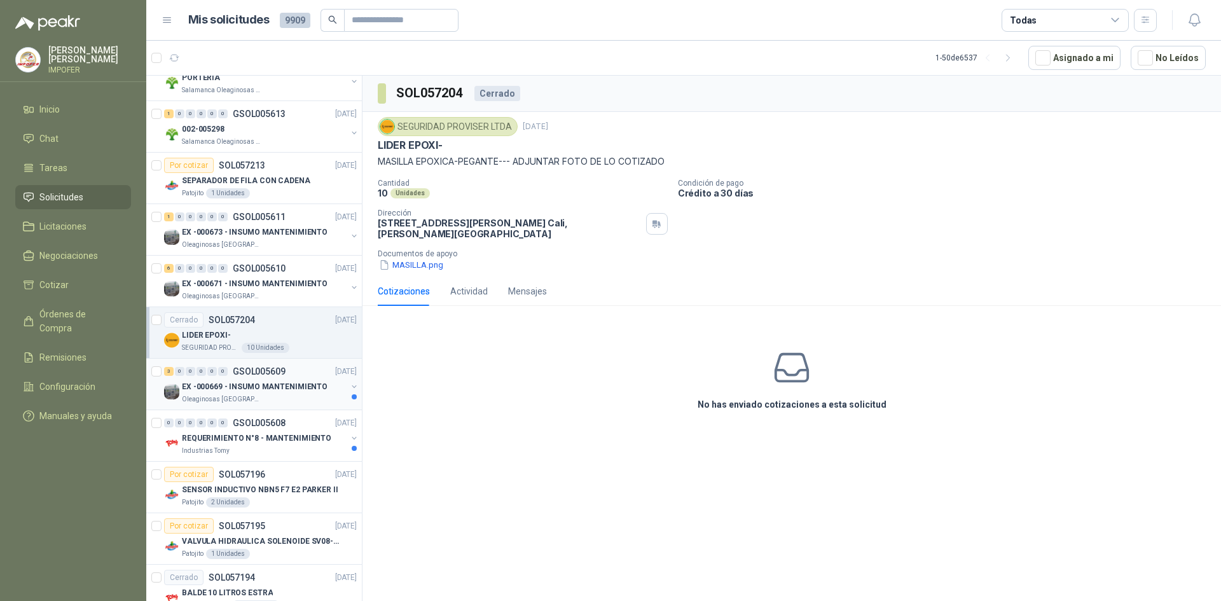
click at [300, 398] on div "Oleaginosas [GEOGRAPHIC_DATA][PERSON_NAME]" at bounding box center [264, 399] width 165 height 10
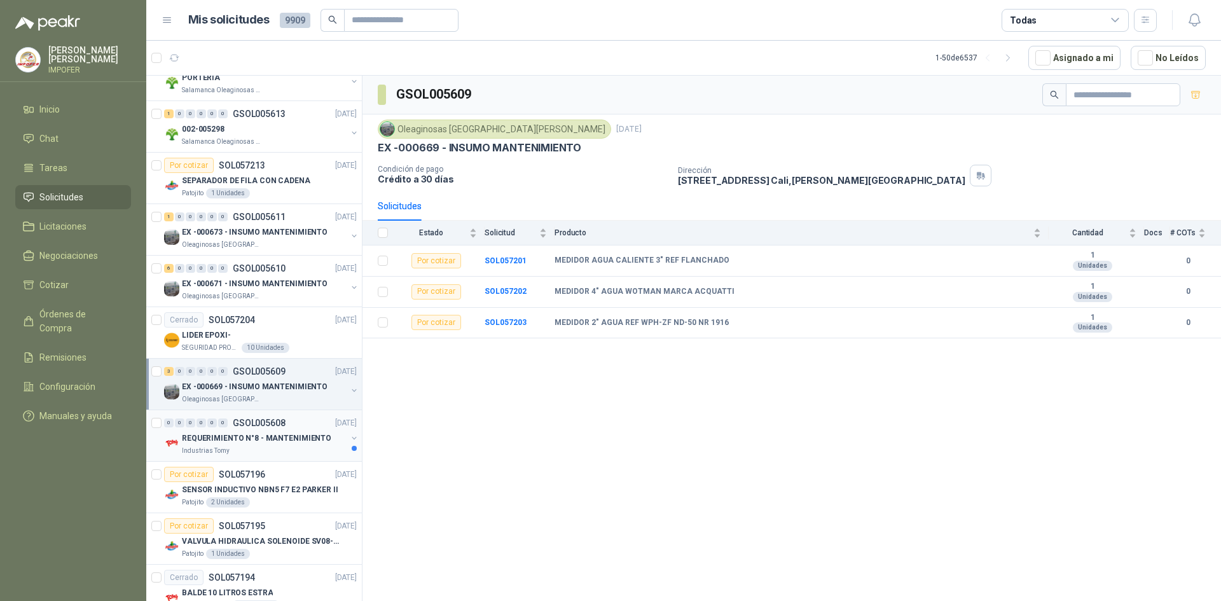
click at [290, 448] on div "Industrias Tomy" at bounding box center [264, 451] width 165 height 10
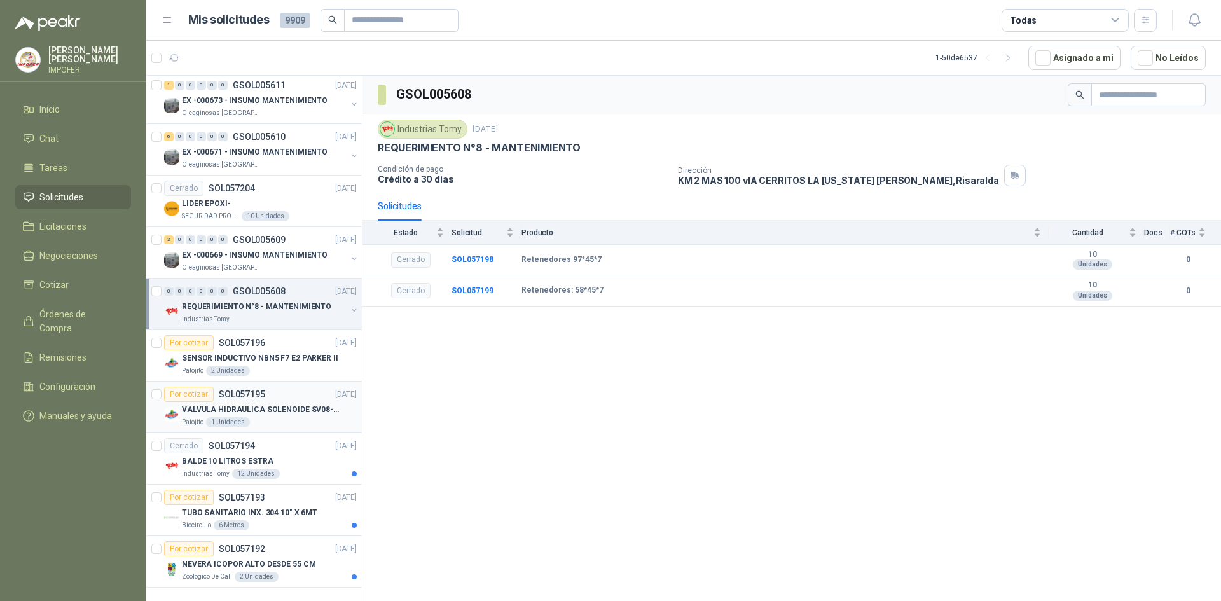
scroll to position [2176, 0]
click at [292, 453] on div "BALDE 10 LITROS ESTRA" at bounding box center [269, 460] width 175 height 15
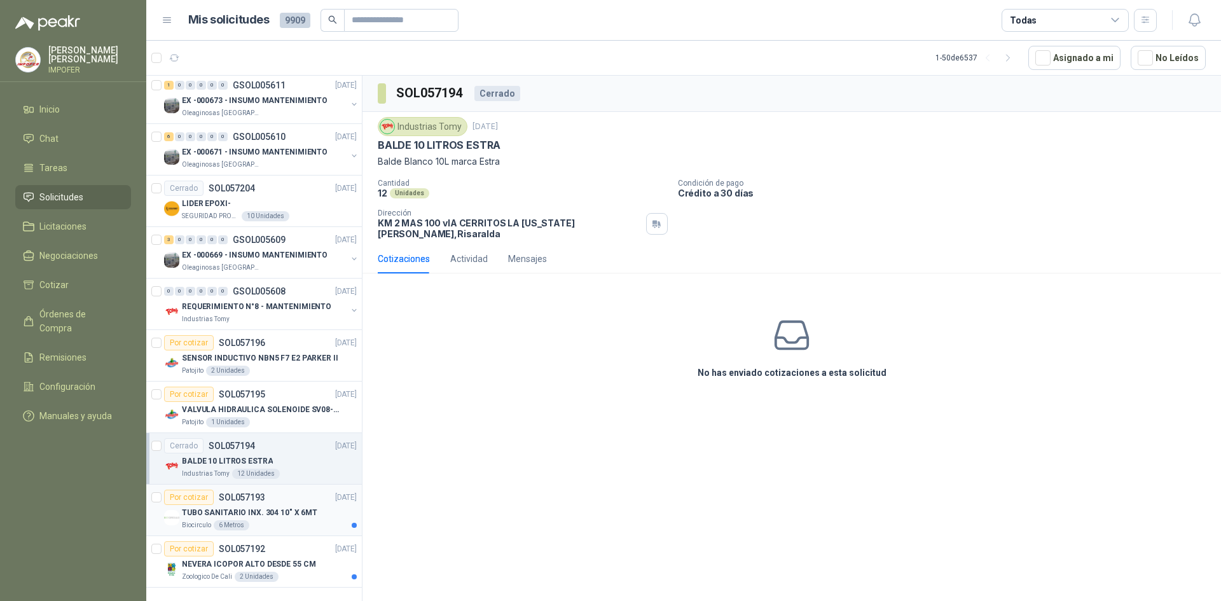
click at [301, 507] on p "TUBO SANITARIO INX. 304 10" X 6MT" at bounding box center [249, 513] width 135 height 12
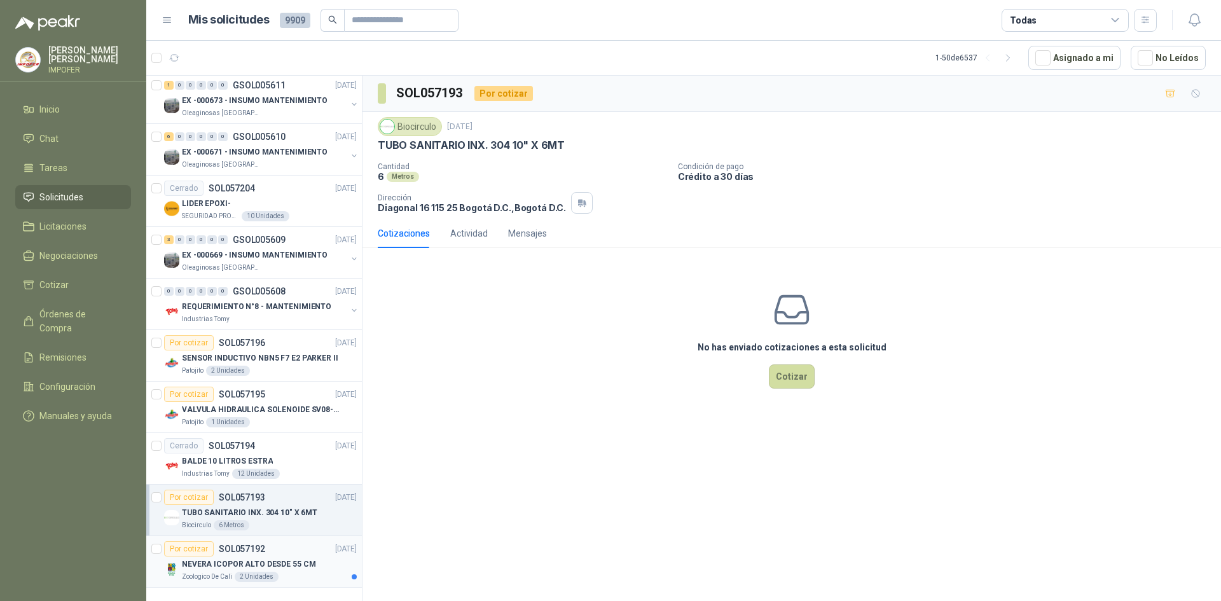
click at [263, 558] on p "NEVERA ICOPOR ALTO DESDE 55 CM" at bounding box center [248, 564] width 133 height 12
